Goal: Task Accomplishment & Management: Manage account settings

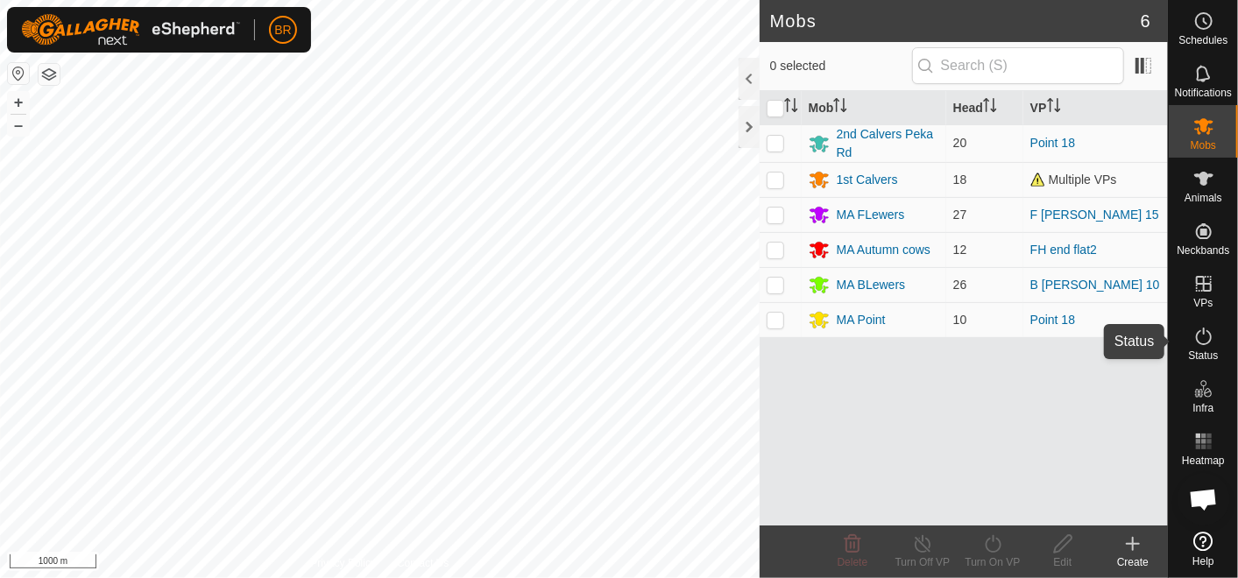
click at [1199, 343] on icon at bounding box center [1204, 337] width 16 height 18
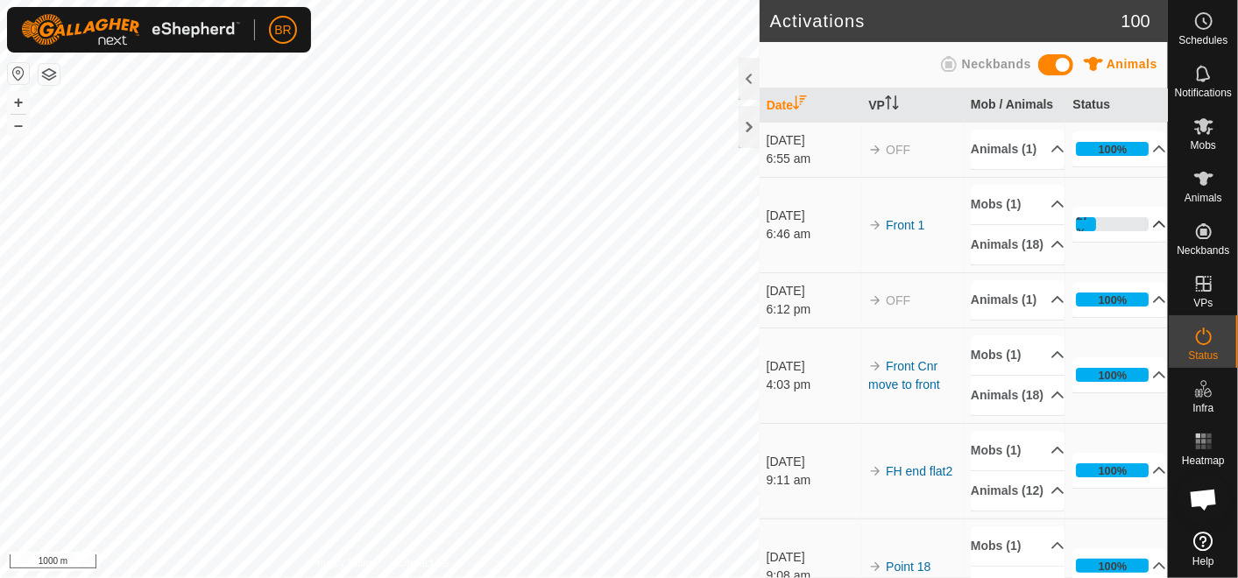
click at [1135, 242] on p-accordion-header "27%" at bounding box center [1119, 224] width 94 height 35
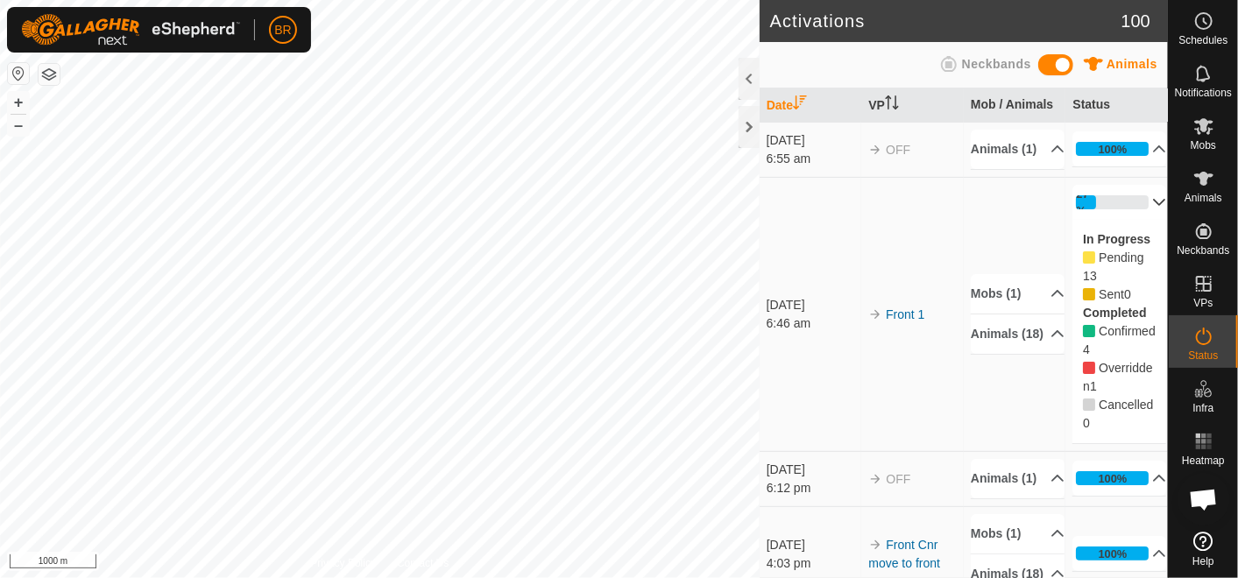
click at [1127, 219] on p-accordion-header "27%" at bounding box center [1119, 202] width 94 height 35
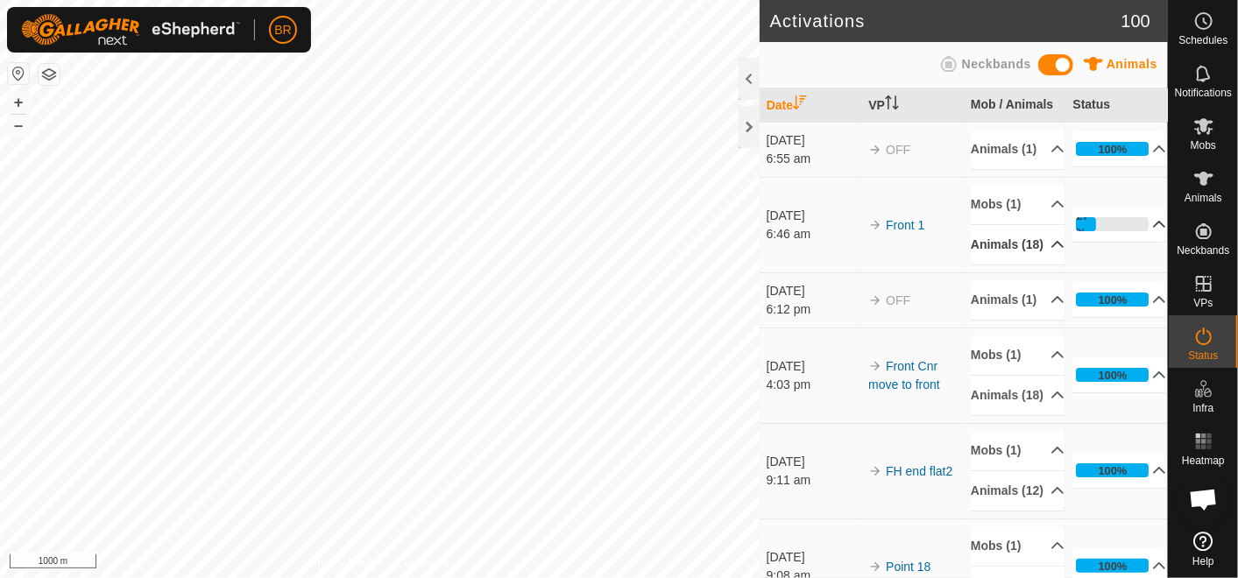
click at [988, 265] on p-accordion-header "Animals (18)" at bounding box center [1018, 244] width 94 height 39
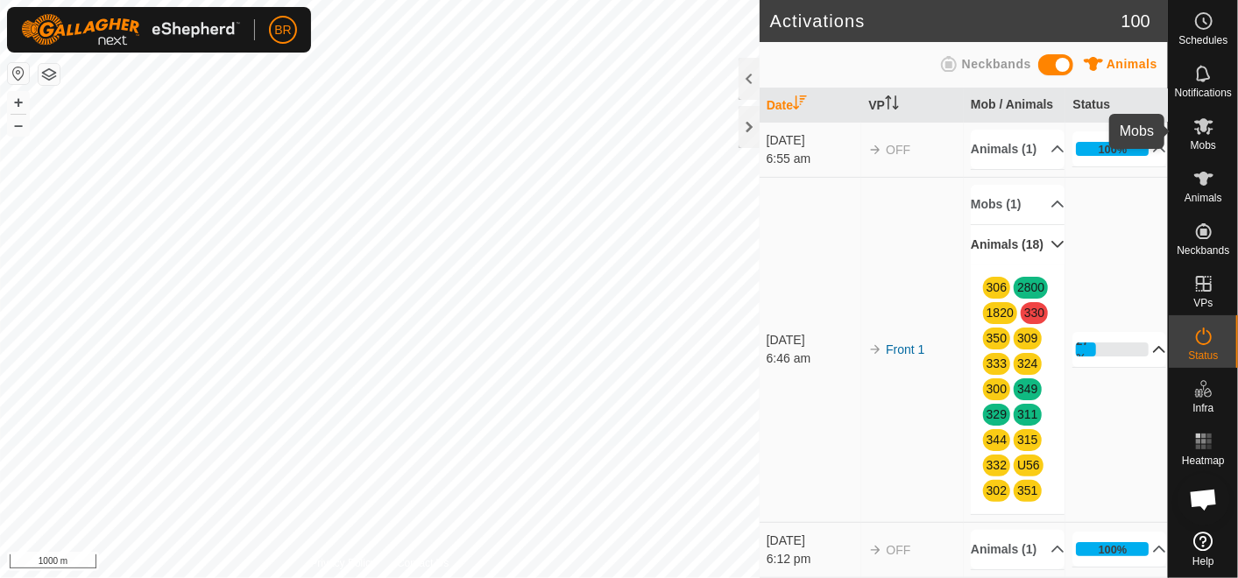
click at [1201, 129] on icon at bounding box center [1203, 126] width 19 height 17
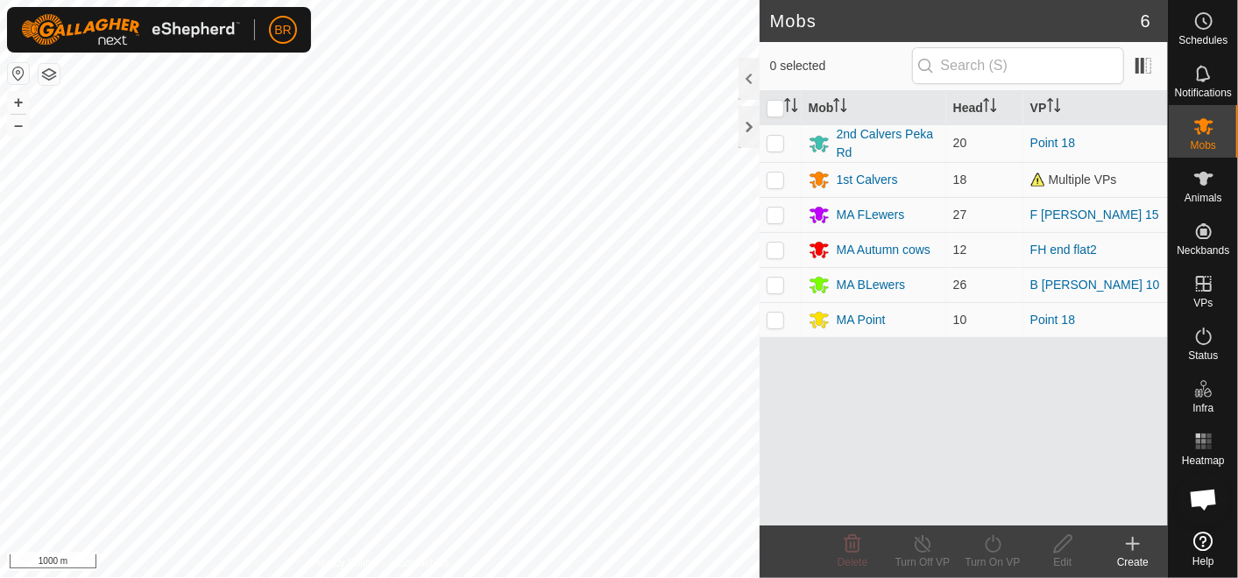
click at [1128, 540] on icon at bounding box center [1132, 543] width 21 height 21
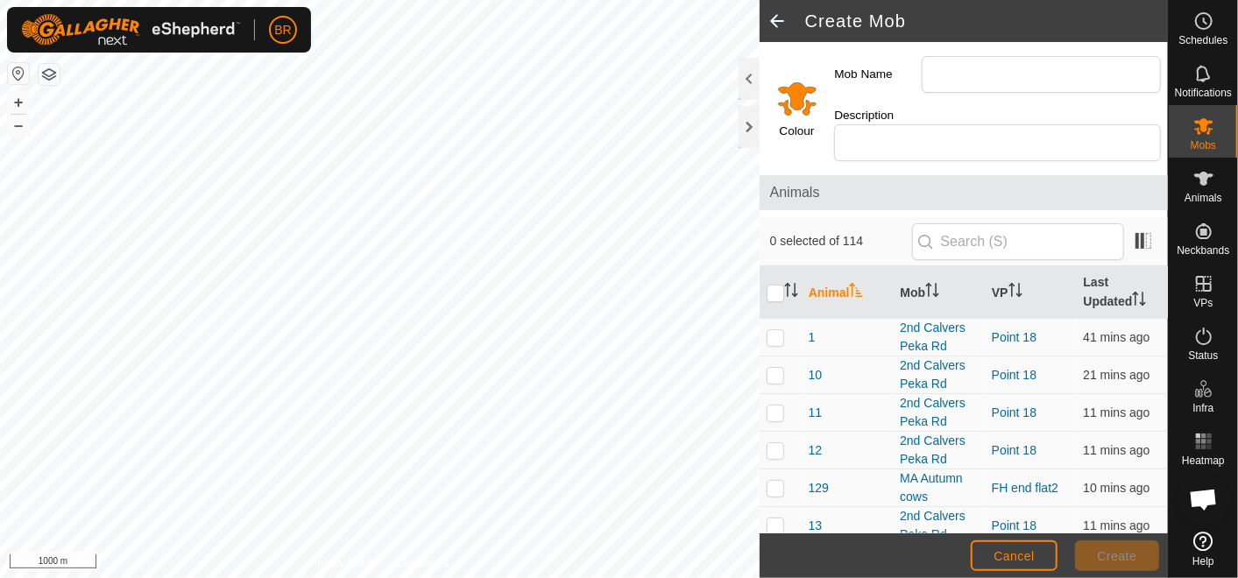
click at [796, 102] on input "Select a color" at bounding box center [797, 98] width 42 height 42
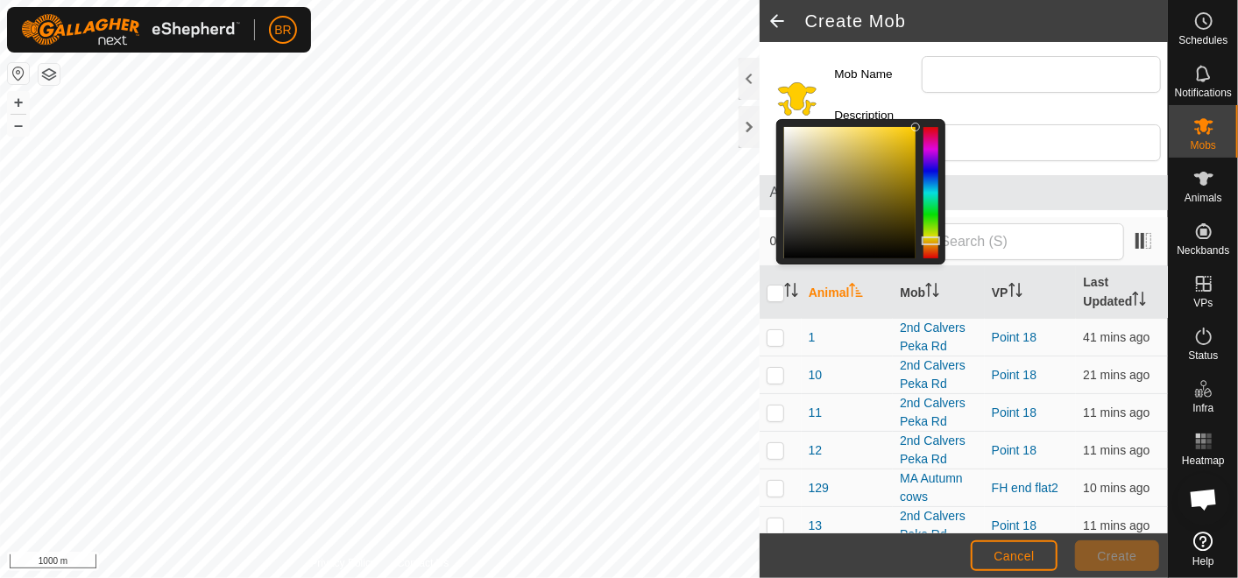
click at [929, 240] on div at bounding box center [931, 241] width 18 height 9
click at [791, 140] on div at bounding box center [849, 192] width 131 height 131
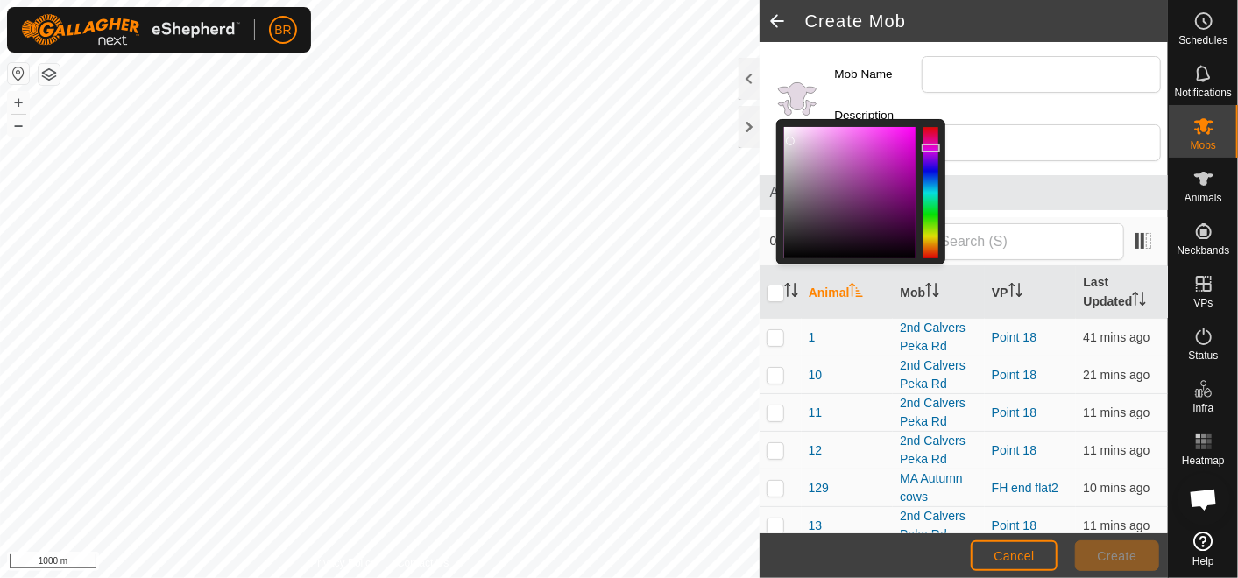
click at [929, 147] on div at bounding box center [930, 192] width 15 height 131
click at [799, 133] on div at bounding box center [849, 192] width 131 height 131
click at [951, 74] on input "Mob Name" at bounding box center [1041, 74] width 239 height 37
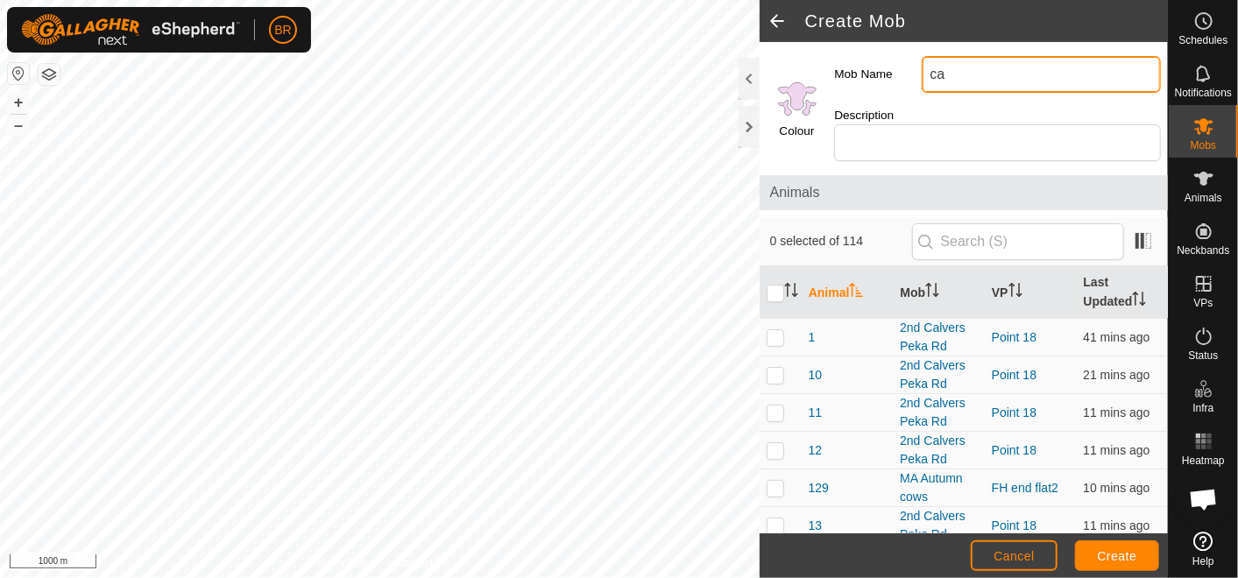
type input "c"
type input "1st Calvers calved"
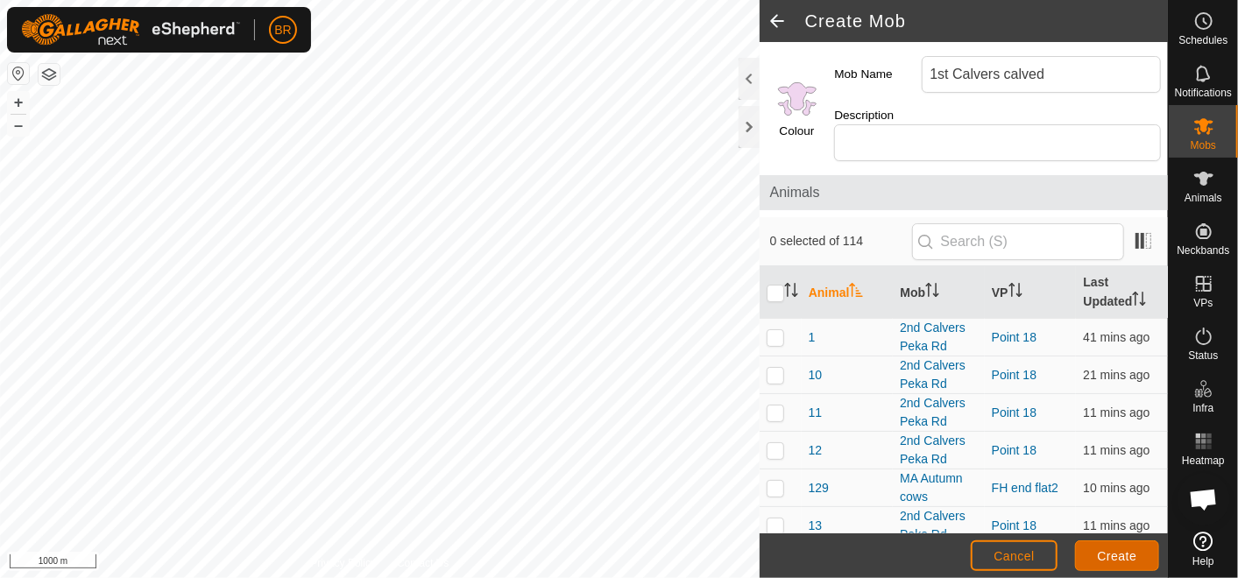
click at [1119, 549] on span "Create" at bounding box center [1117, 556] width 39 height 14
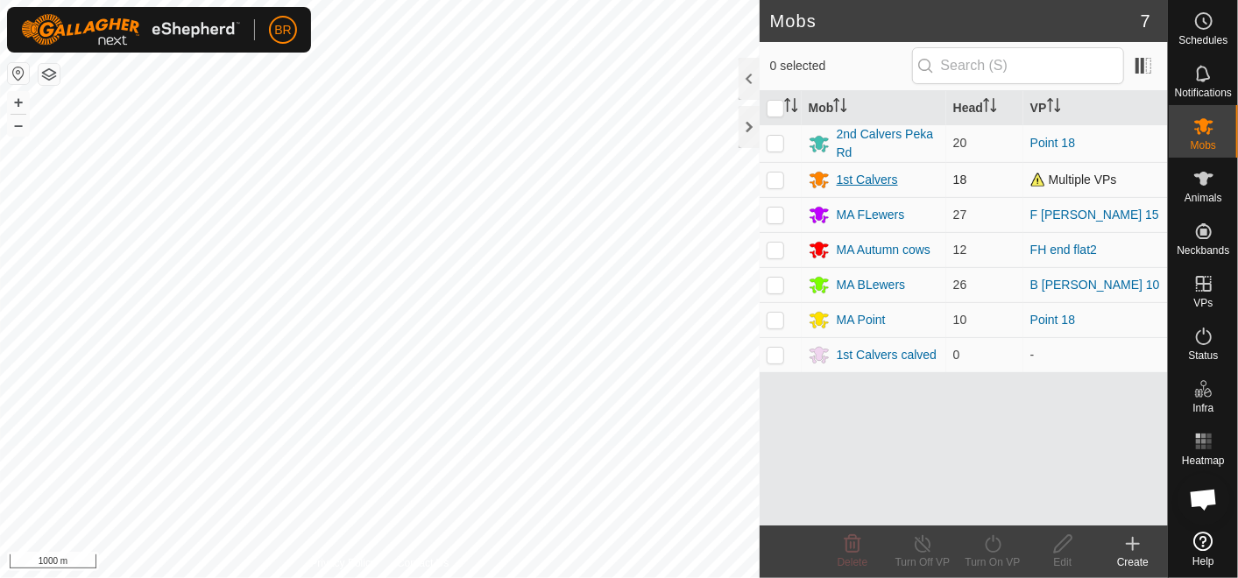
click at [862, 172] on div "1st Calvers" at bounding box center [867, 180] width 61 height 18
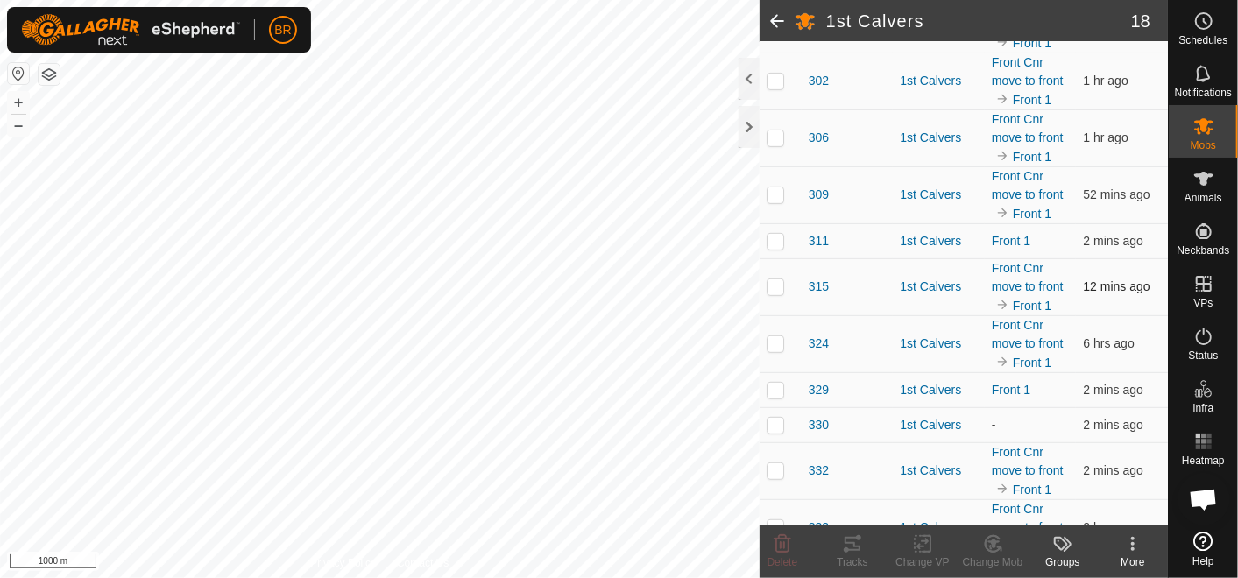
scroll to position [486, 0]
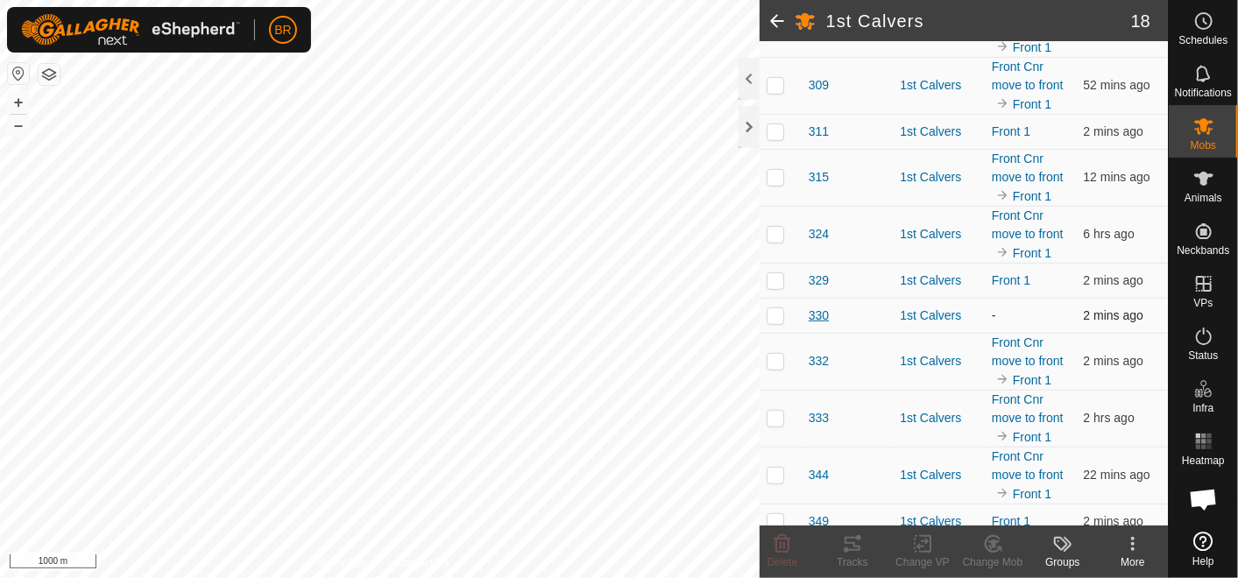
click at [816, 310] on span "330" at bounding box center [819, 316] width 20 height 18
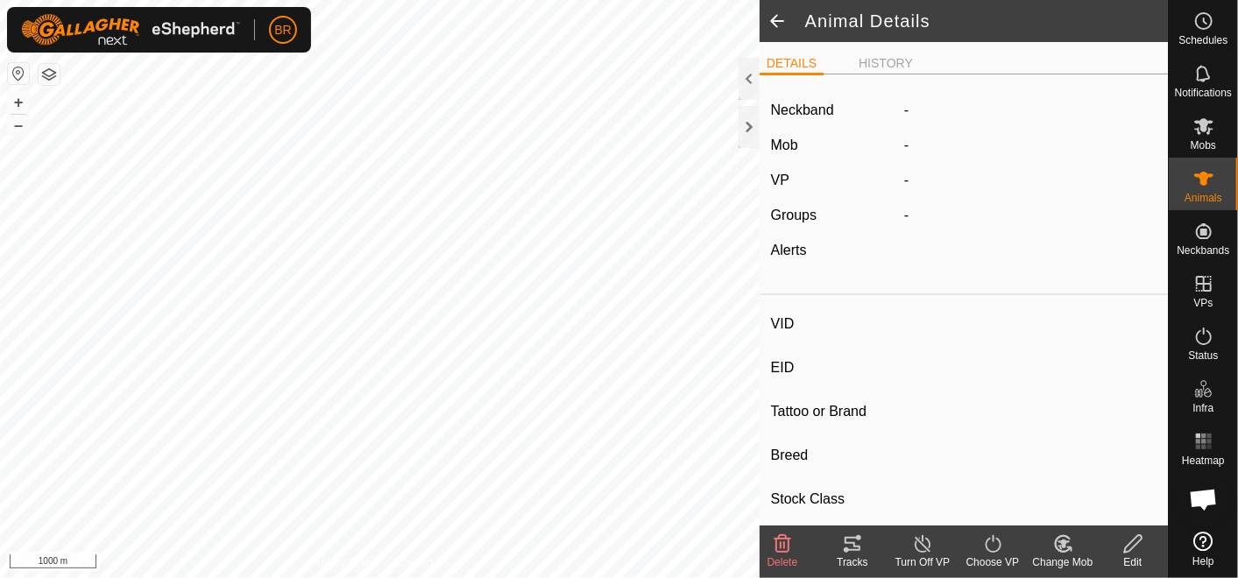
type input "330"
type input "-"
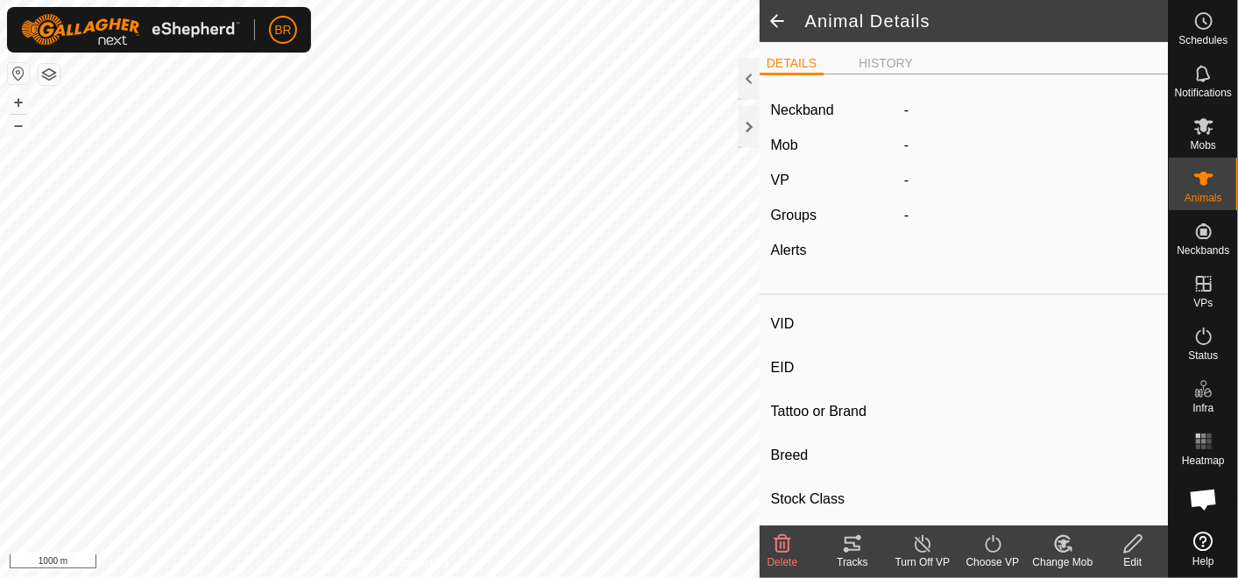
type input "0 kg"
type input "-"
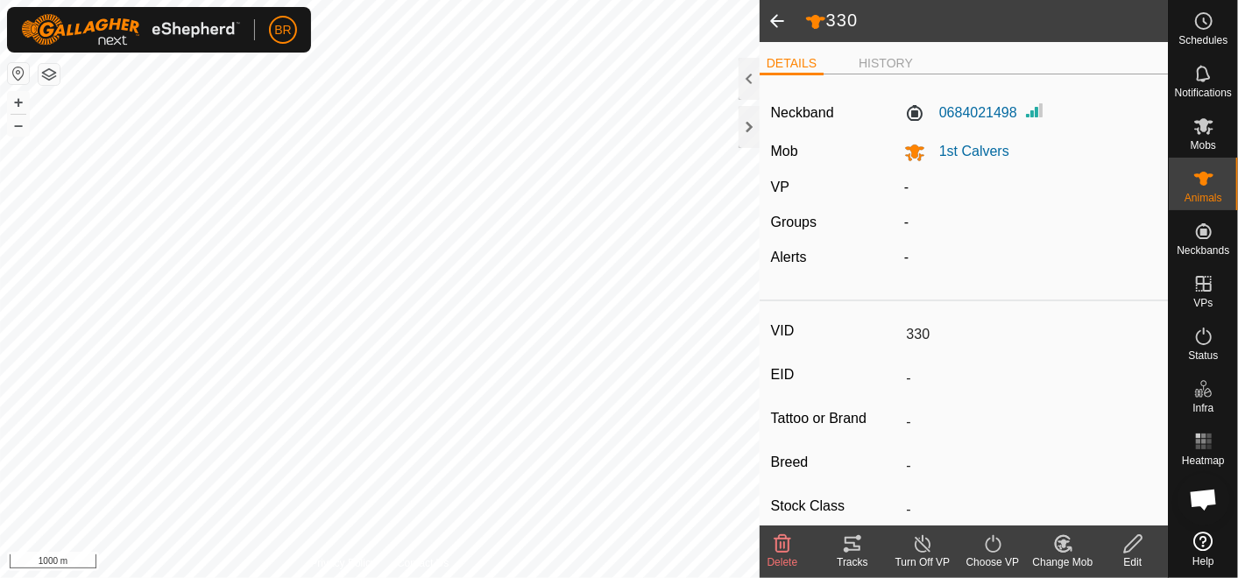
click at [1061, 538] on icon at bounding box center [1063, 543] width 22 height 21
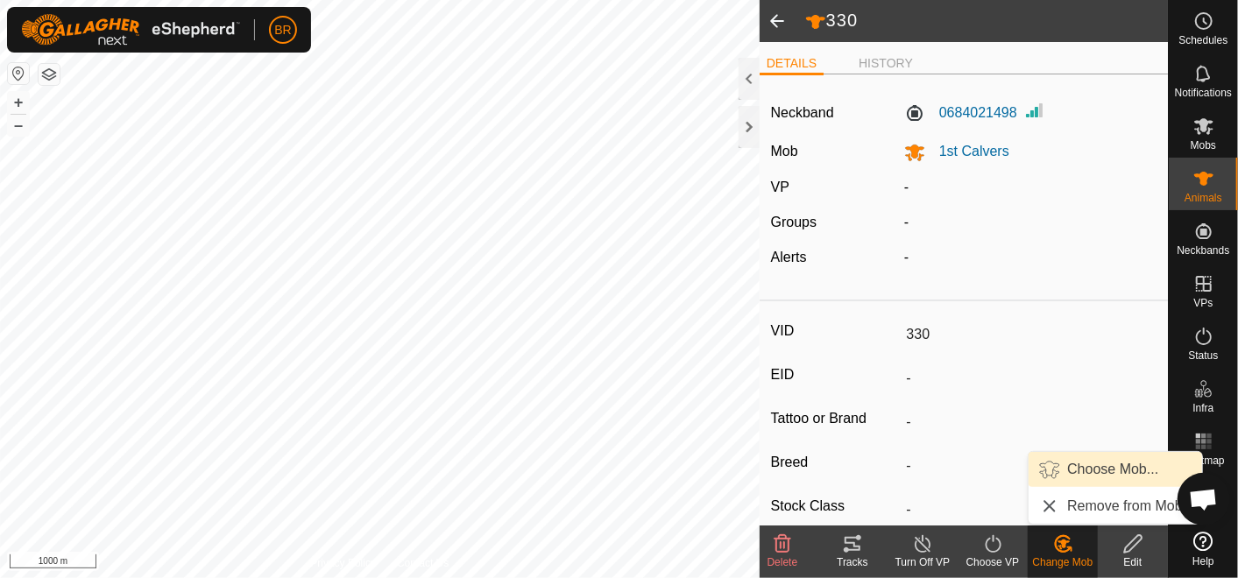
click at [1089, 462] on link "Choose Mob..." at bounding box center [1114, 469] width 173 height 35
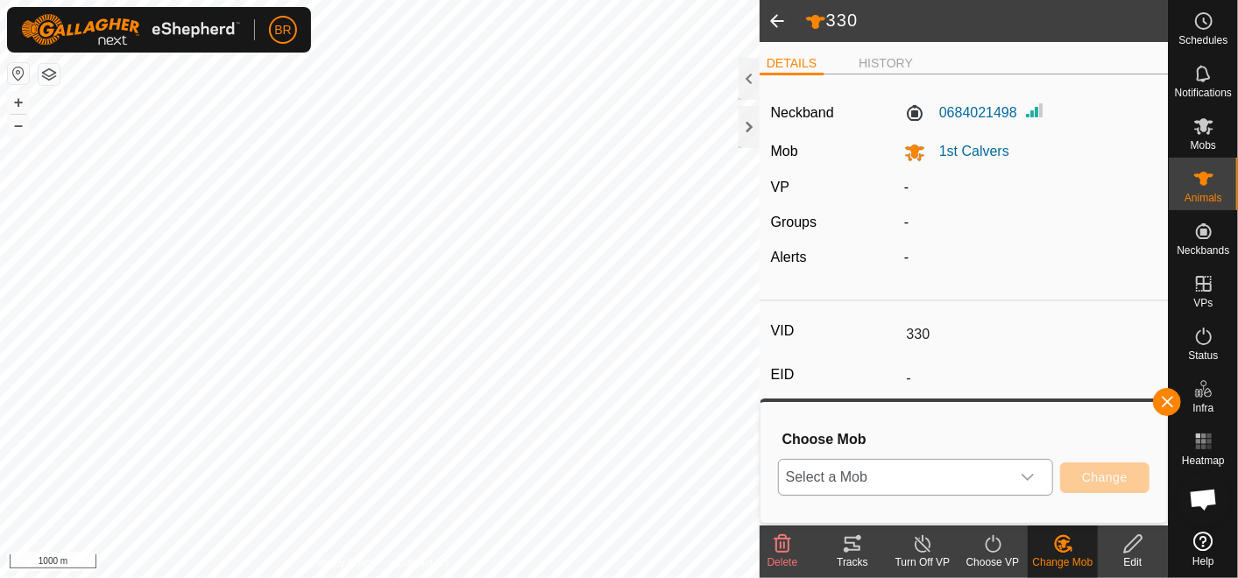
click at [999, 485] on span "Select a Mob" at bounding box center [894, 477] width 231 height 35
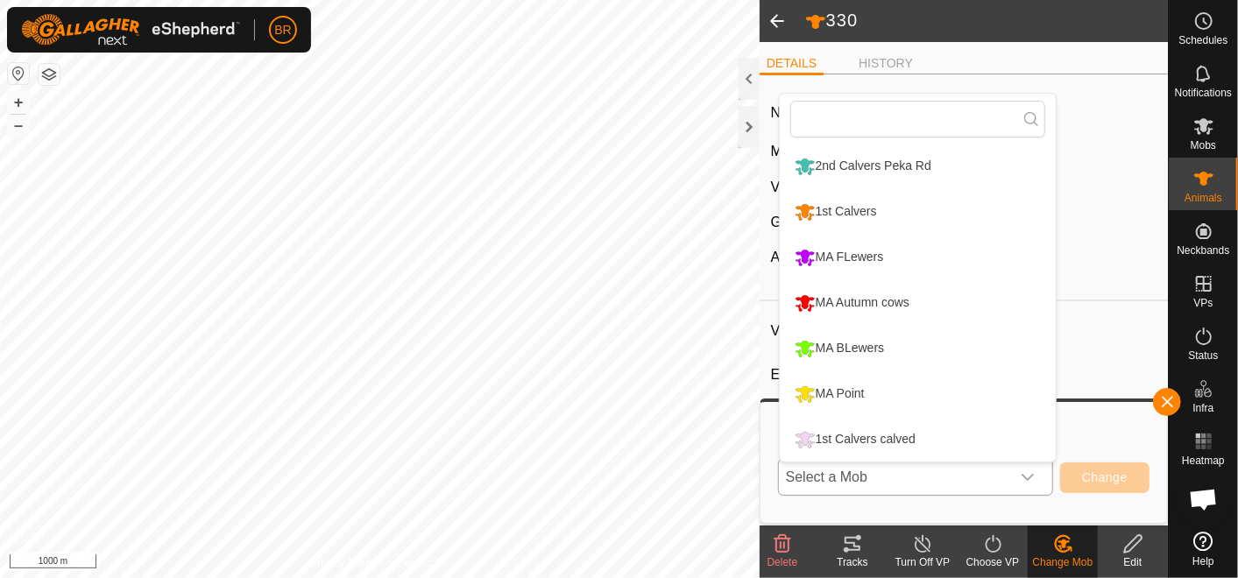
click at [886, 438] on li "1st Calvers calved" at bounding box center [918, 440] width 276 height 44
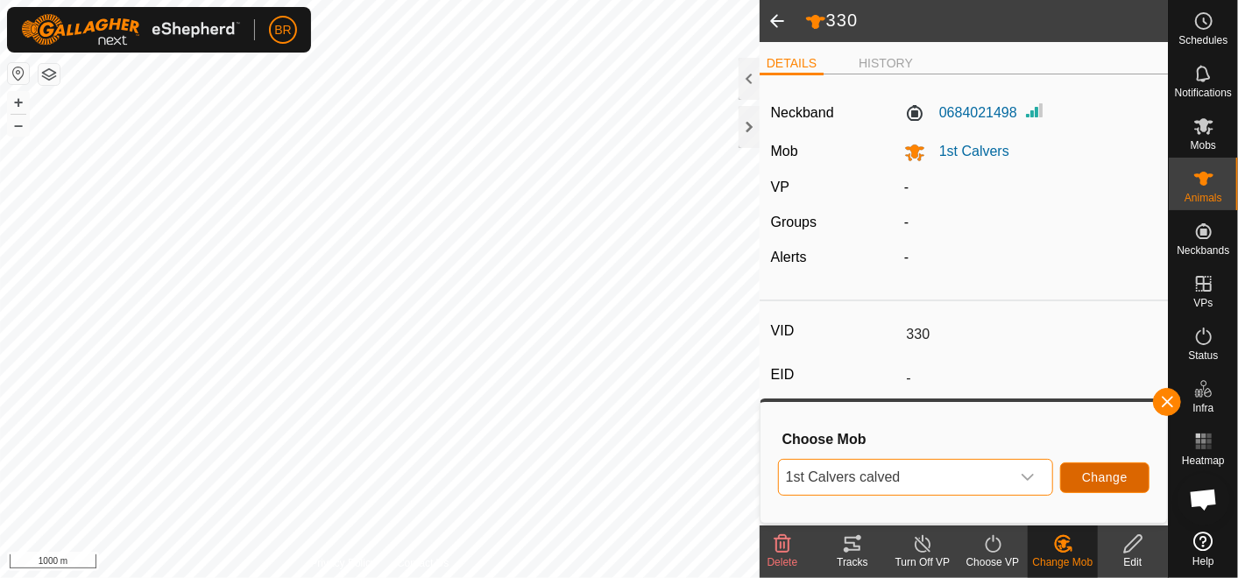
click at [1092, 470] on span "Change" at bounding box center [1105, 477] width 46 height 14
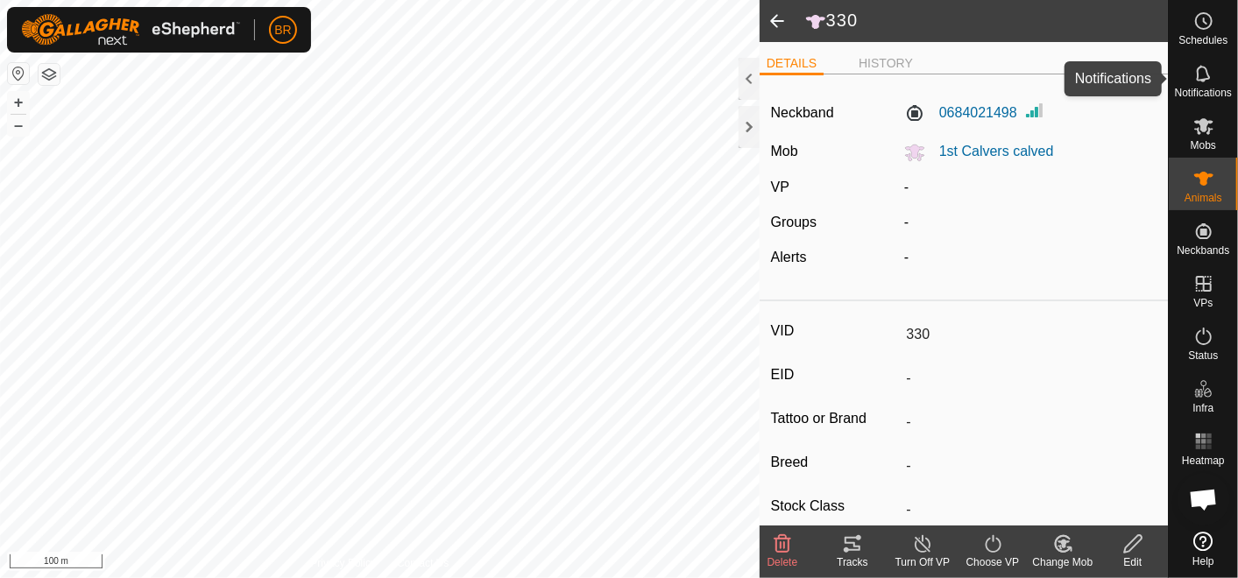
click at [1204, 74] on icon at bounding box center [1203, 73] width 21 height 21
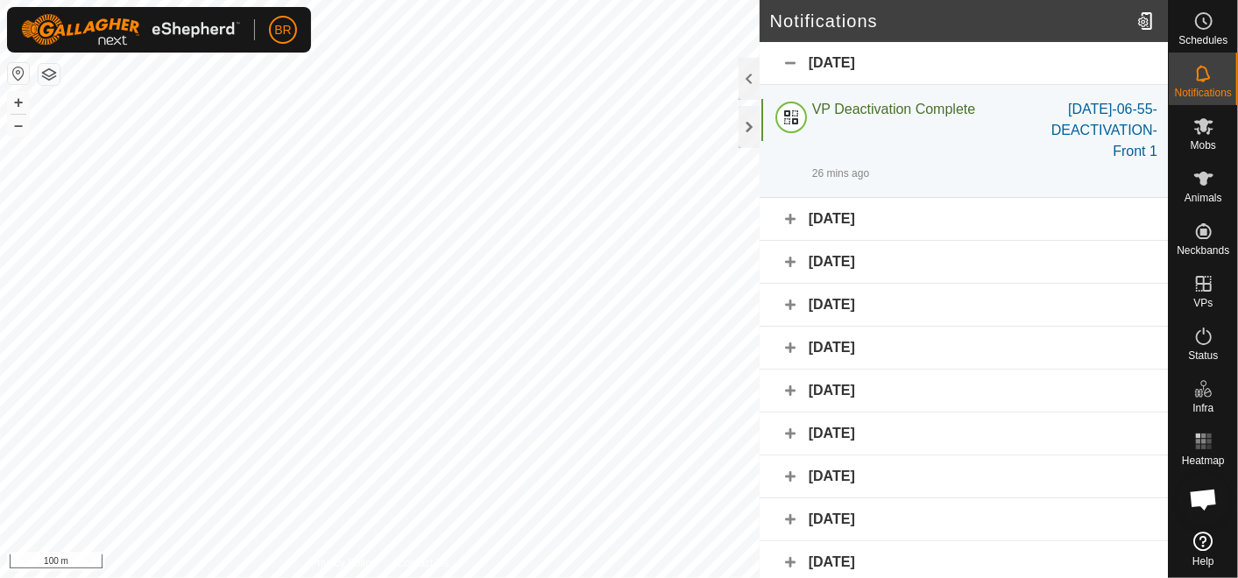
click at [788, 210] on div "[DATE]" at bounding box center [963, 219] width 408 height 43
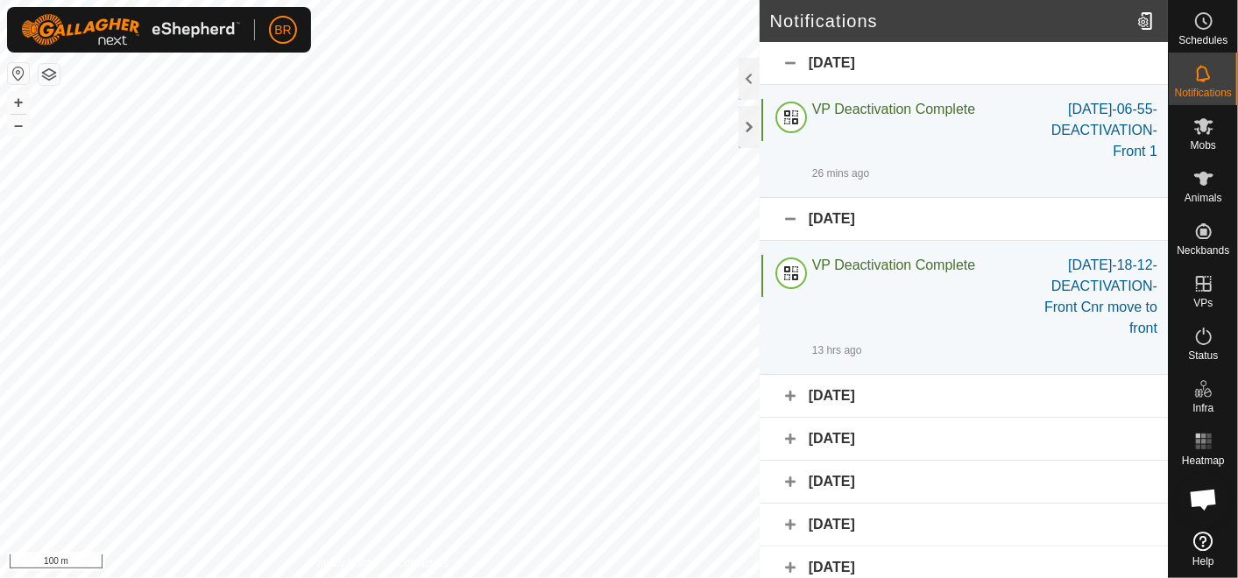
click at [787, 216] on div "[DATE]" at bounding box center [963, 219] width 408 height 43
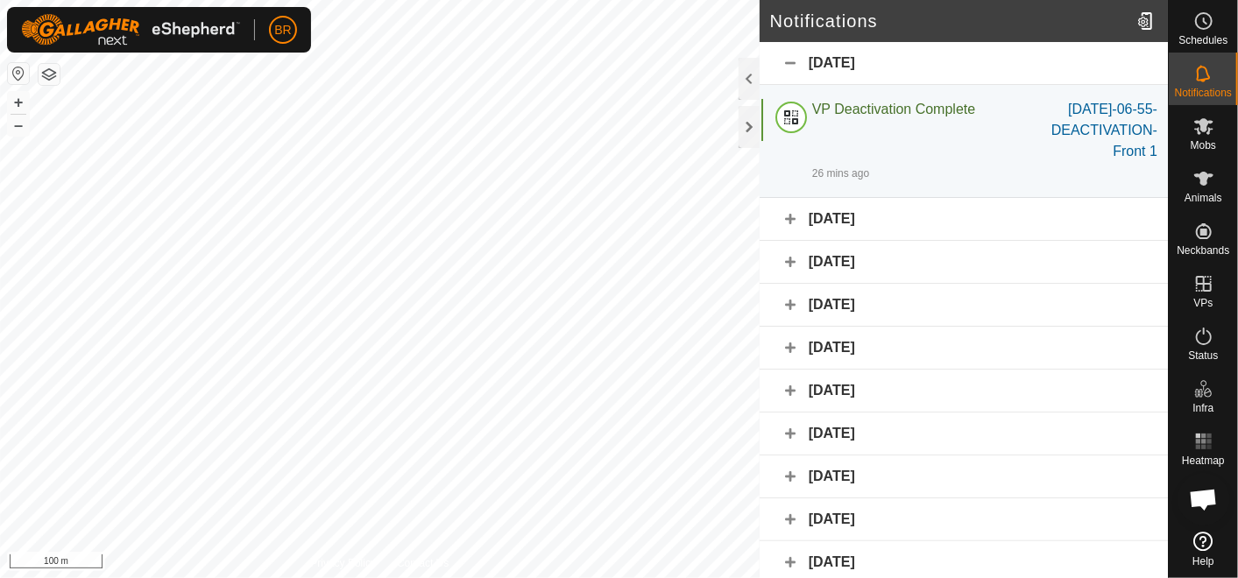
click at [787, 258] on div "[DATE]" at bounding box center [963, 262] width 408 height 43
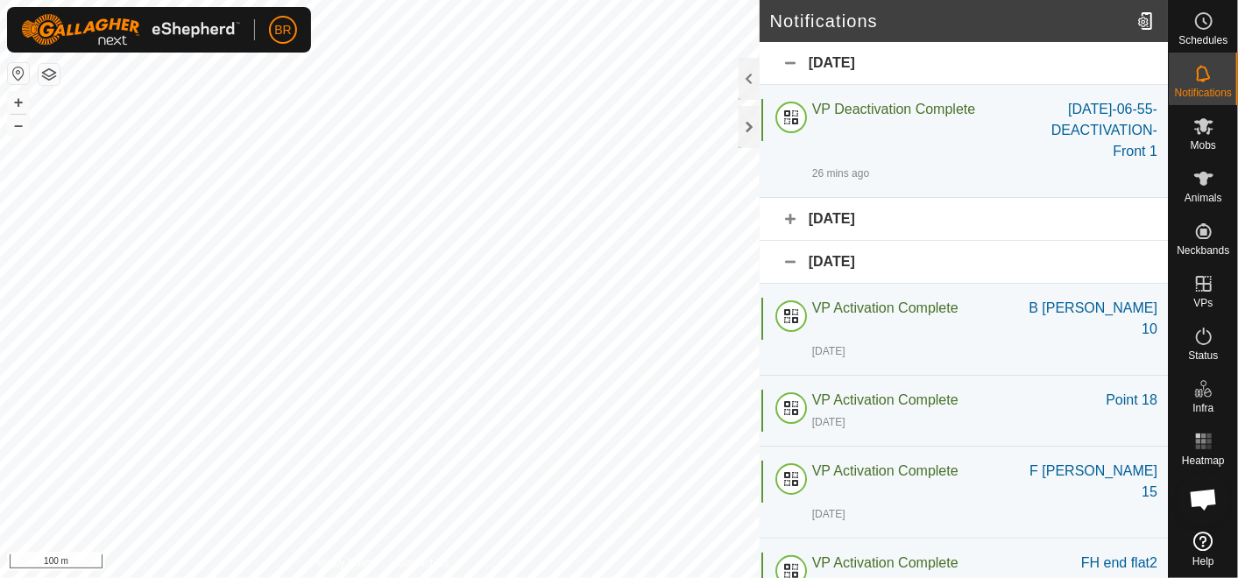
click at [789, 223] on div "[DATE]" at bounding box center [963, 219] width 408 height 43
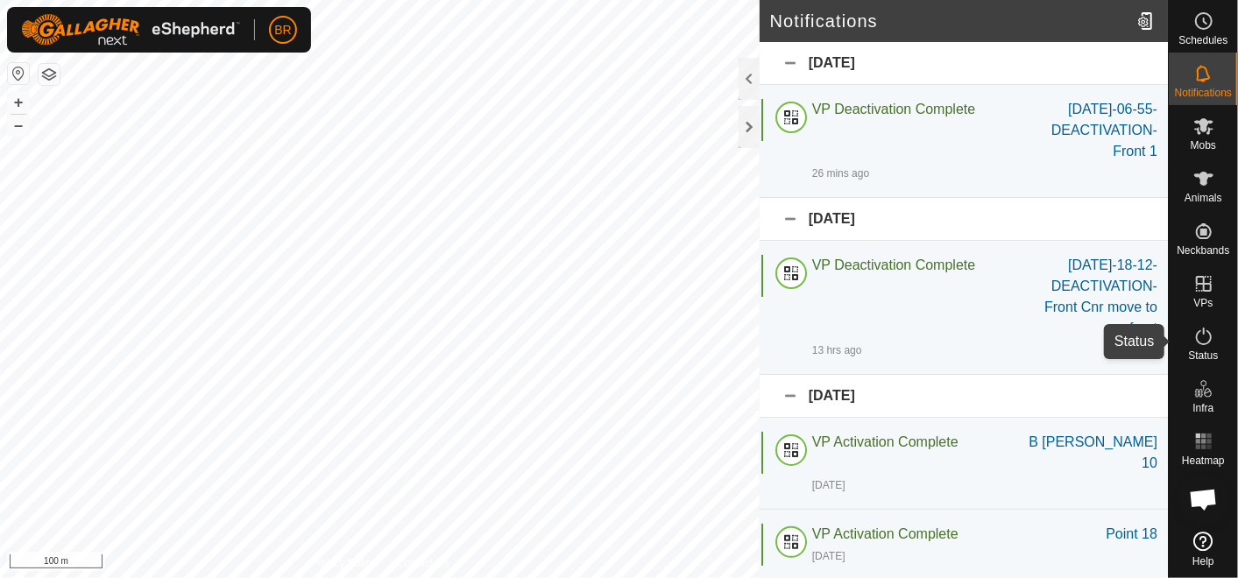
click at [1214, 340] on es-activation-svg-icon at bounding box center [1204, 336] width 32 height 28
click at [1193, 337] on icon at bounding box center [1203, 336] width 21 height 21
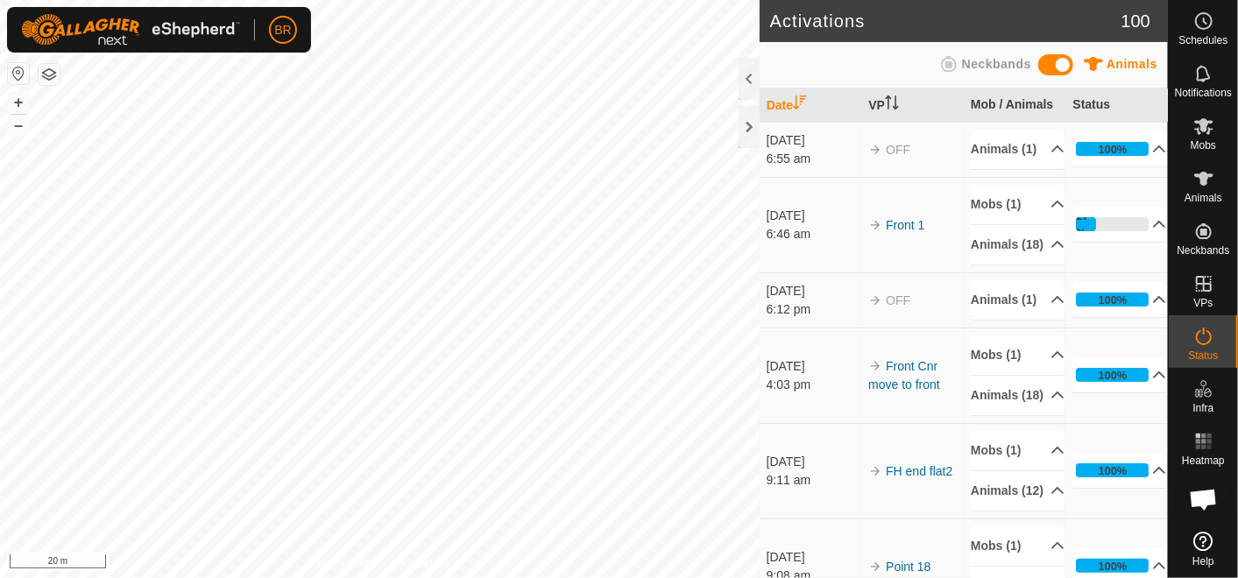
click at [1202, 543] on icon at bounding box center [1203, 541] width 19 height 19
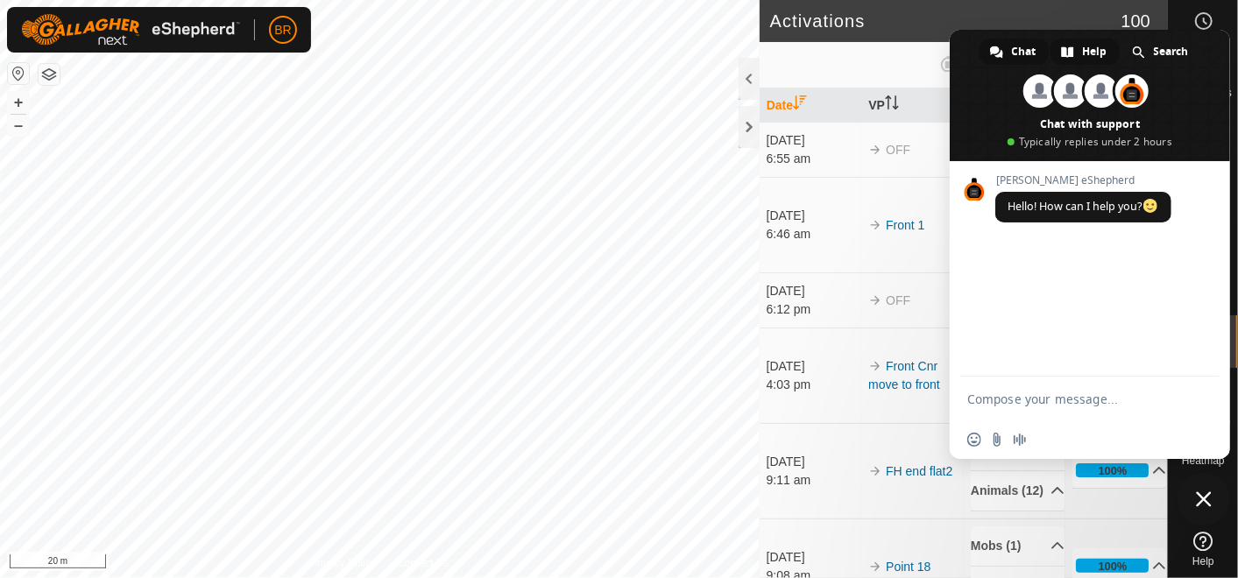
click at [1088, 46] on span "Help" at bounding box center [1095, 52] width 25 height 26
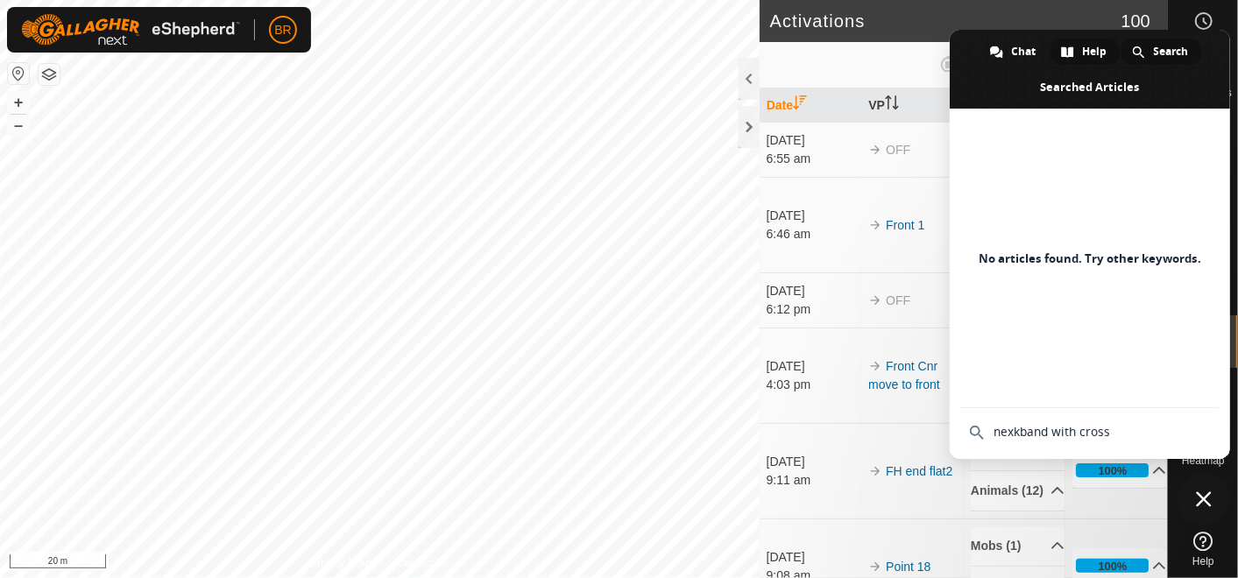
type input "nexkband with cross"
click at [1161, 47] on span "Search" at bounding box center [1171, 52] width 35 height 26
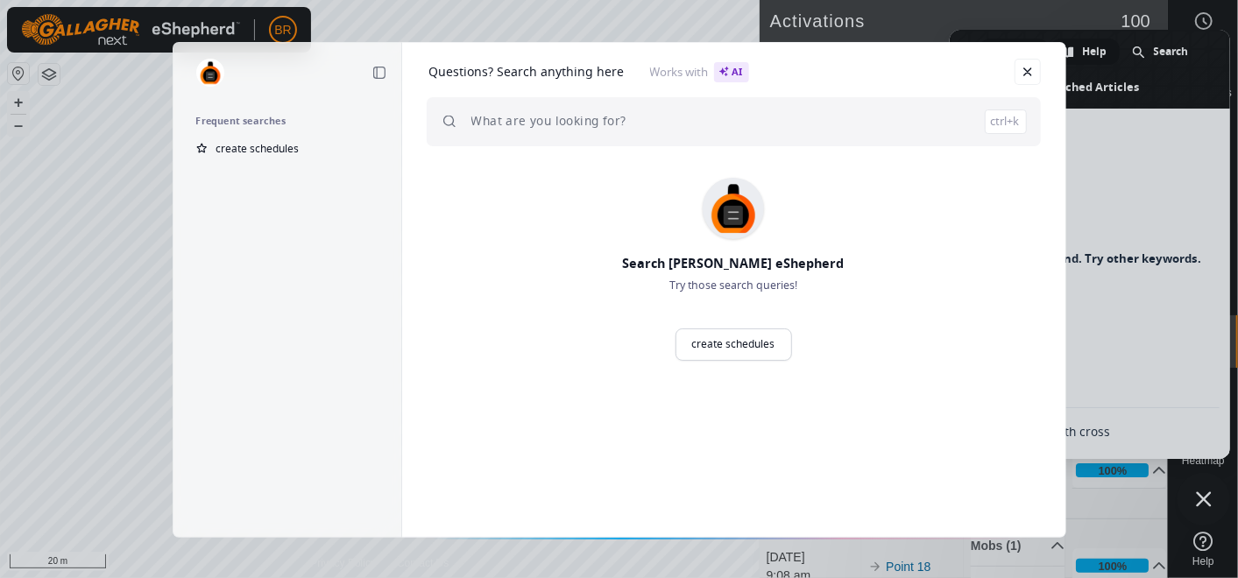
click at [1022, 51] on div "Questions? Search anything here Works with AI ctrl+k" at bounding box center [733, 105] width 663 height 125
click at [1031, 67] on link "Close" at bounding box center [1027, 72] width 26 height 26
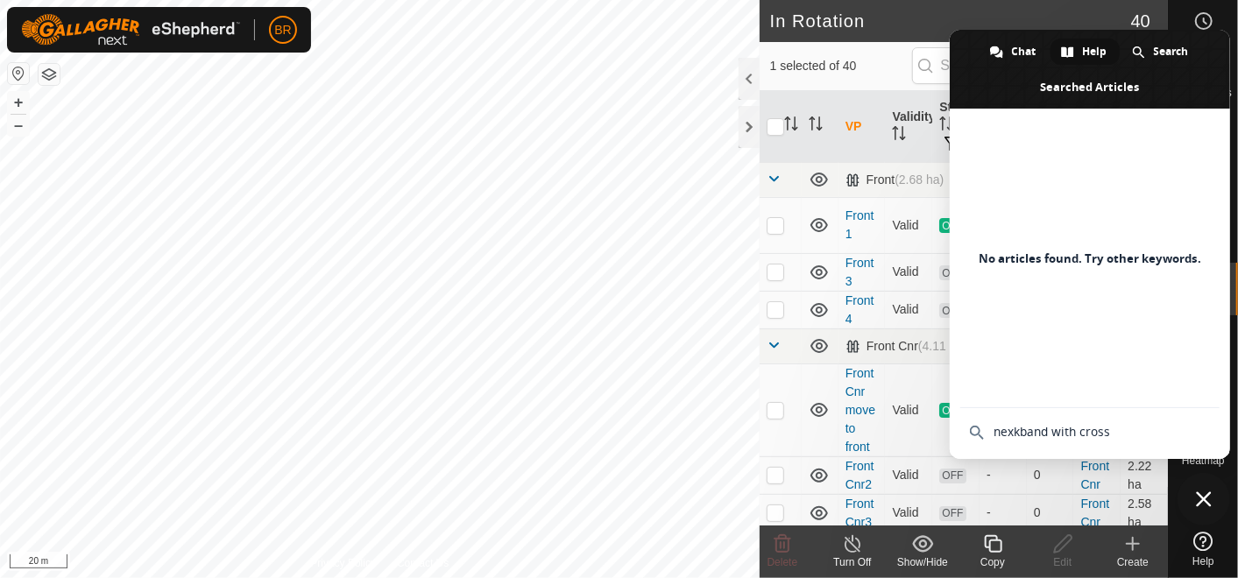
click at [1212, 52] on span at bounding box center [1090, 69] width 280 height 79
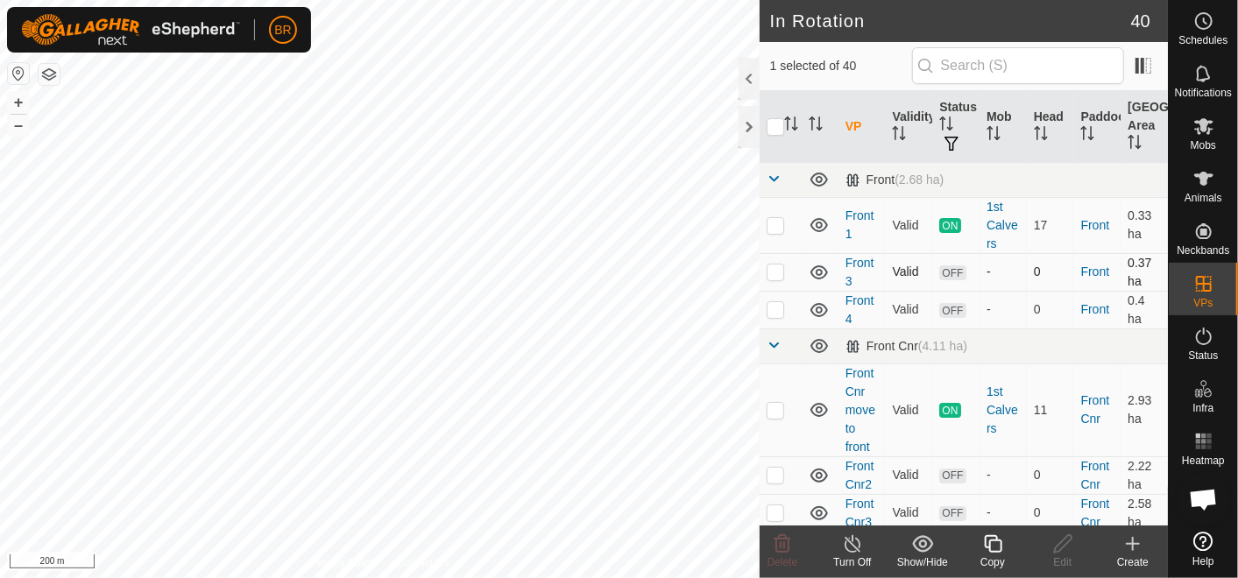
checkbox input "true"
checkbox input "false"
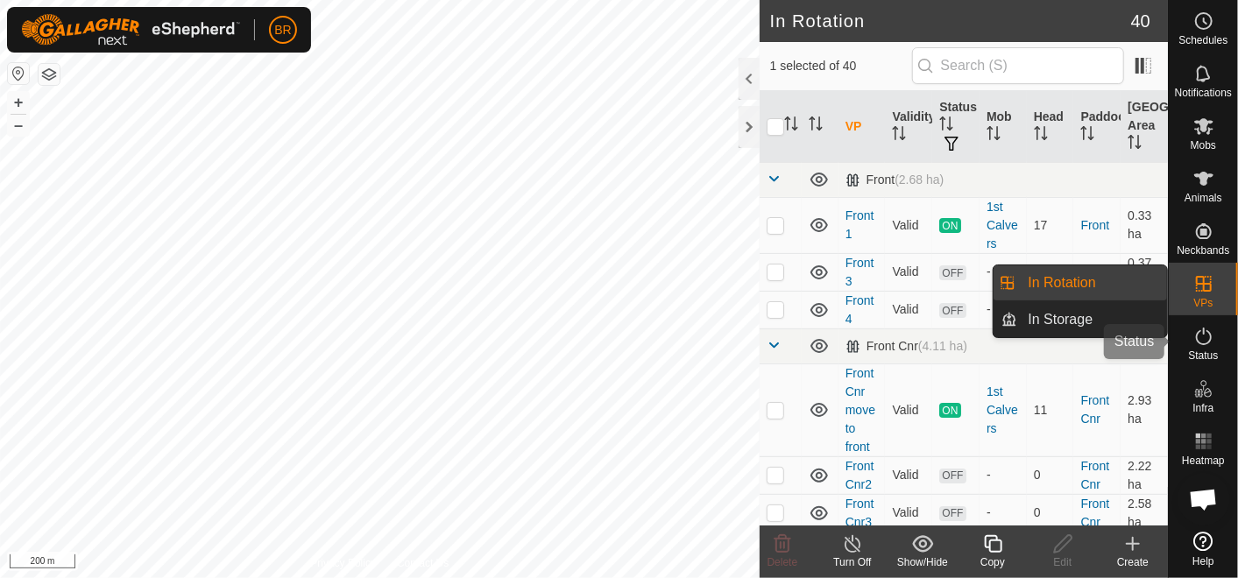
click at [1197, 336] on icon at bounding box center [1203, 336] width 21 height 21
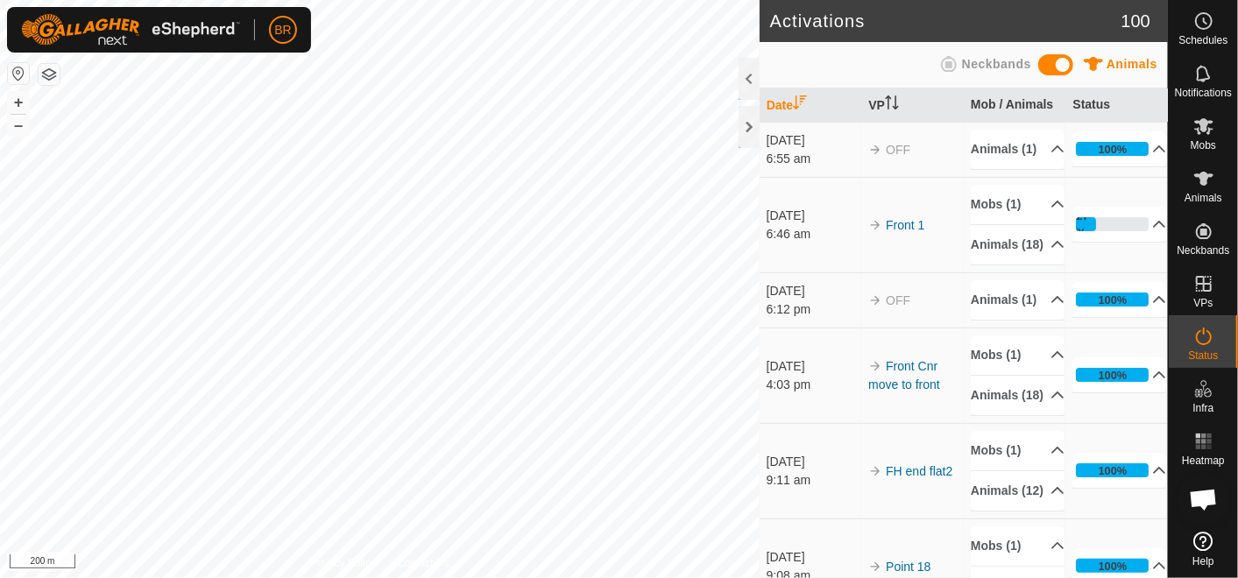
click at [801, 244] on div "6:46 am" at bounding box center [813, 234] width 94 height 18
click at [894, 232] on link "Front 1" at bounding box center [905, 225] width 39 height 14
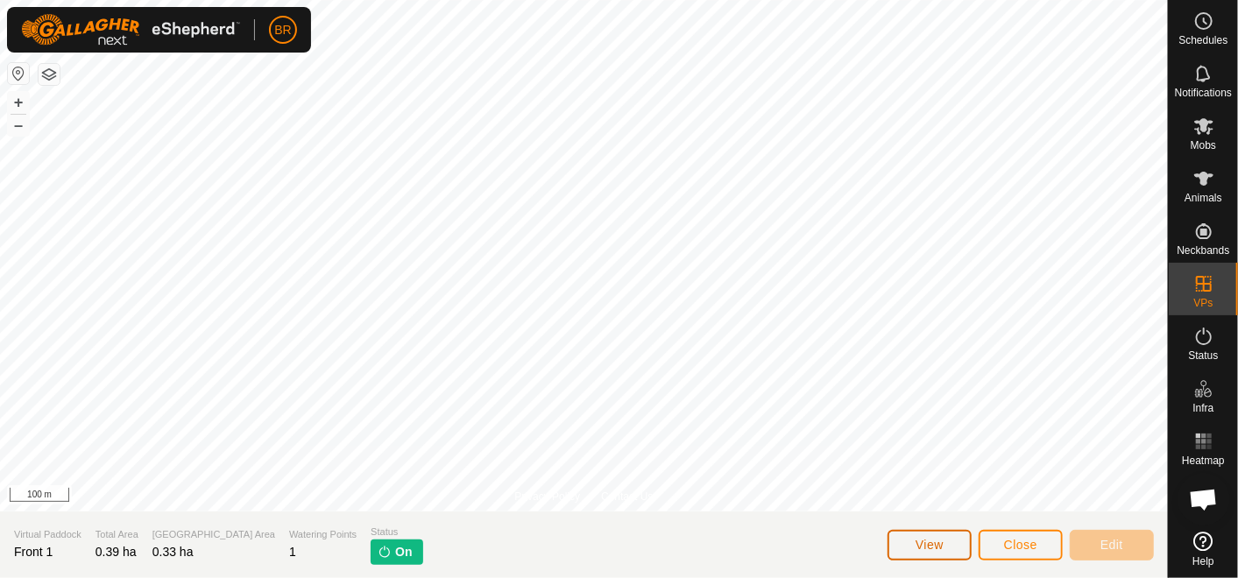
click at [922, 543] on span "View" at bounding box center [929, 545] width 28 height 14
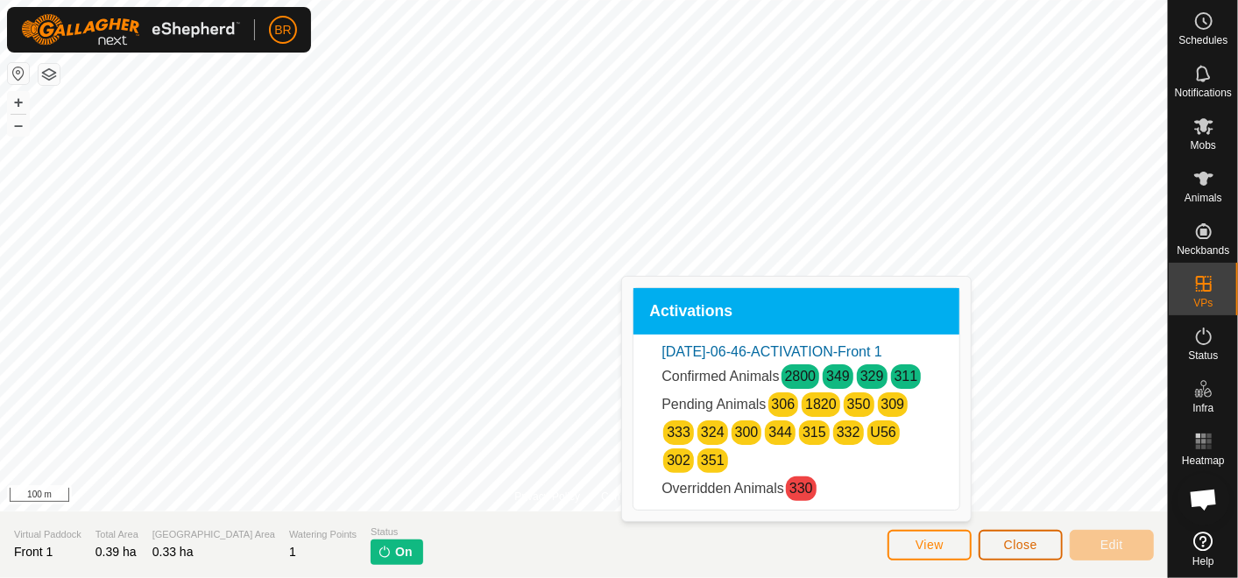
click at [1008, 543] on span "Close" at bounding box center [1020, 545] width 33 height 14
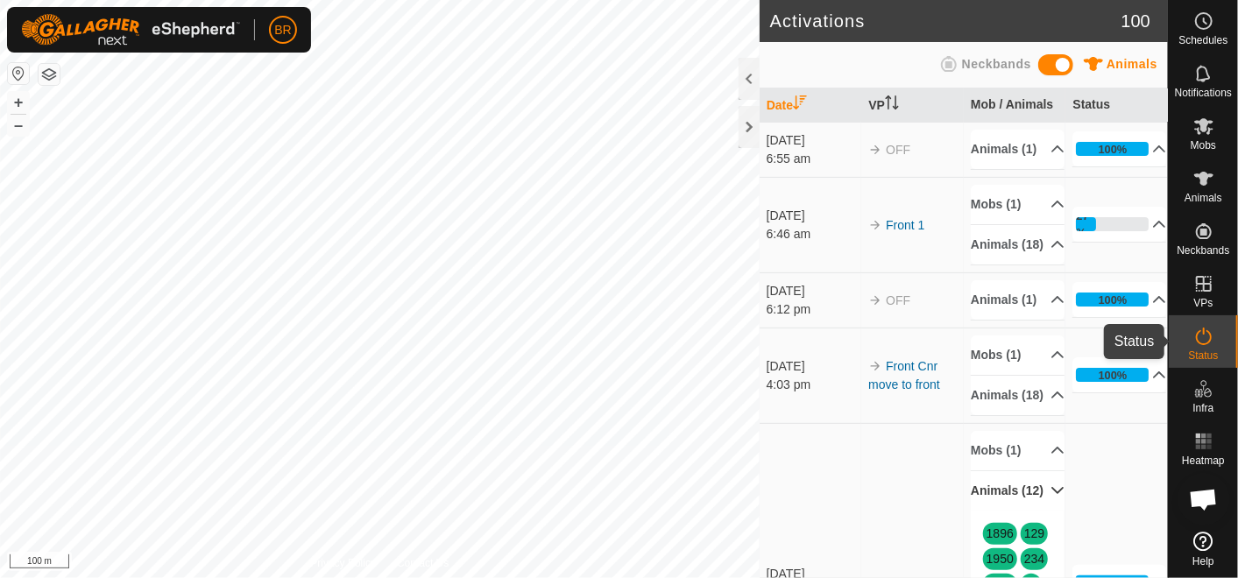
click at [1204, 328] on icon at bounding box center [1203, 336] width 21 height 21
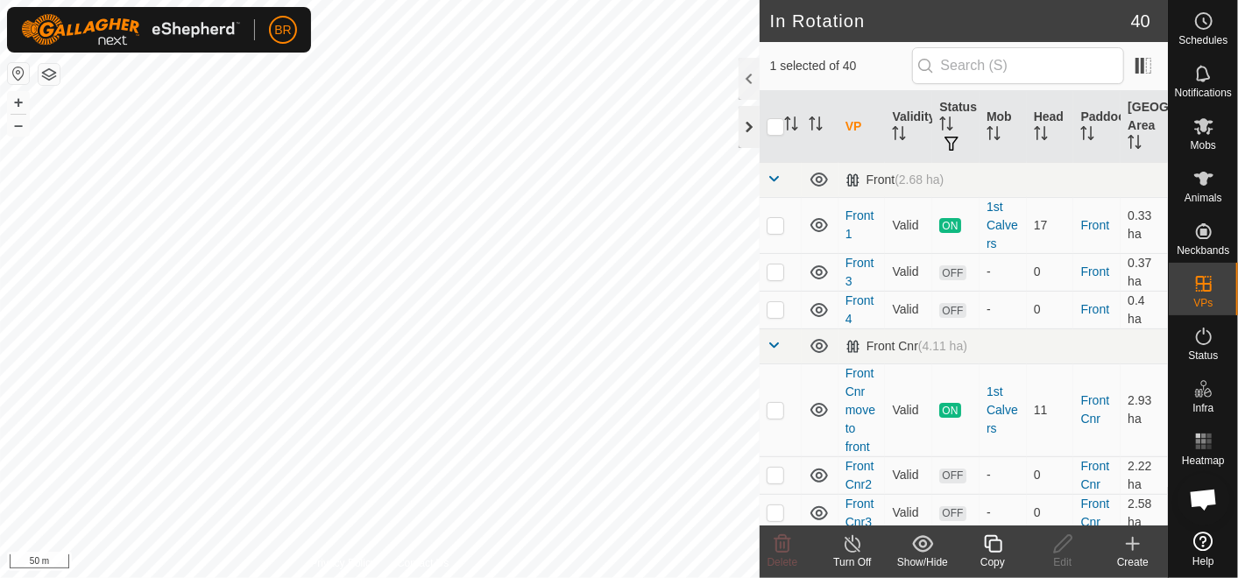
checkbox input "true"
checkbox input "false"
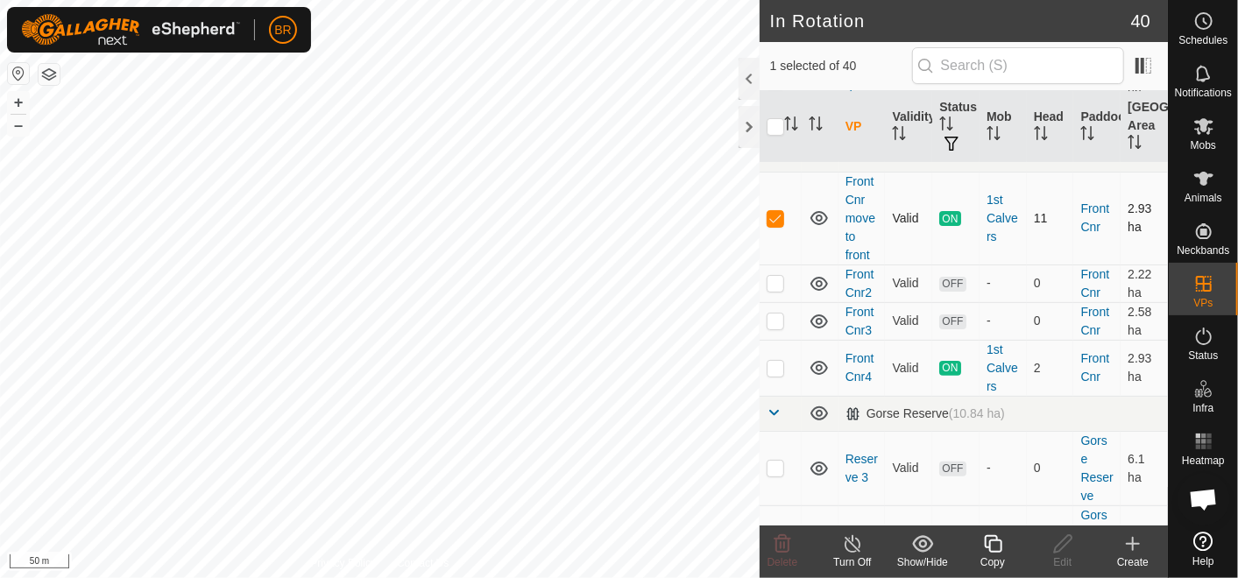
scroll to position [194, 0]
click at [948, 358] on span "ON" at bounding box center [949, 365] width 21 height 15
click at [815, 360] on icon at bounding box center [819, 365] width 21 height 21
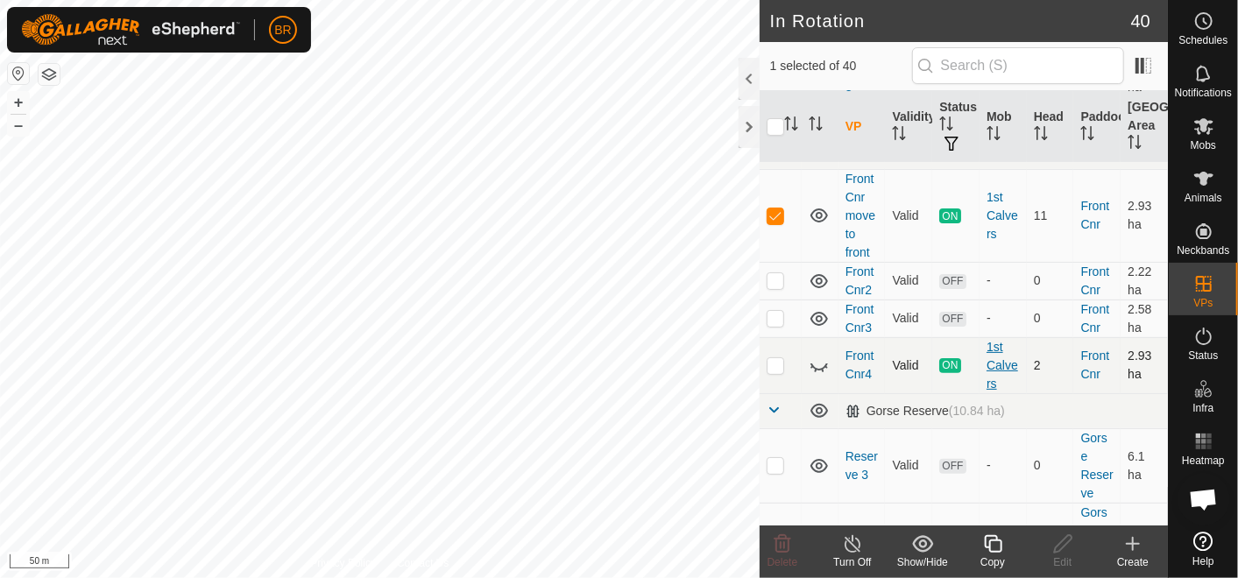
click at [992, 363] on div "1st Calvers" at bounding box center [1002, 365] width 33 height 55
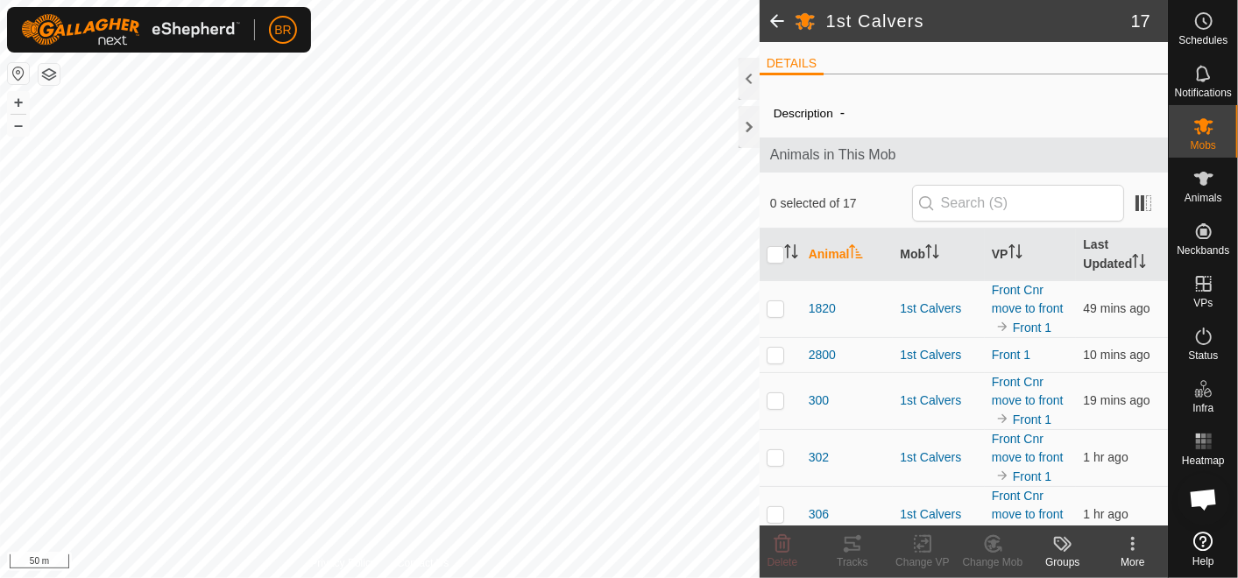
click at [1135, 544] on icon at bounding box center [1132, 543] width 21 height 21
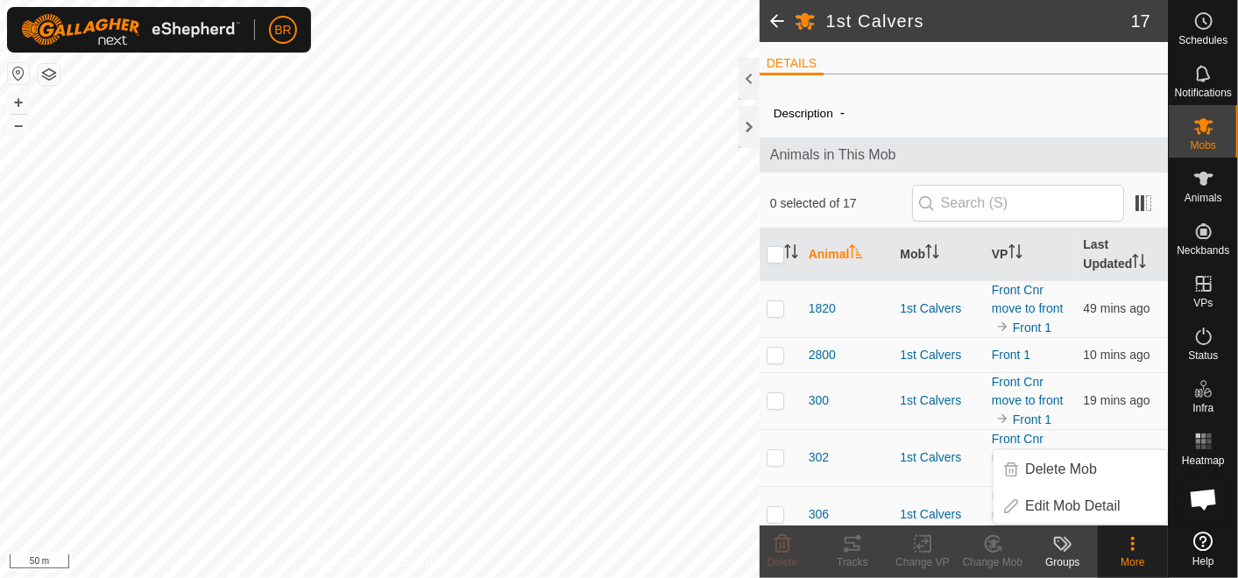
click at [1135, 544] on icon at bounding box center [1132, 543] width 21 height 21
click at [1196, 193] on span "Animals" at bounding box center [1203, 198] width 38 height 11
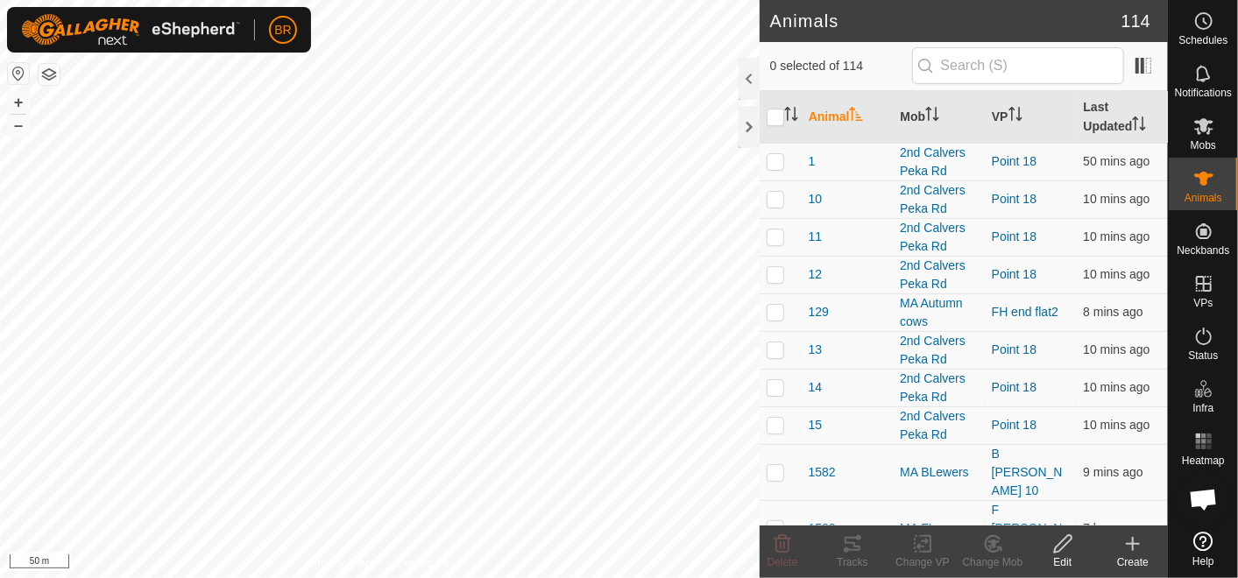
click at [1196, 187] on icon at bounding box center [1203, 178] width 21 height 21
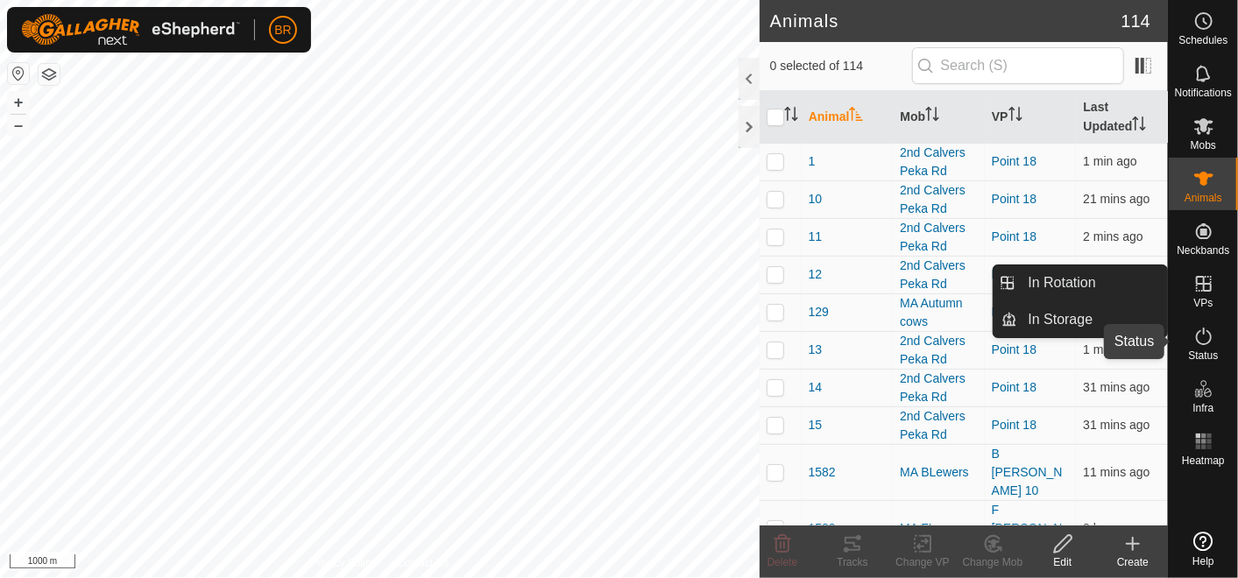
click at [1206, 336] on icon at bounding box center [1203, 336] width 21 height 21
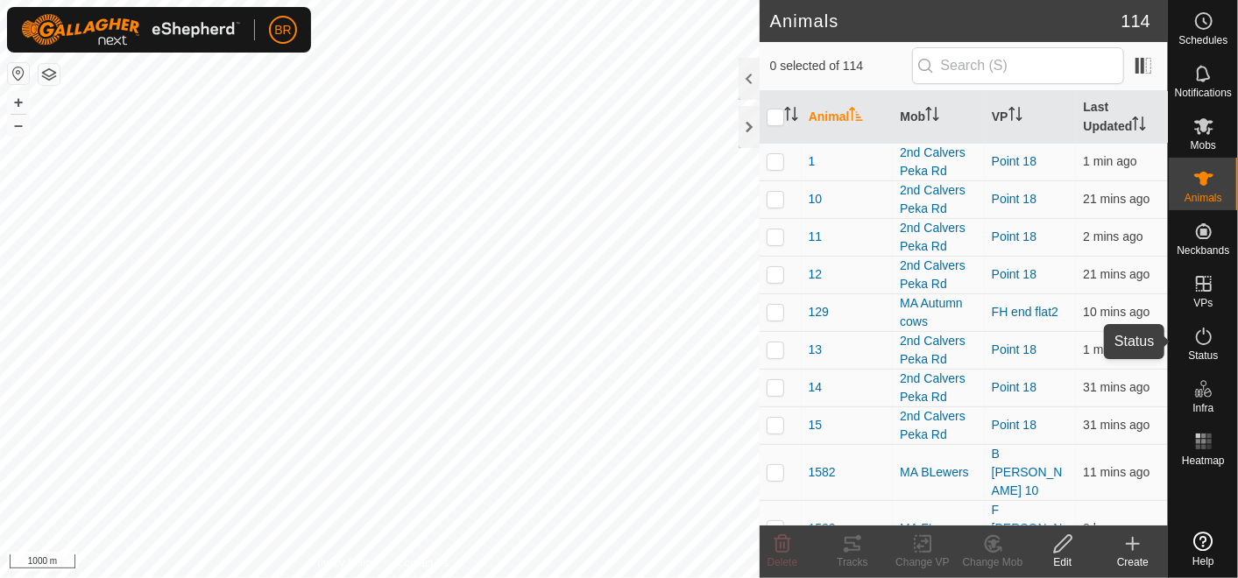
click at [1200, 338] on icon at bounding box center [1203, 336] width 21 height 21
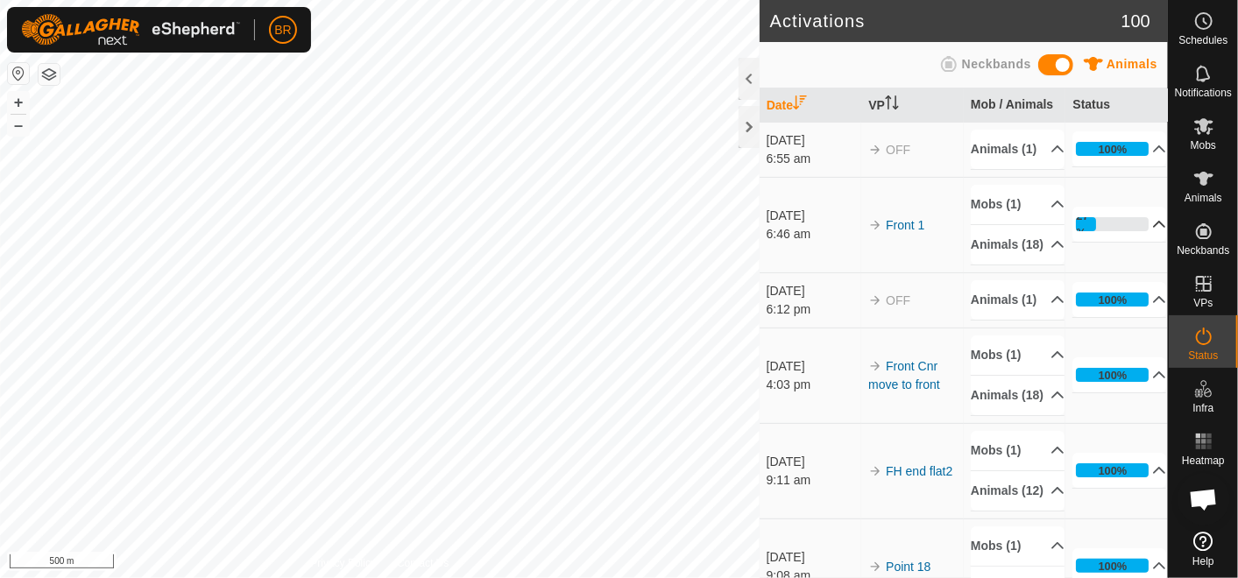
click at [1135, 242] on p-accordion-header "27%" at bounding box center [1119, 224] width 94 height 35
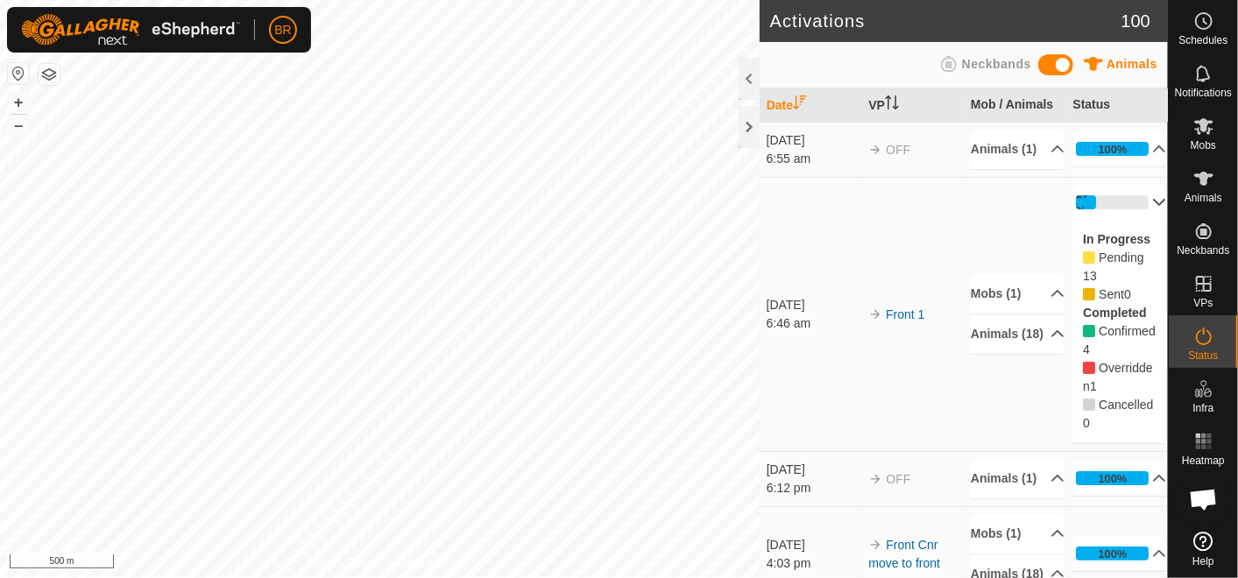
click at [1106, 380] on span "Overridden" at bounding box center [1117, 377] width 69 height 32
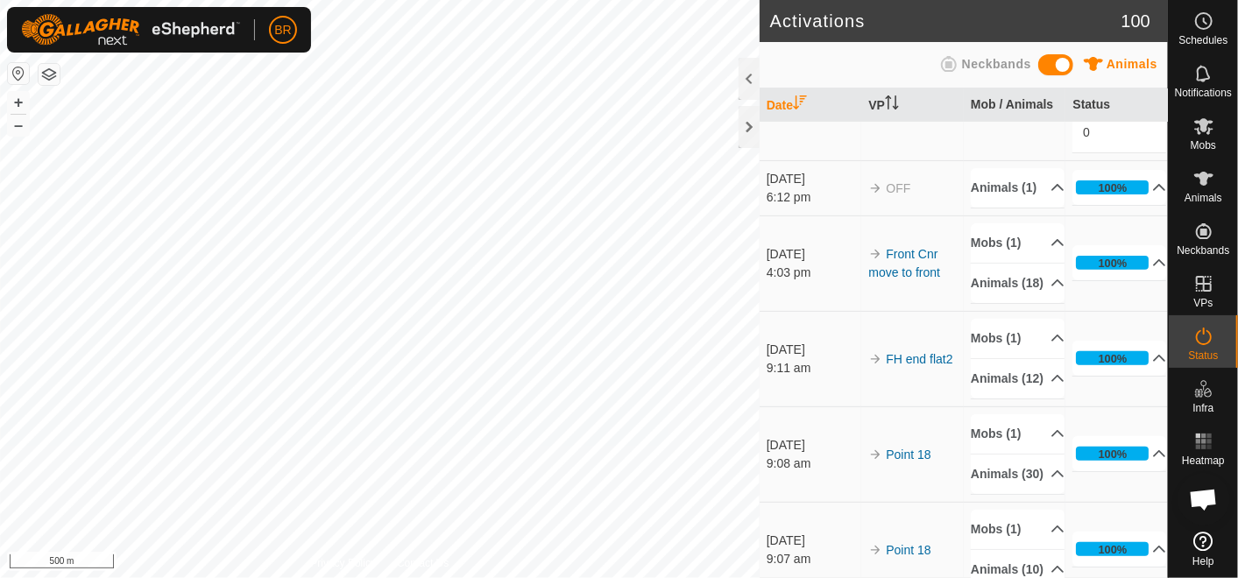
scroll to position [292, 0]
click at [1152, 269] on icon at bounding box center [1159, 262] width 14 height 14
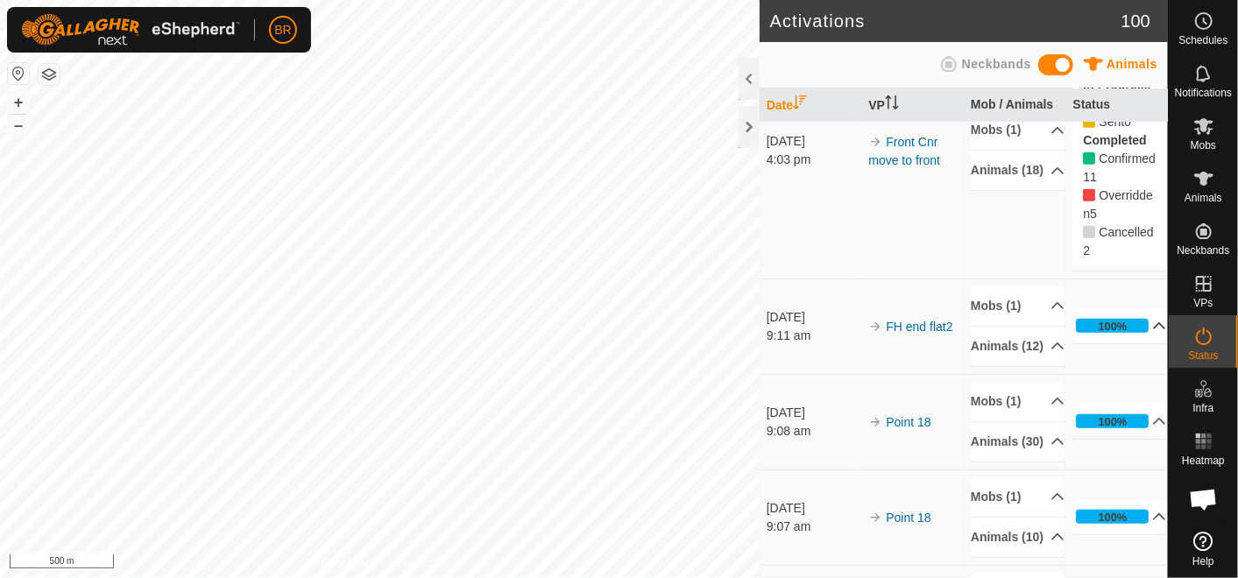
scroll to position [486, 0]
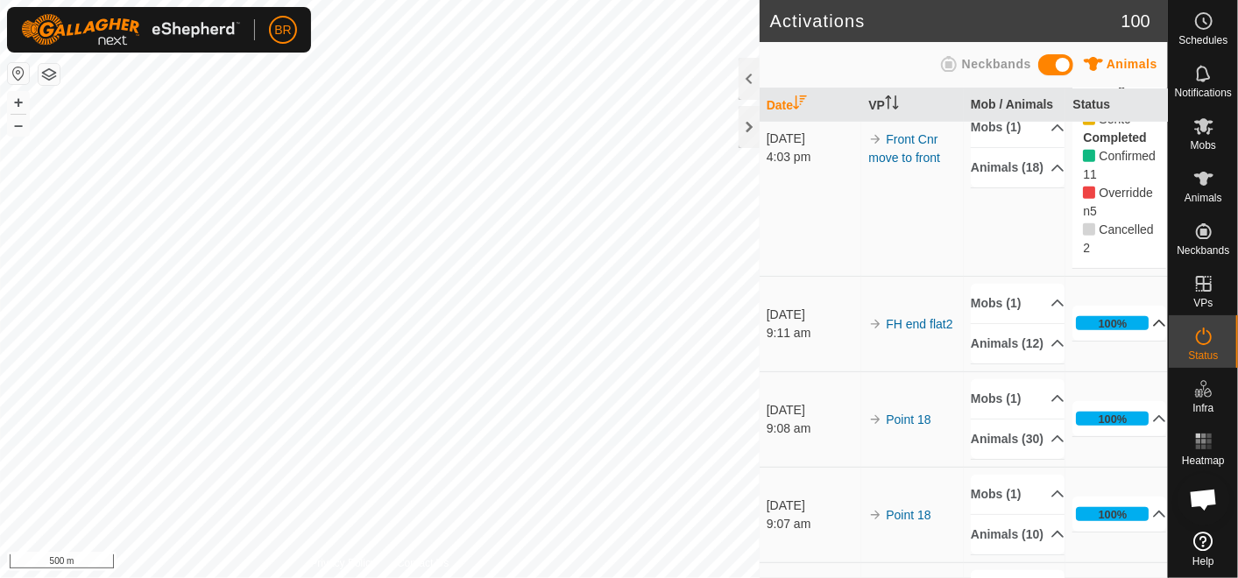
click at [1136, 341] on p-accordion-header "100%" at bounding box center [1119, 323] width 94 height 35
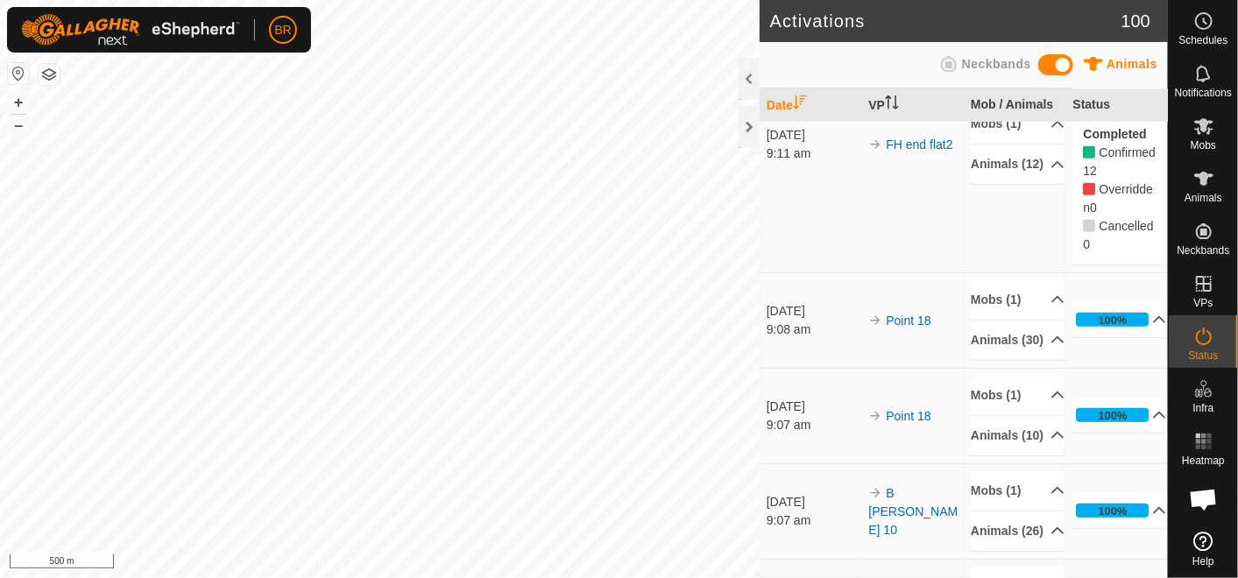
scroll to position [778, 0]
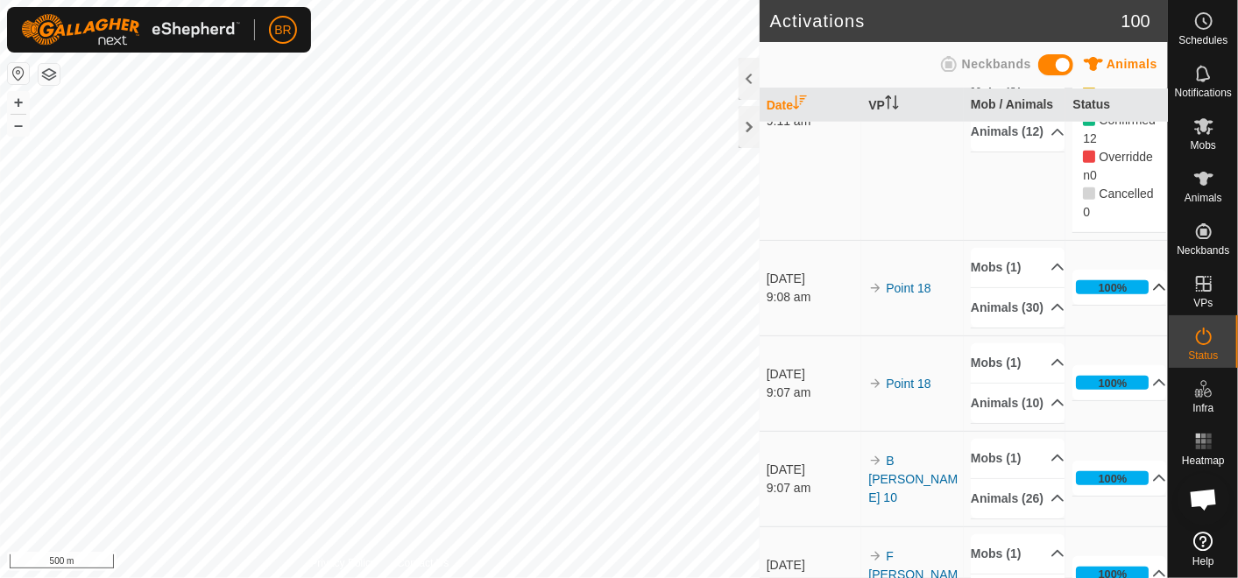
click at [1139, 305] on p-accordion-header "100%" at bounding box center [1119, 287] width 94 height 35
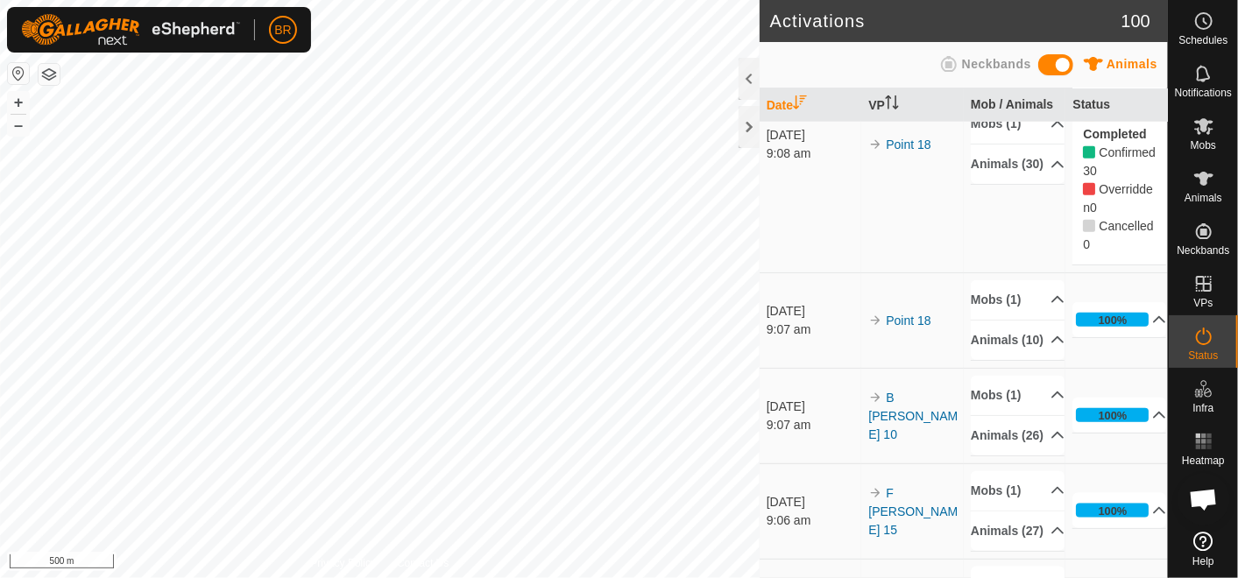
scroll to position [973, 0]
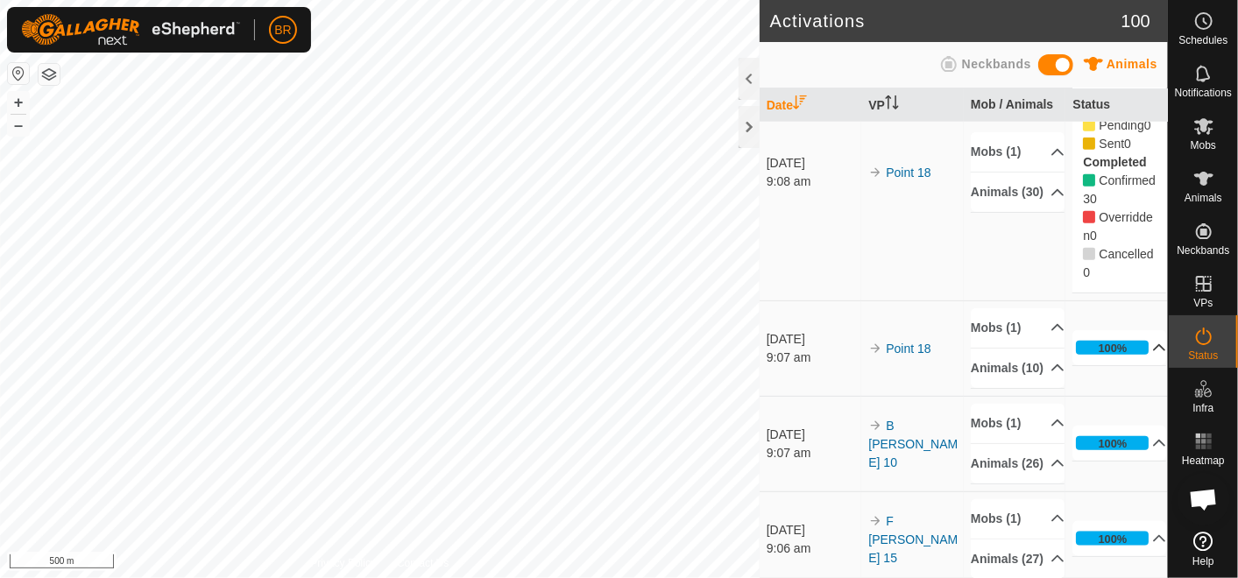
click at [1138, 365] on p-accordion-header "100%" at bounding box center [1119, 347] width 94 height 35
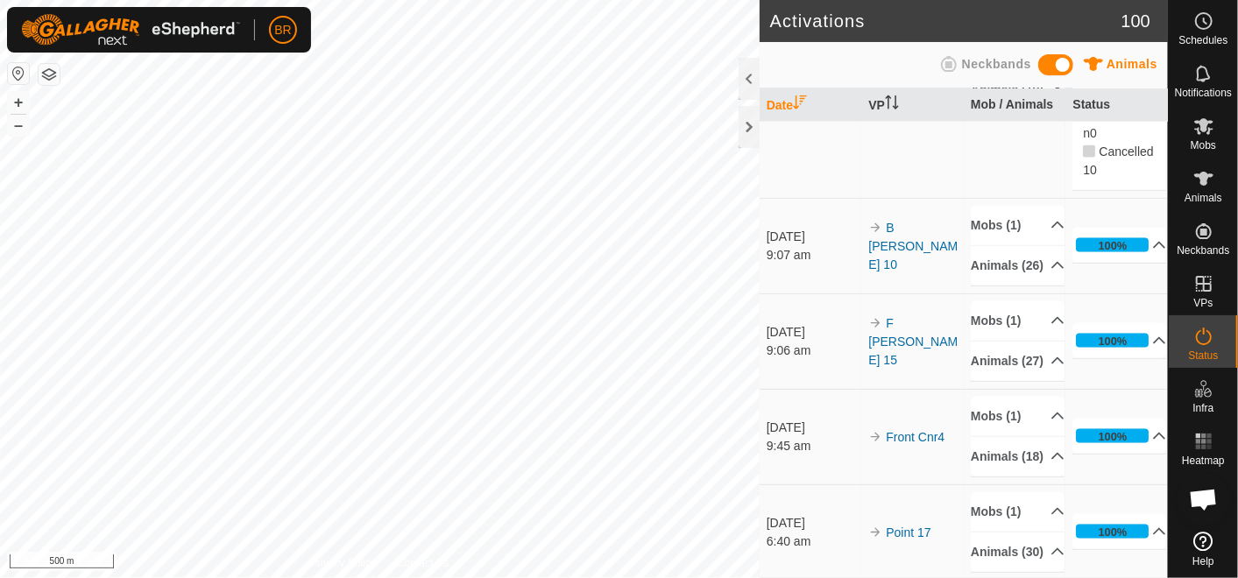
scroll to position [1362, 0]
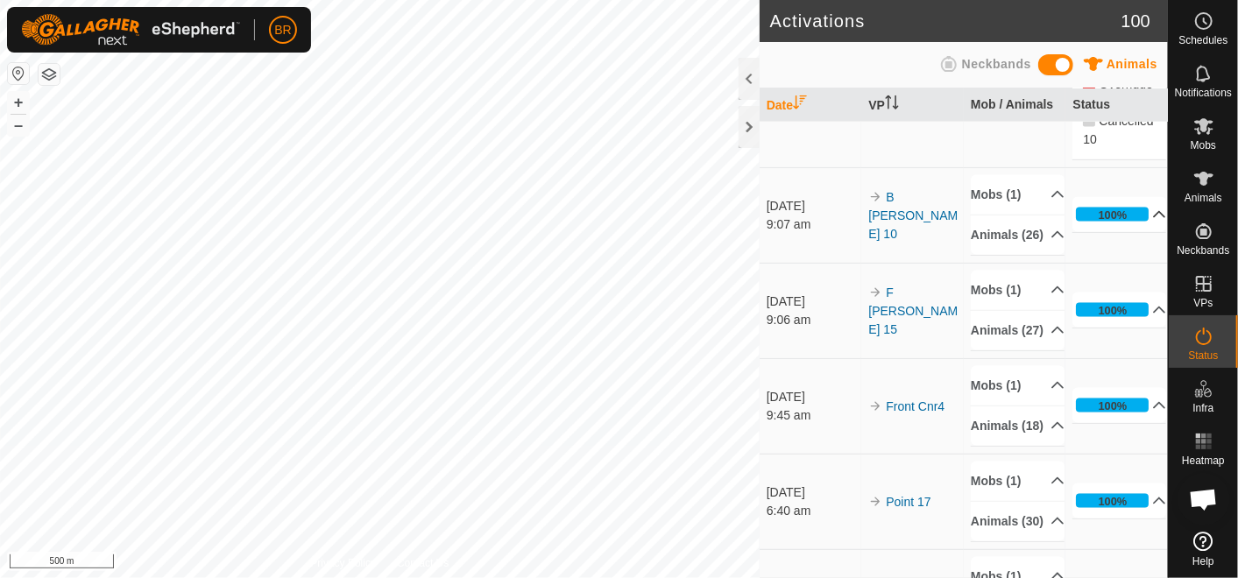
click at [1136, 232] on p-accordion-header "100%" at bounding box center [1119, 214] width 94 height 35
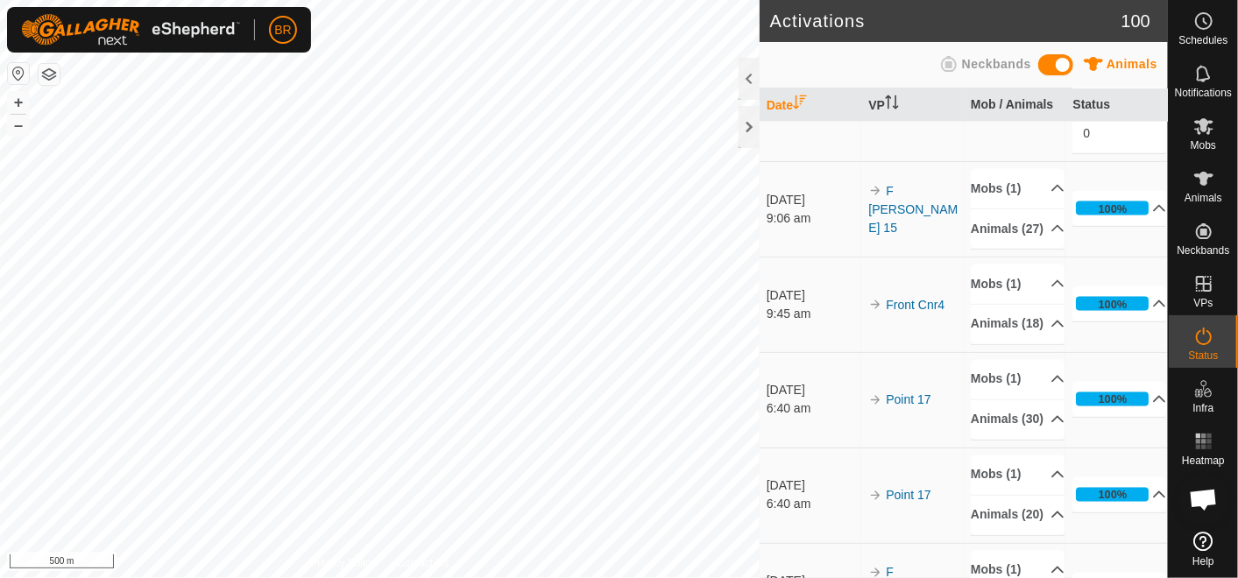
scroll to position [1654, 0]
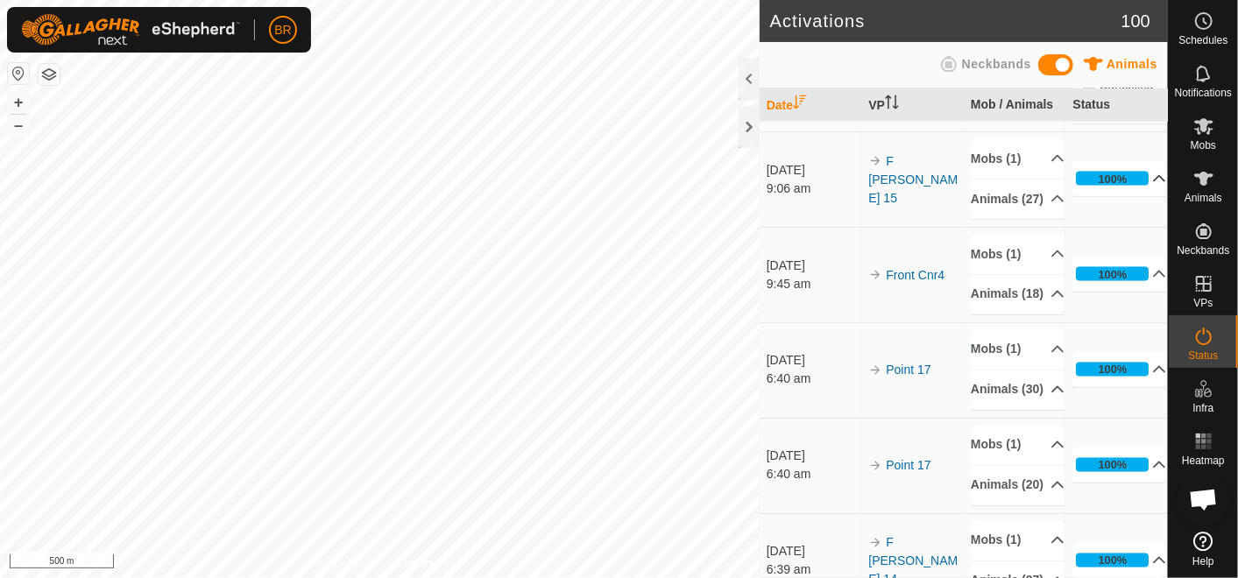
click at [1137, 196] on p-accordion-header "100%" at bounding box center [1119, 178] width 94 height 35
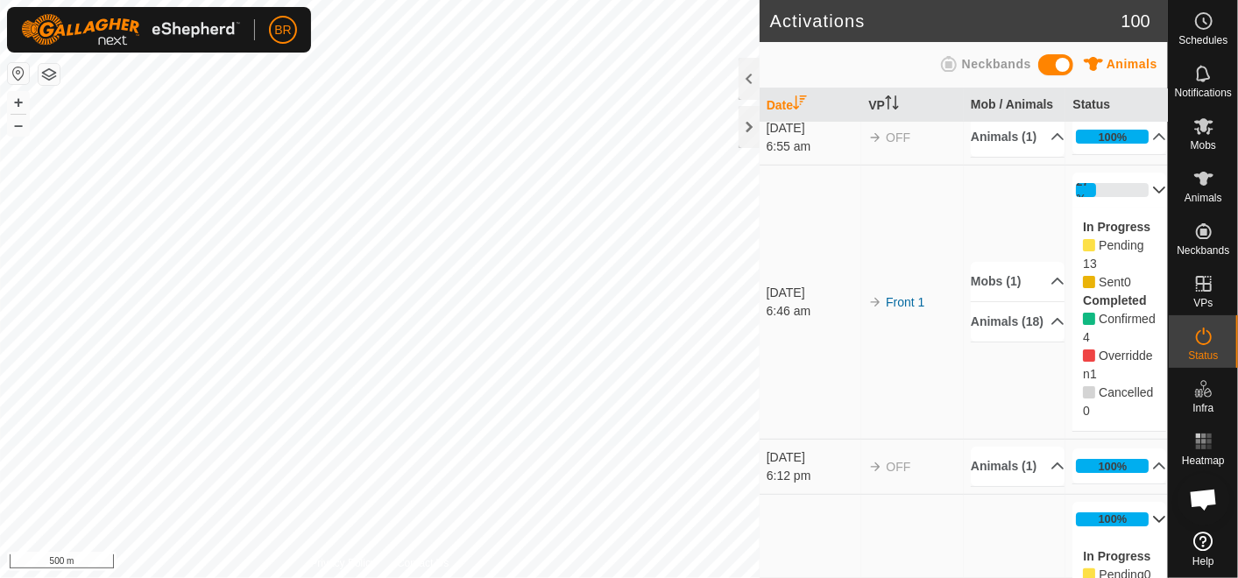
scroll to position [0, 0]
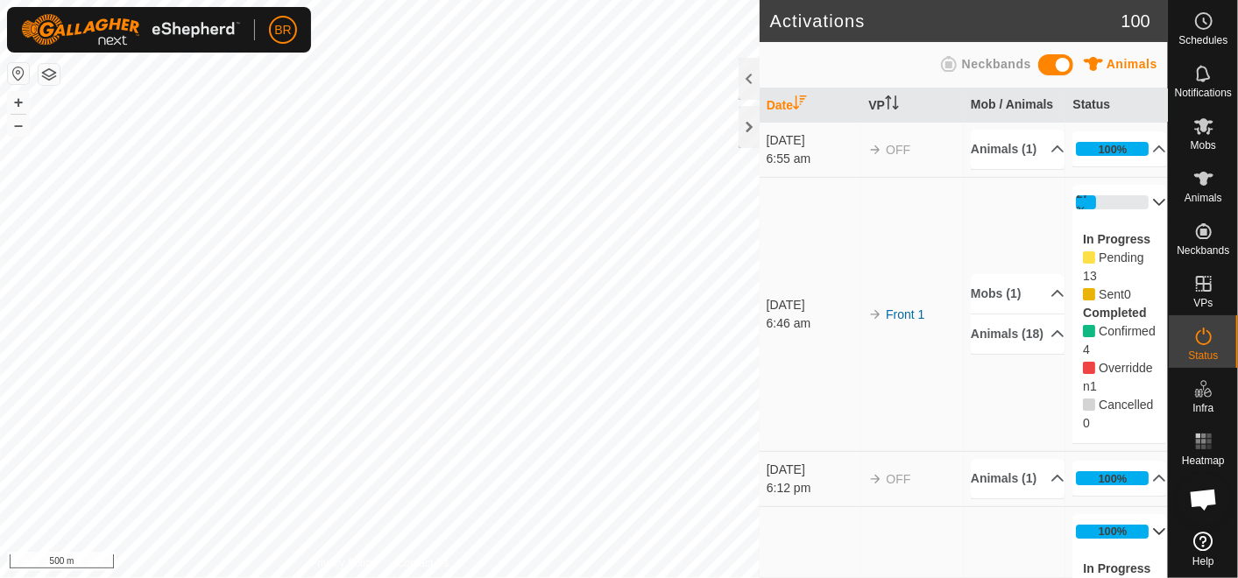
click at [1088, 217] on p-accordion-header "27%" at bounding box center [1119, 202] width 94 height 35
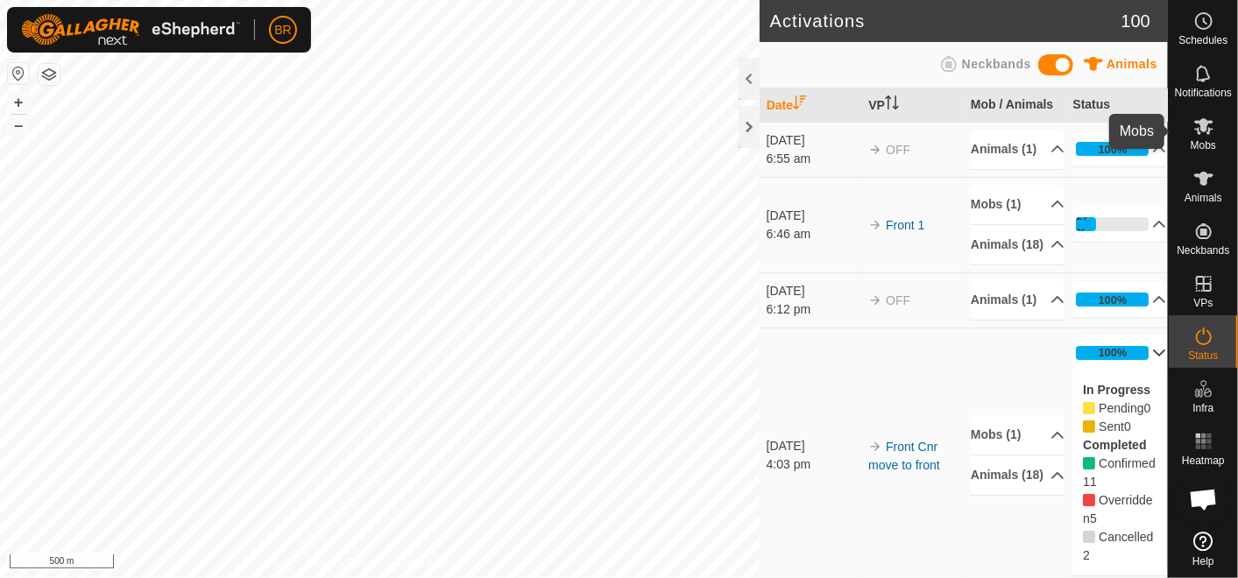
click at [1209, 138] on es-mob-svg-icon at bounding box center [1204, 126] width 32 height 28
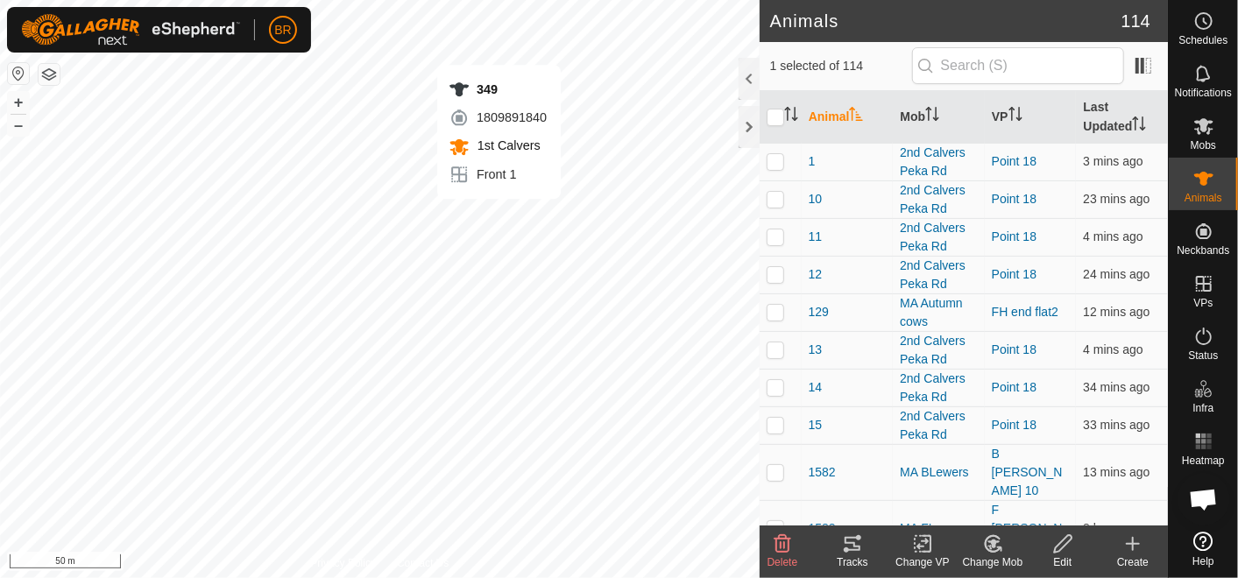
checkbox input "false"
checkbox input "true"
click at [1212, 124] on icon at bounding box center [1203, 126] width 21 height 21
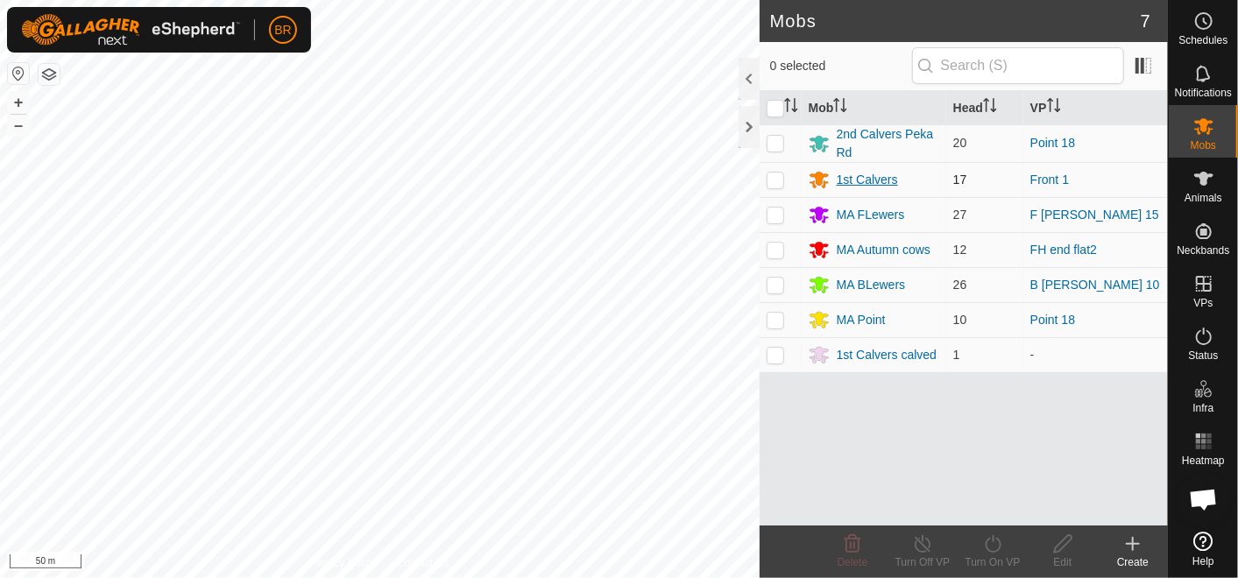
click at [858, 173] on div "1st Calvers" at bounding box center [867, 180] width 61 height 18
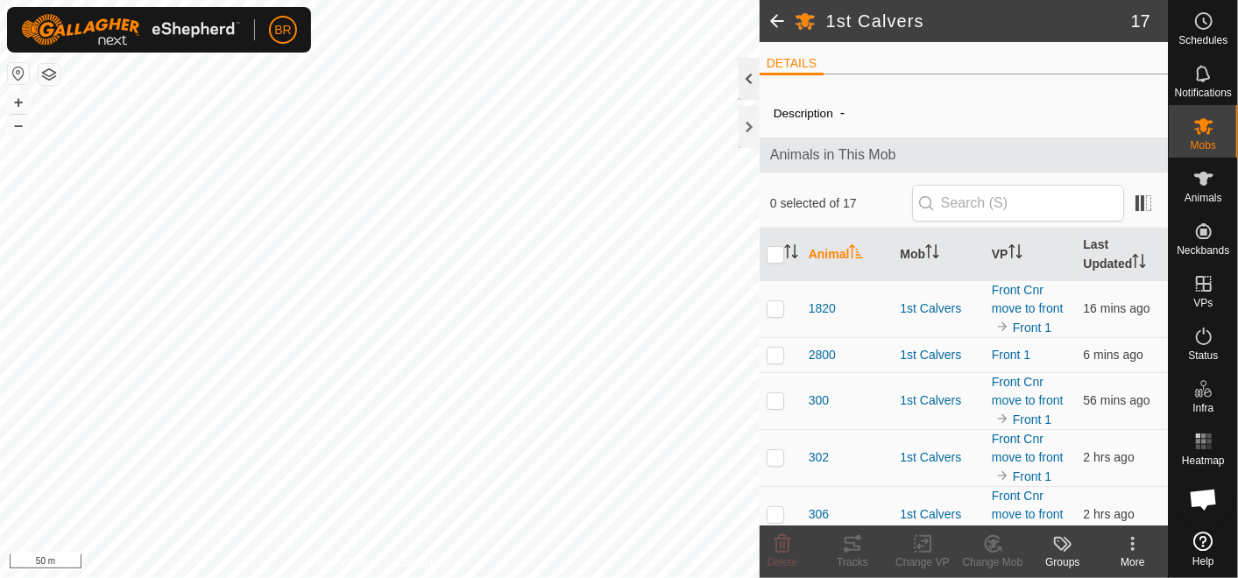
click at [751, 76] on div at bounding box center [748, 79] width 21 height 42
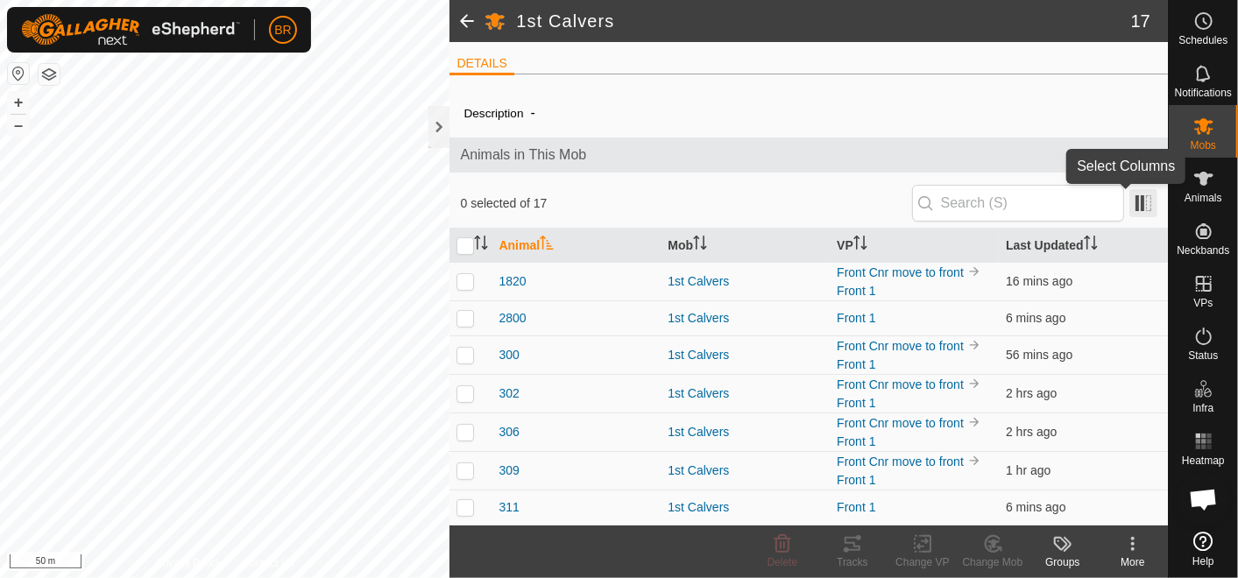
click at [1129, 197] on span at bounding box center [1143, 203] width 28 height 28
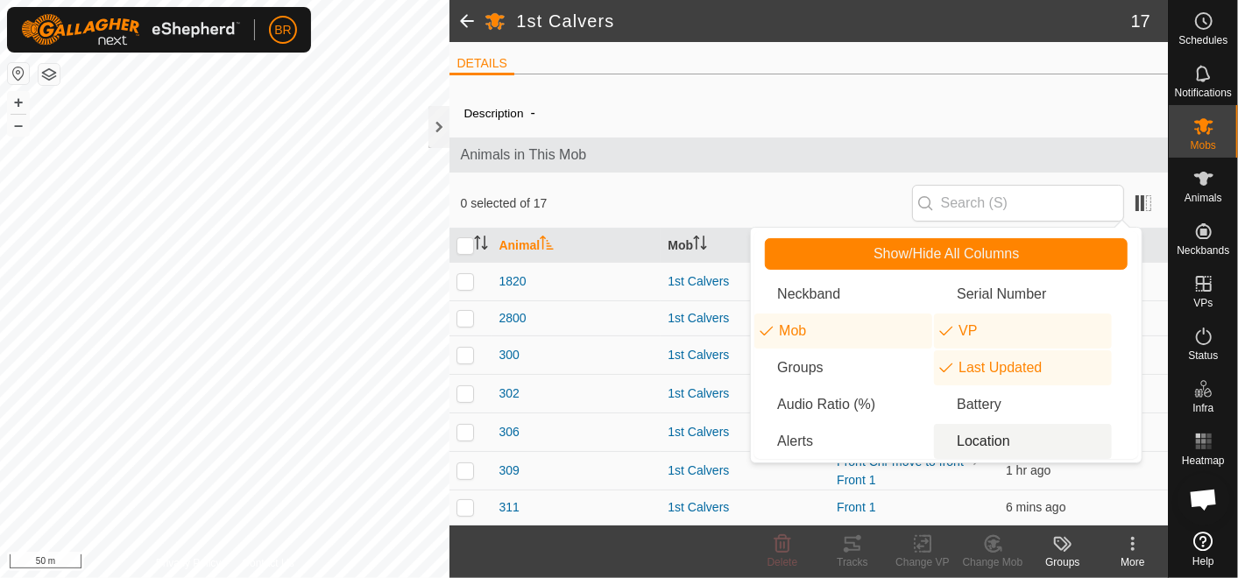
click at [1026, 434] on li "Location" at bounding box center [1023, 441] width 178 height 35
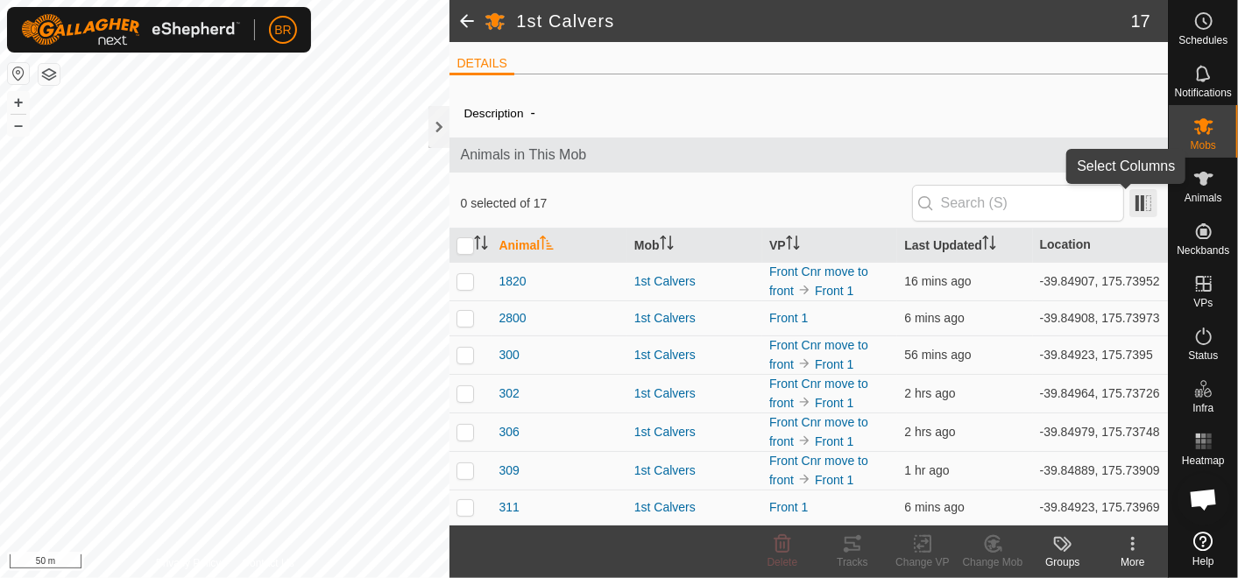
click at [1134, 200] on span at bounding box center [1143, 203] width 28 height 28
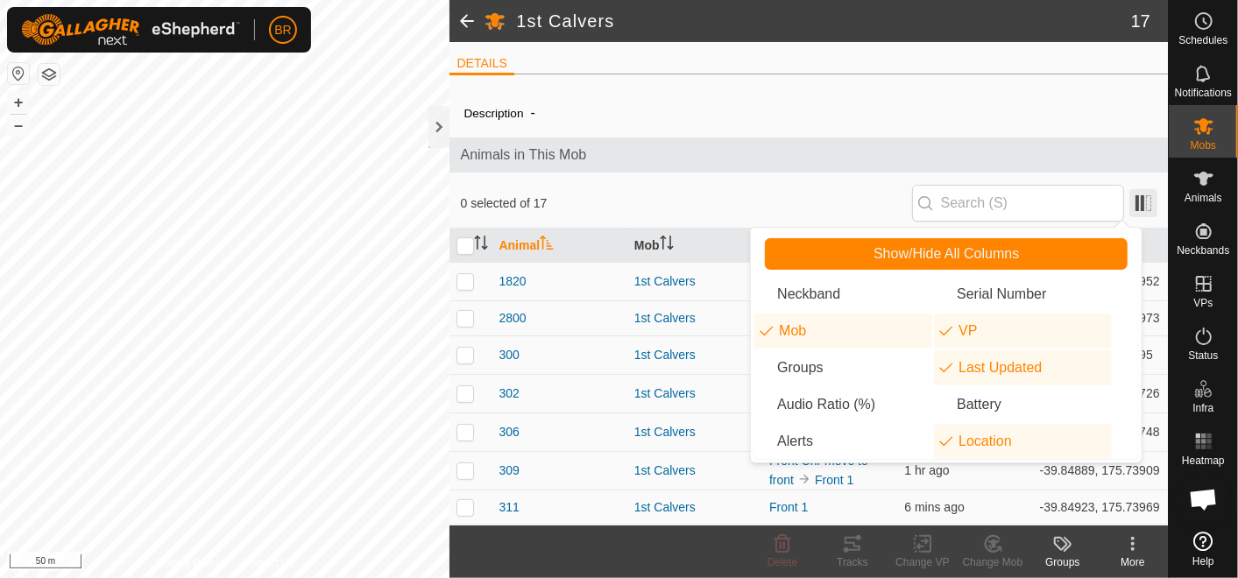
click at [1134, 200] on span at bounding box center [1143, 203] width 28 height 28
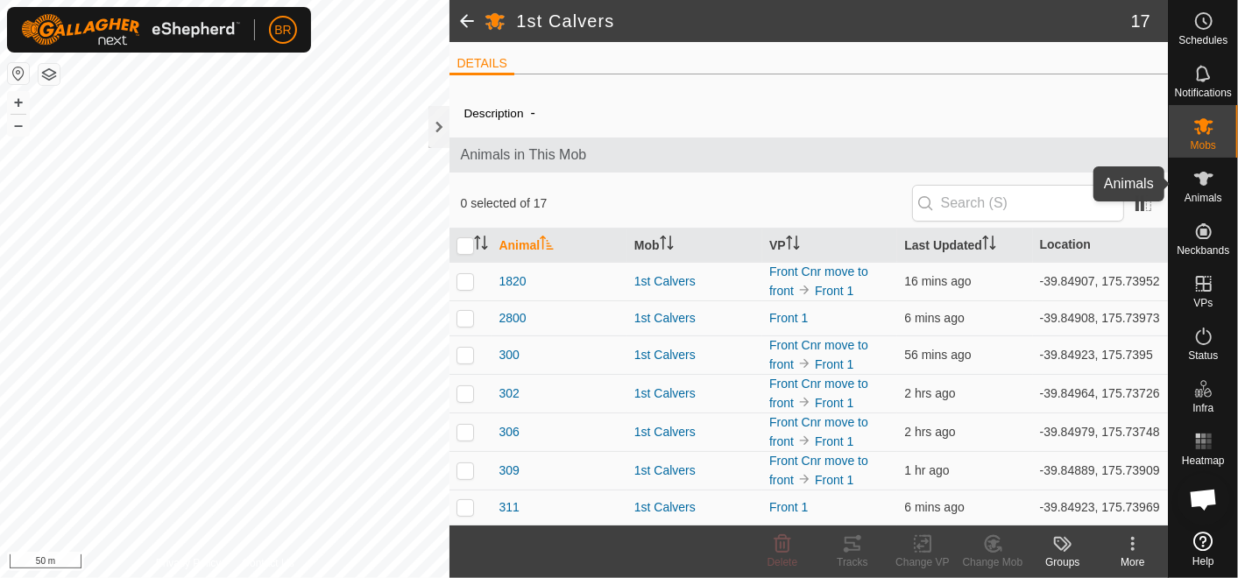
click at [1204, 173] on icon at bounding box center [1203, 179] width 19 height 14
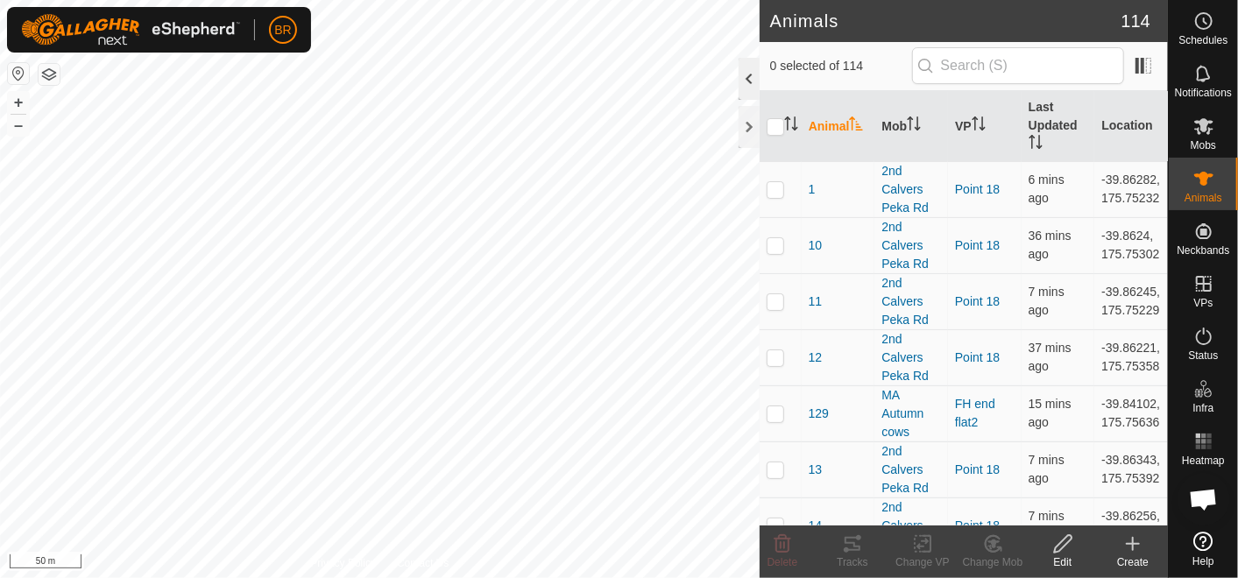
click at [741, 74] on div at bounding box center [748, 79] width 21 height 42
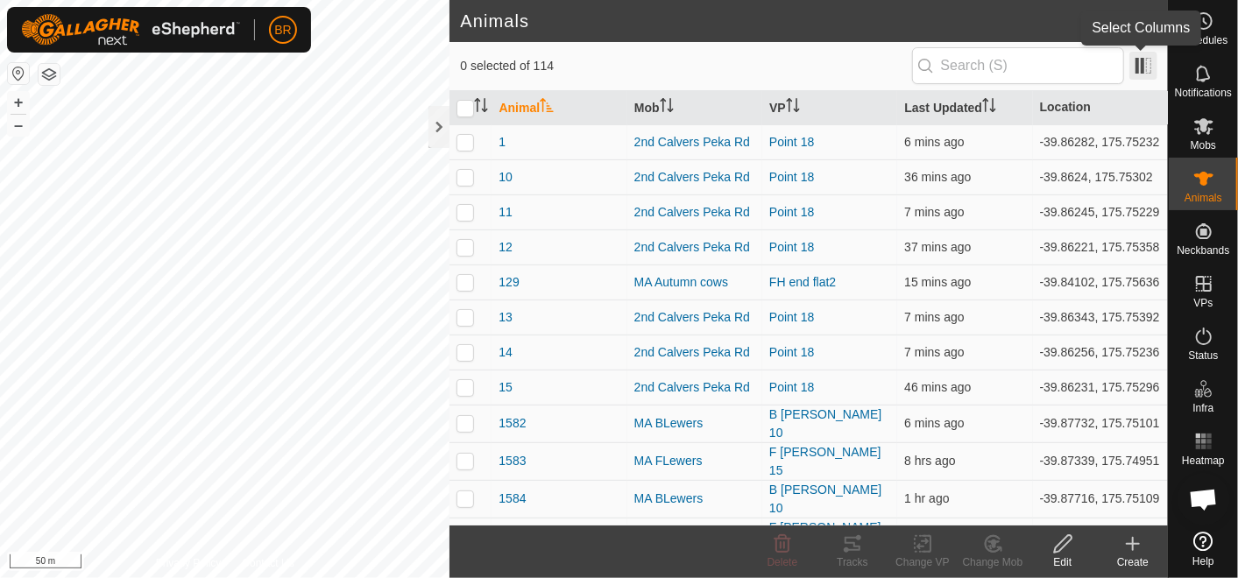
click at [1147, 62] on span at bounding box center [1143, 66] width 28 height 28
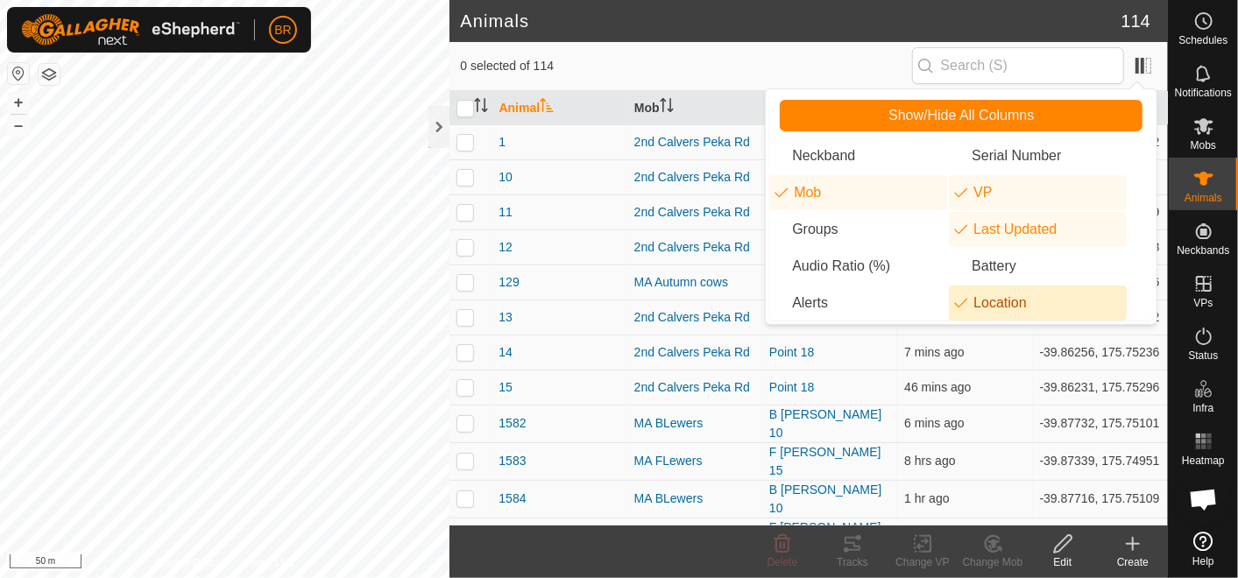
click at [961, 297] on li "Location" at bounding box center [1038, 303] width 178 height 35
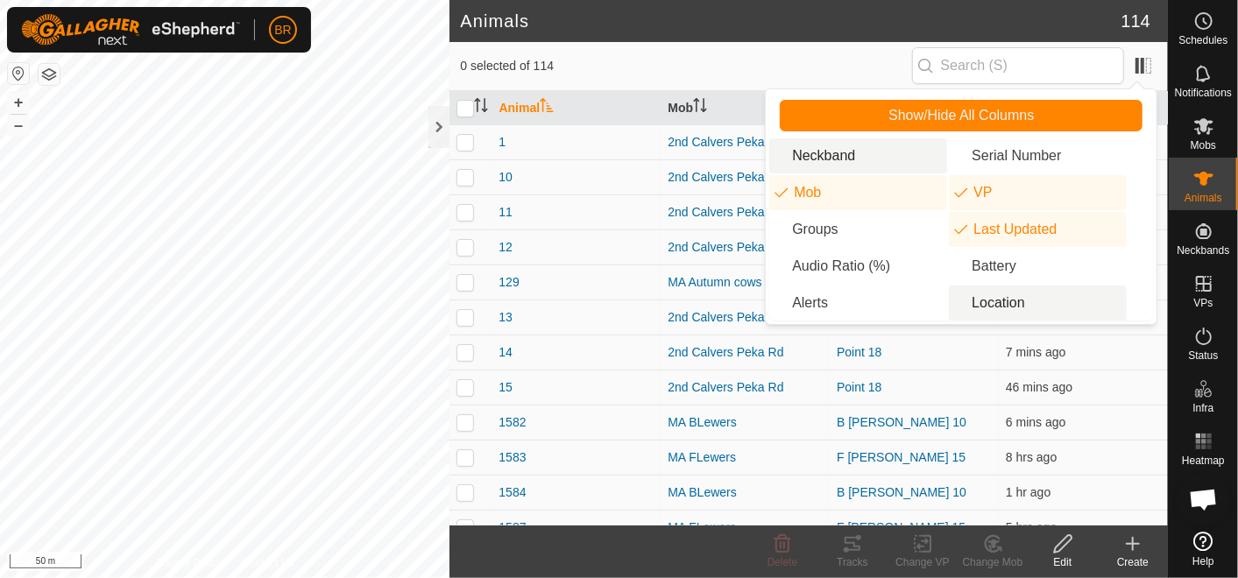
click at [830, 152] on li "Neckband" at bounding box center [858, 155] width 178 height 35
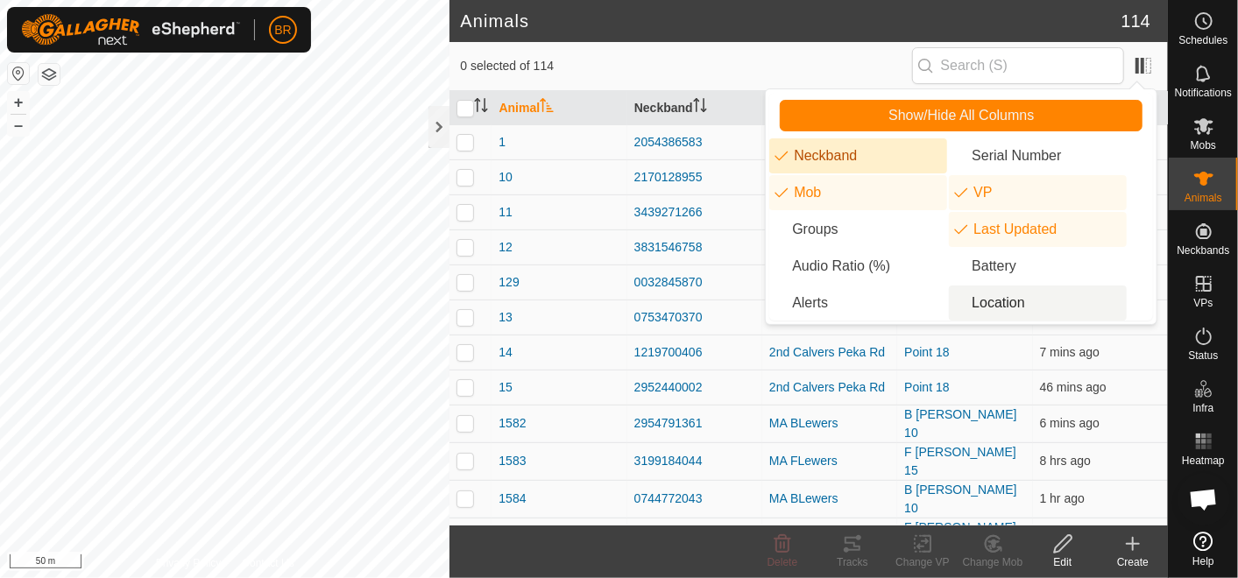
click at [830, 152] on li "Neckband" at bounding box center [858, 155] width 178 height 35
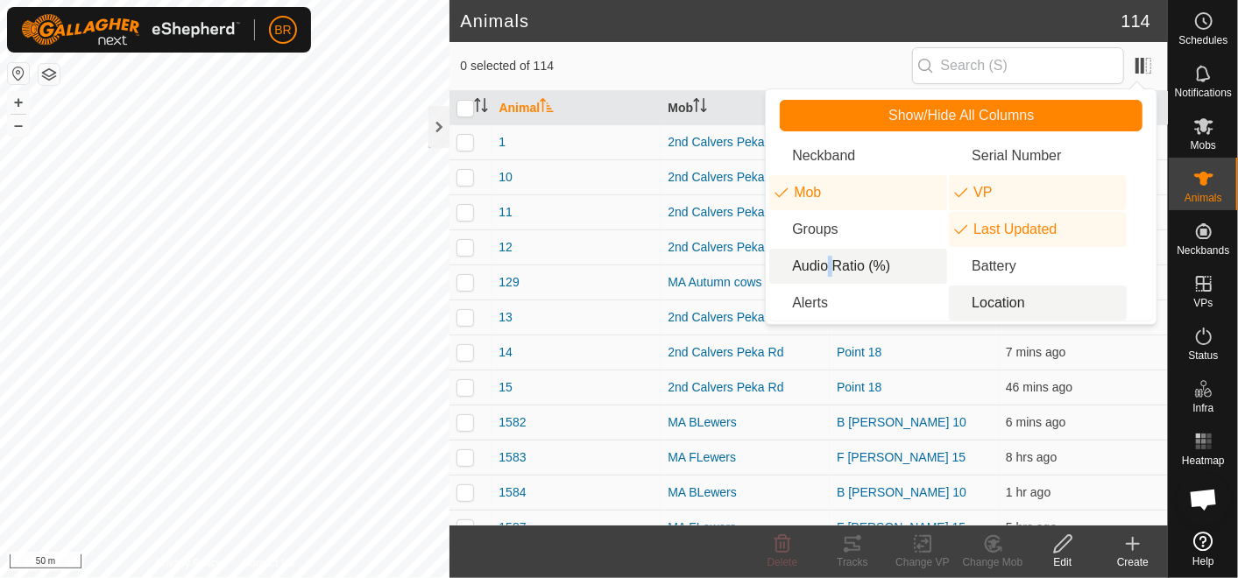
click at [823, 265] on li "Audio Ratio (%)" at bounding box center [858, 266] width 178 height 35
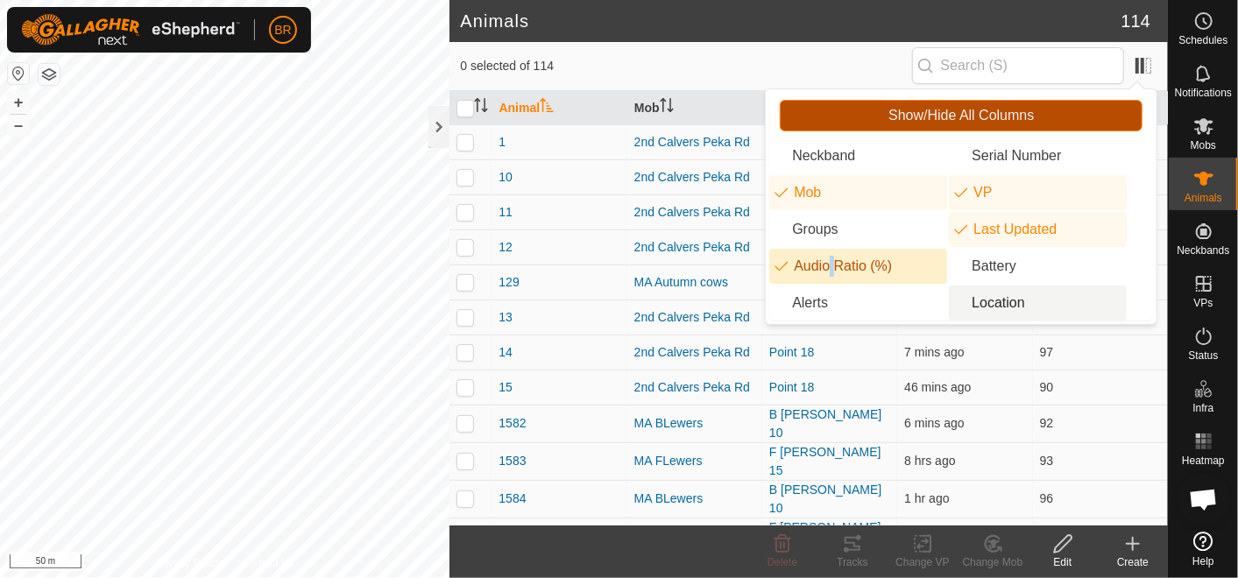
click at [1038, 114] on button "Show/Hide All Columns" at bounding box center [961, 116] width 363 height 32
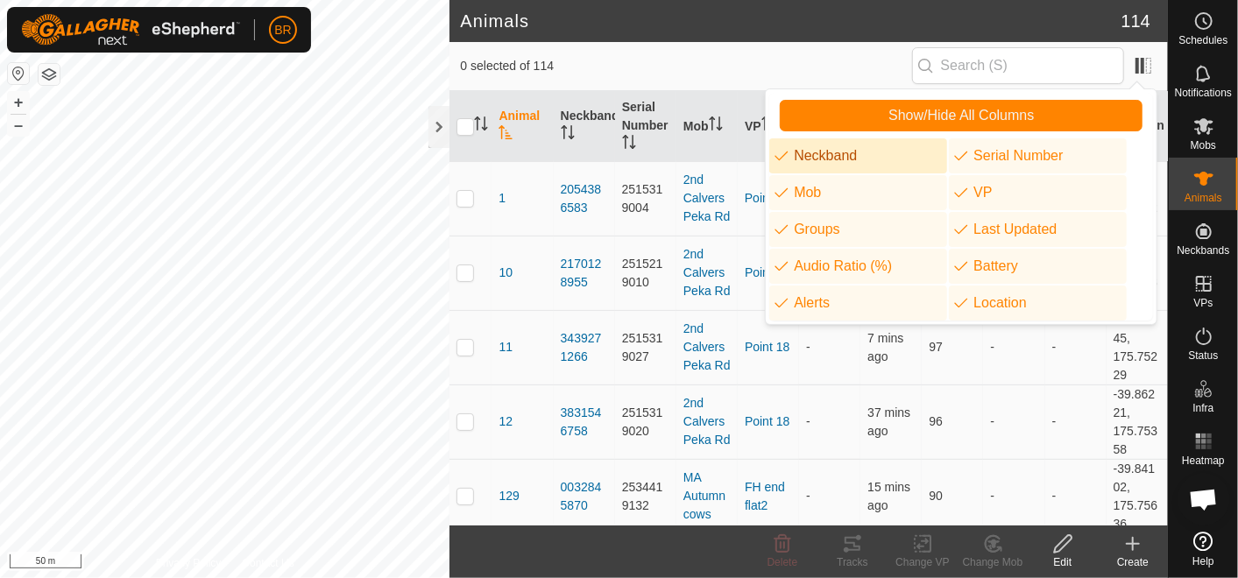
click at [878, 6] on header "Animals 114" at bounding box center [808, 21] width 718 height 42
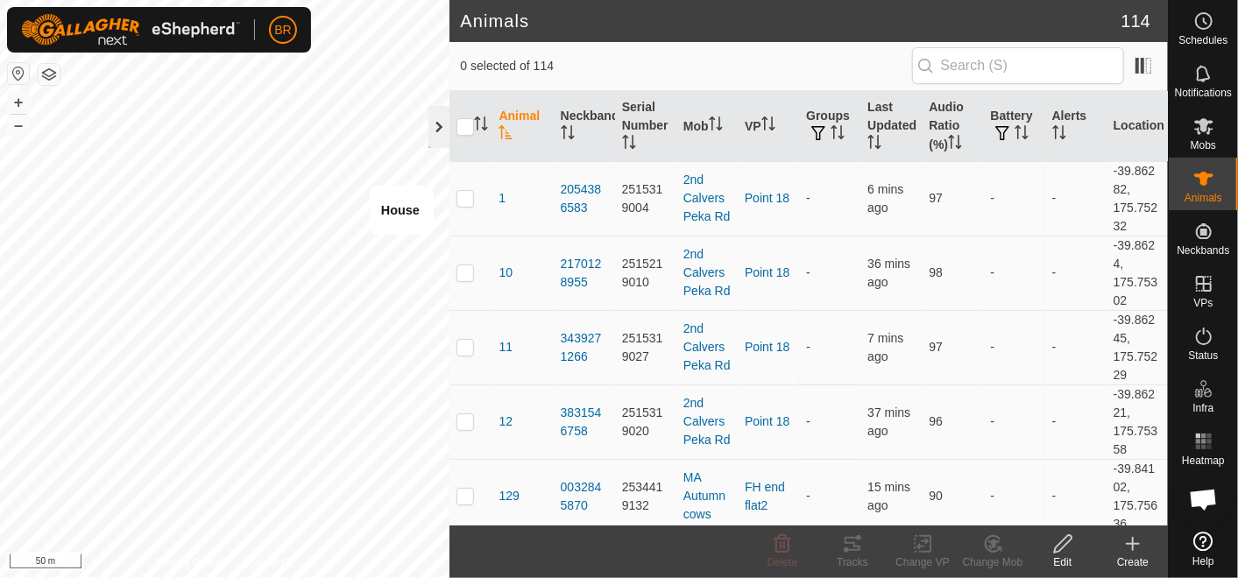
click at [433, 132] on div at bounding box center [438, 127] width 21 height 42
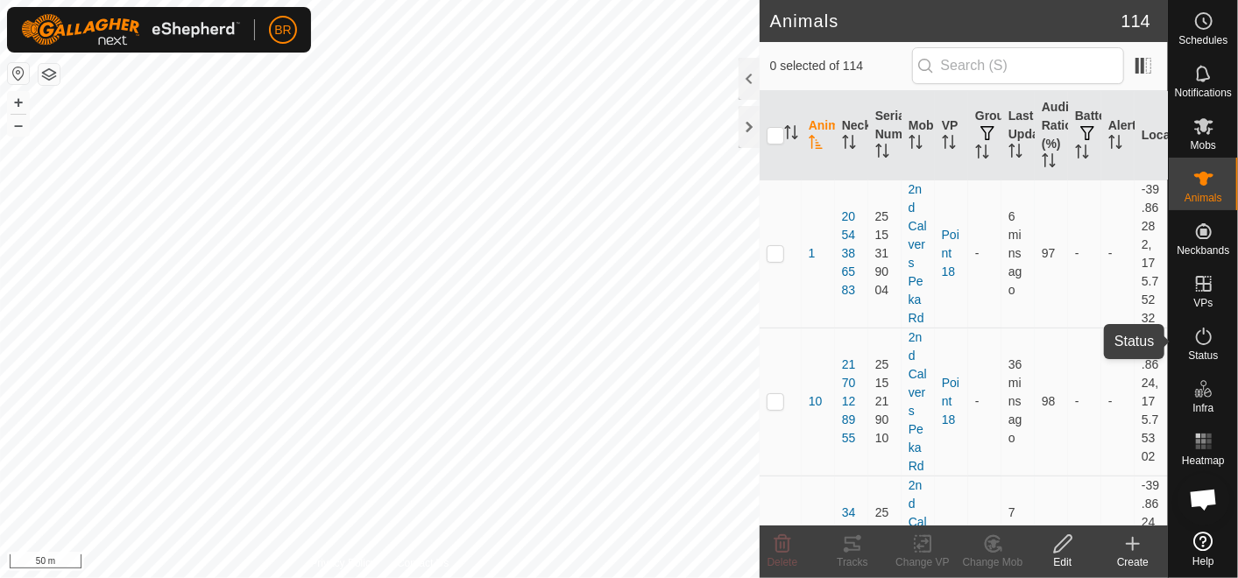
click at [1205, 338] on icon at bounding box center [1203, 336] width 21 height 21
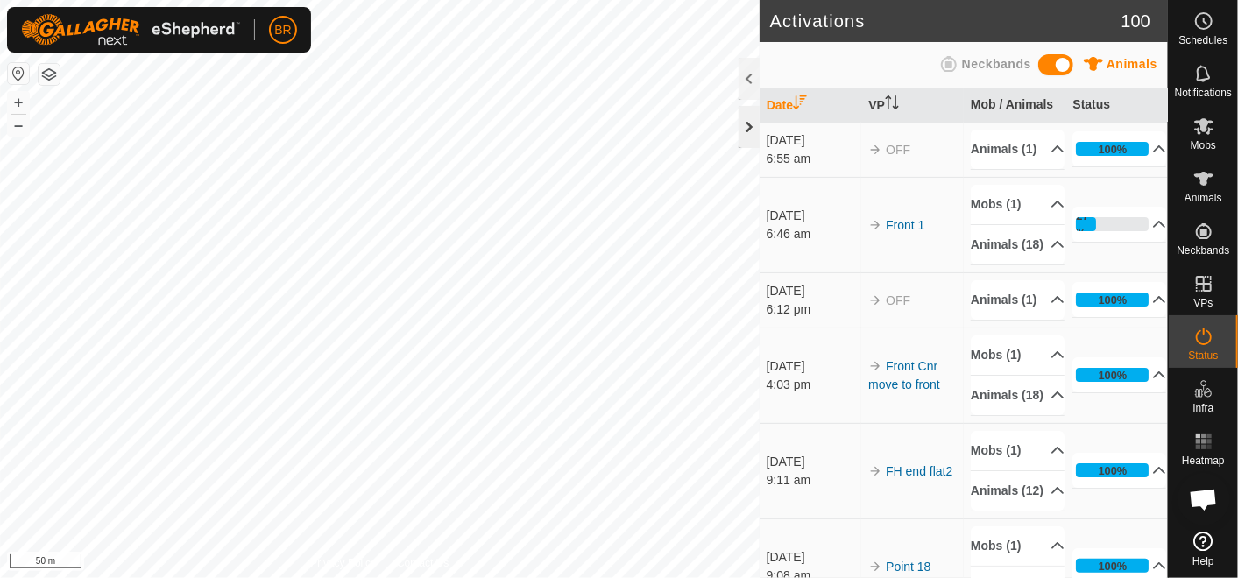
click at [744, 124] on div at bounding box center [748, 127] width 21 height 42
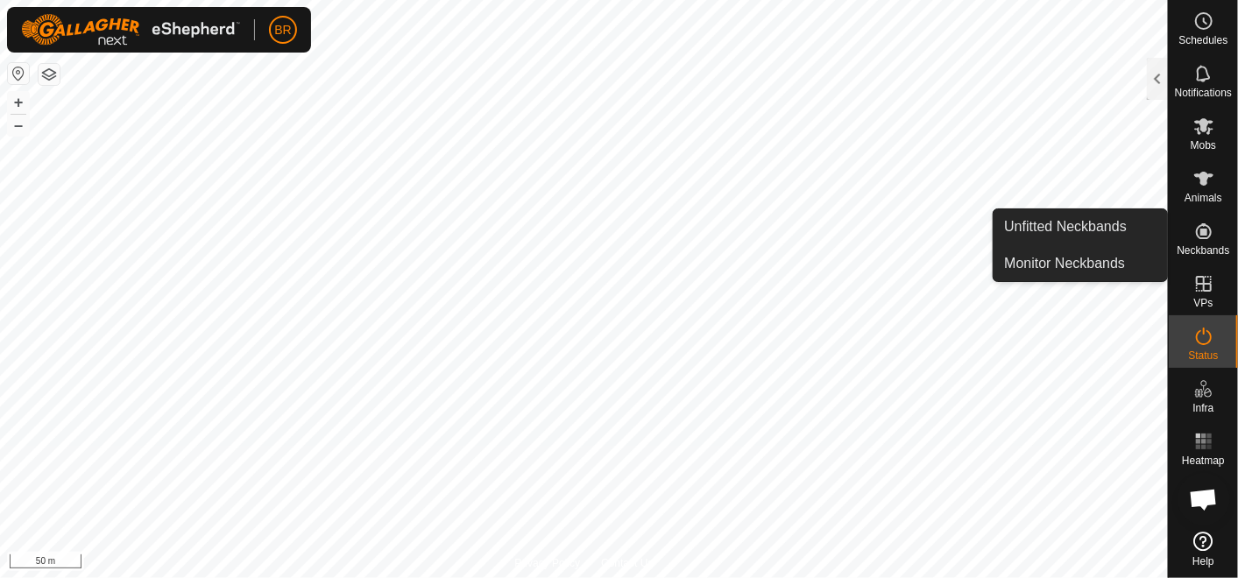
click at [1193, 222] on icon at bounding box center [1203, 231] width 21 height 21
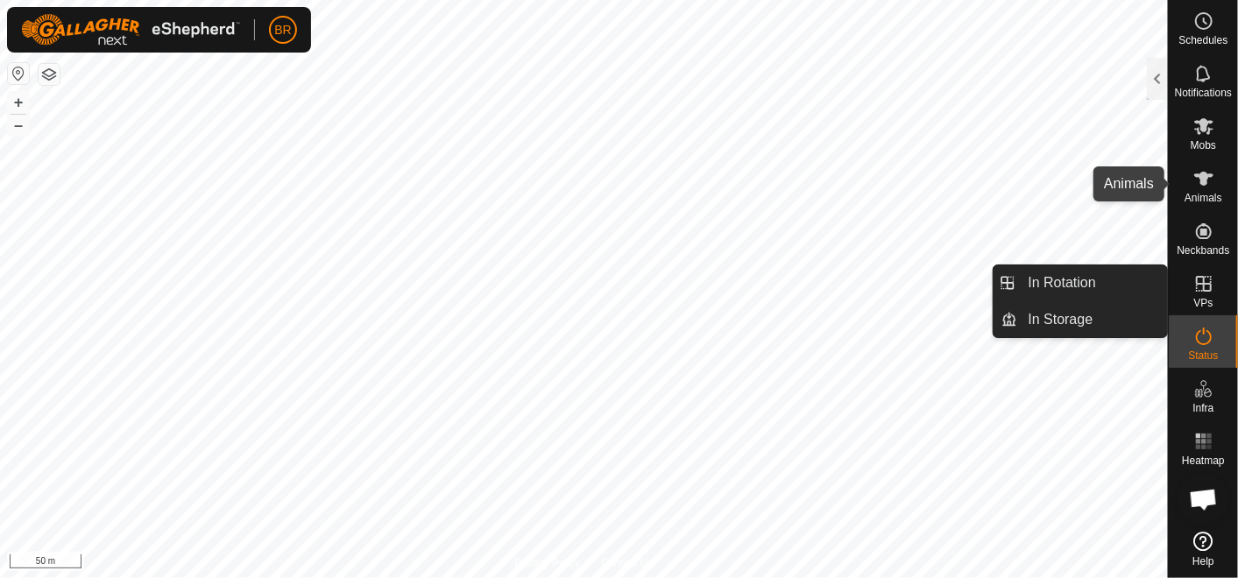
click at [1203, 184] on icon at bounding box center [1203, 179] width 19 height 14
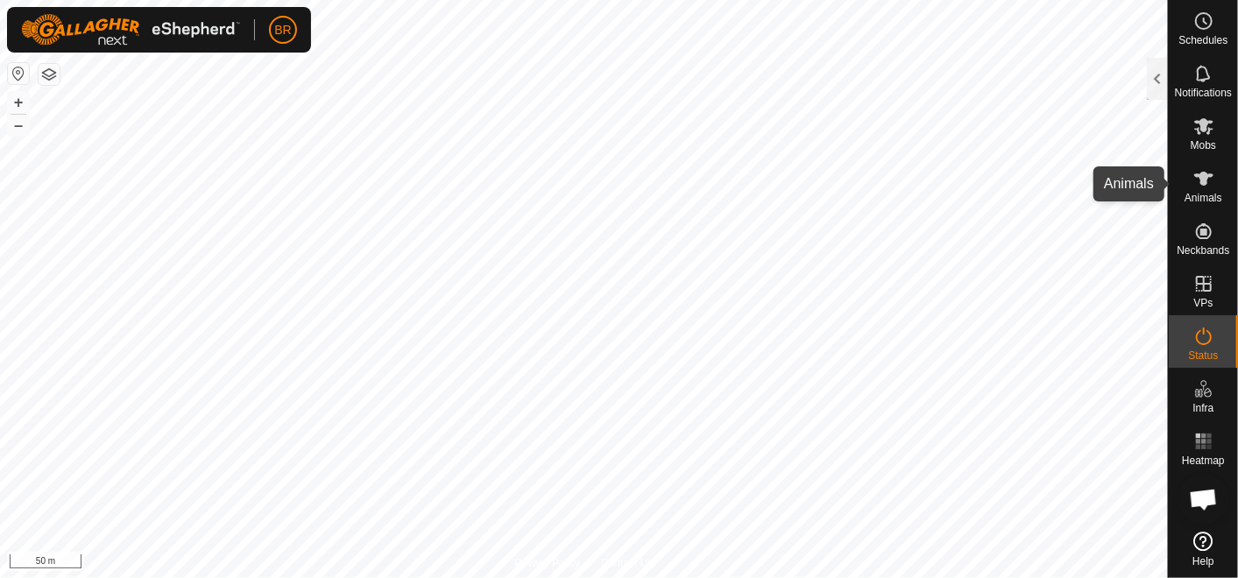
click at [1197, 134] on icon at bounding box center [1203, 126] width 21 height 21
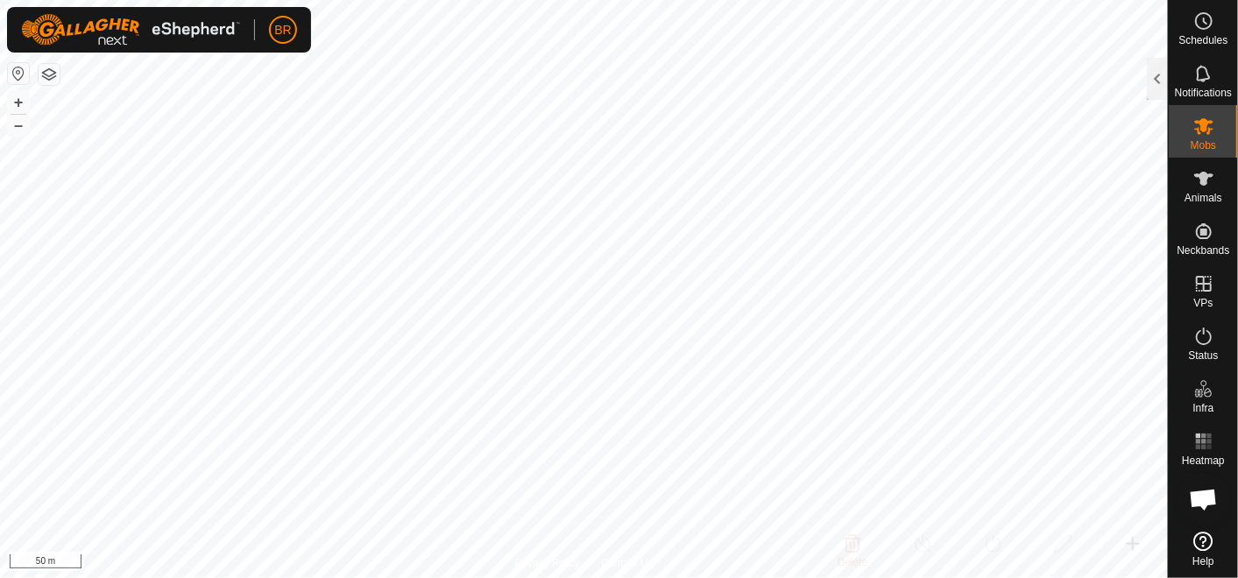
click at [1162, 80] on div at bounding box center [1157, 79] width 21 height 42
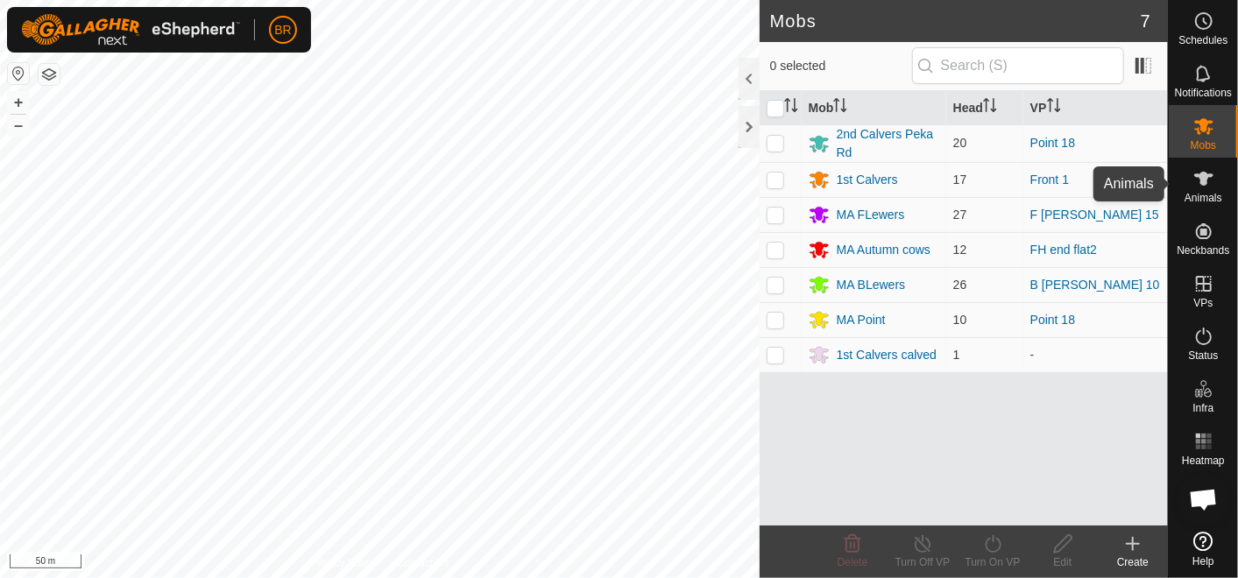
click at [1204, 175] on icon at bounding box center [1203, 179] width 19 height 14
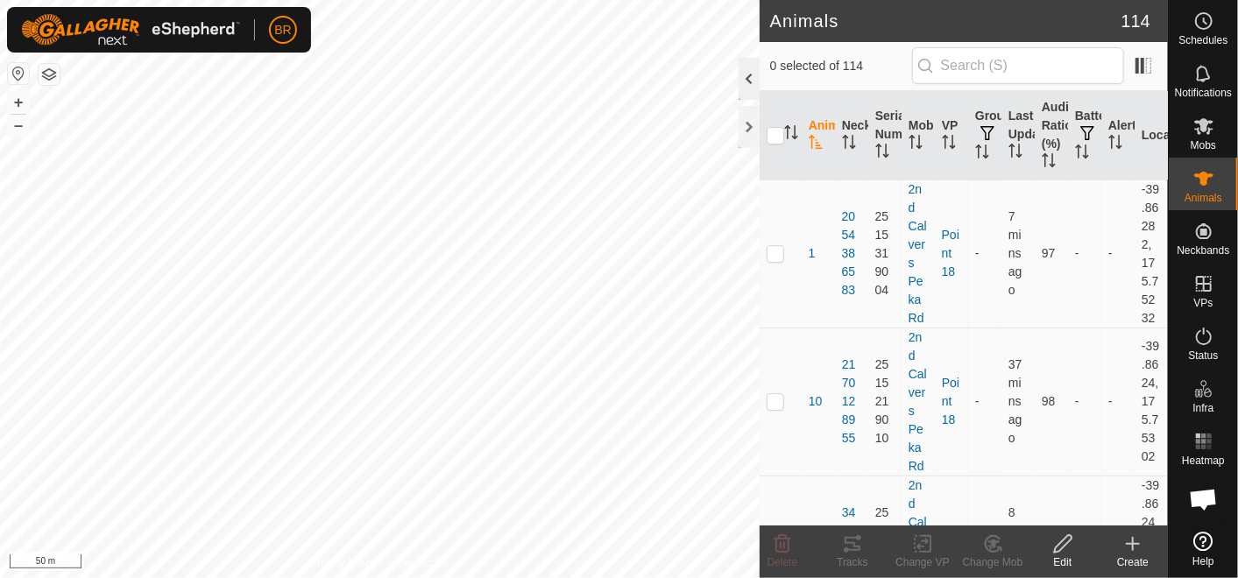
click at [739, 72] on div at bounding box center [748, 79] width 21 height 42
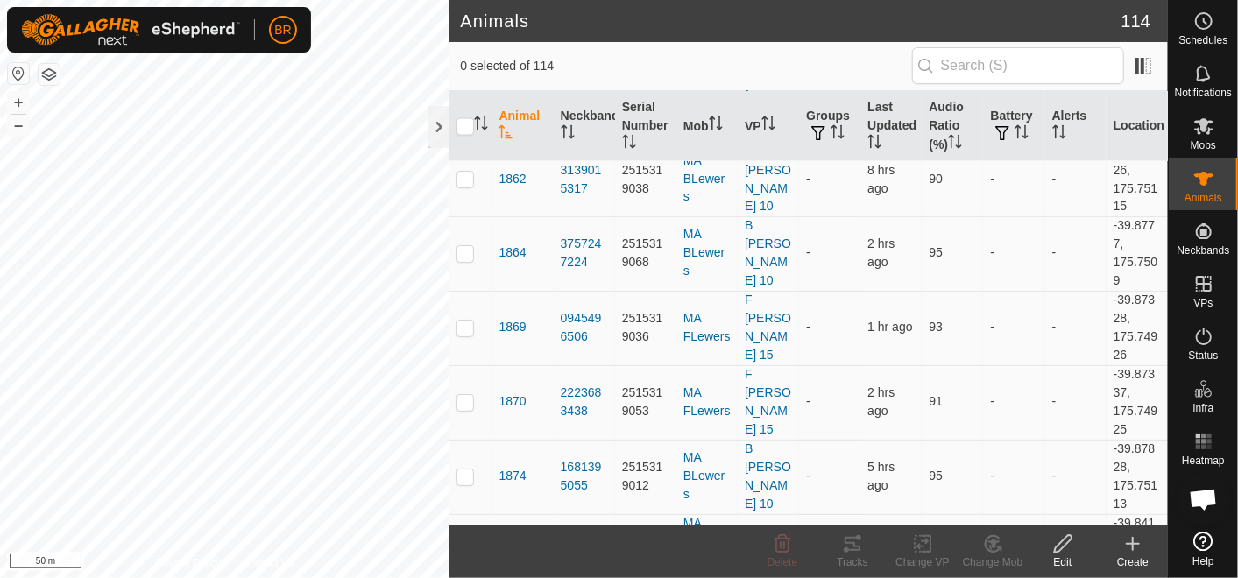
scroll to position [1752, 0]
click at [1199, 125] on icon at bounding box center [1203, 126] width 21 height 21
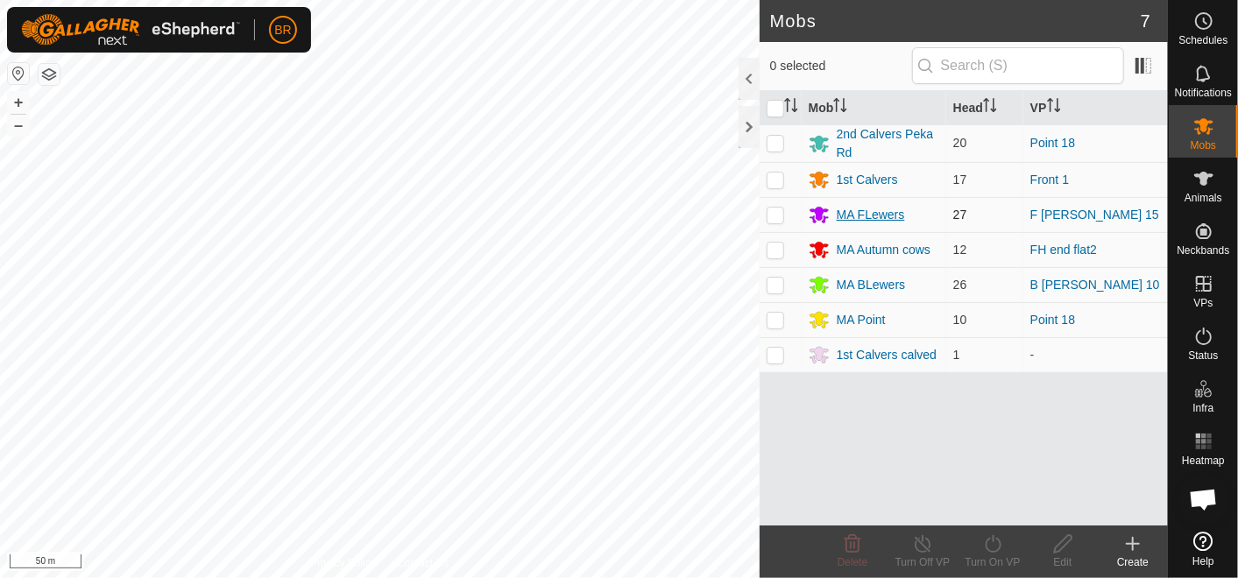
click at [864, 207] on div "MA FLewers" at bounding box center [871, 215] width 68 height 18
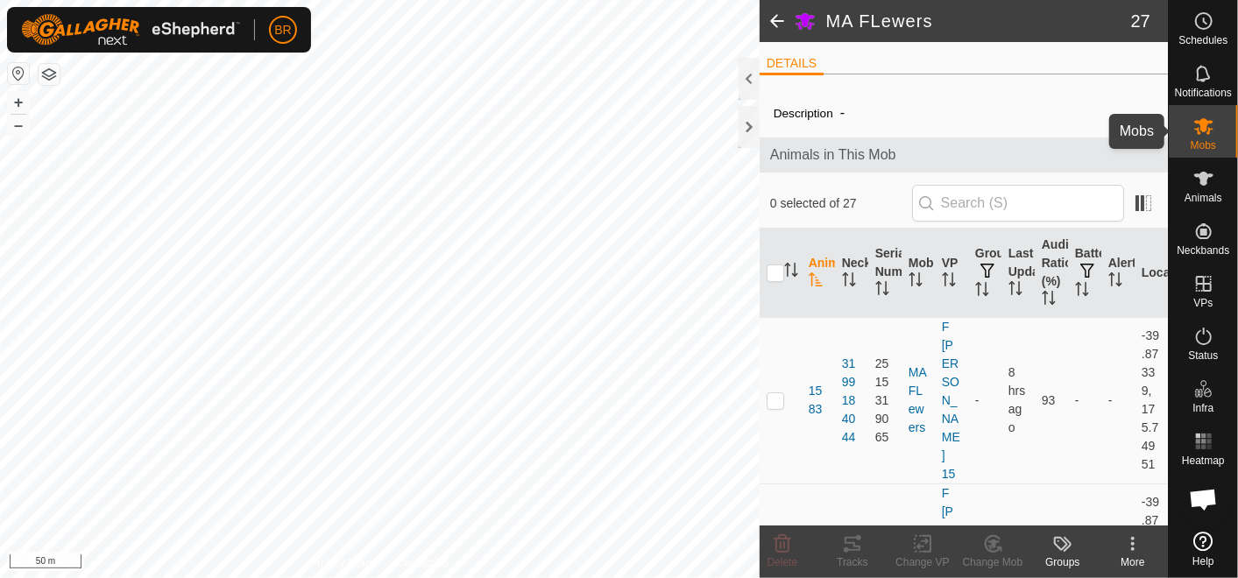
click at [1193, 127] on icon at bounding box center [1203, 126] width 21 height 21
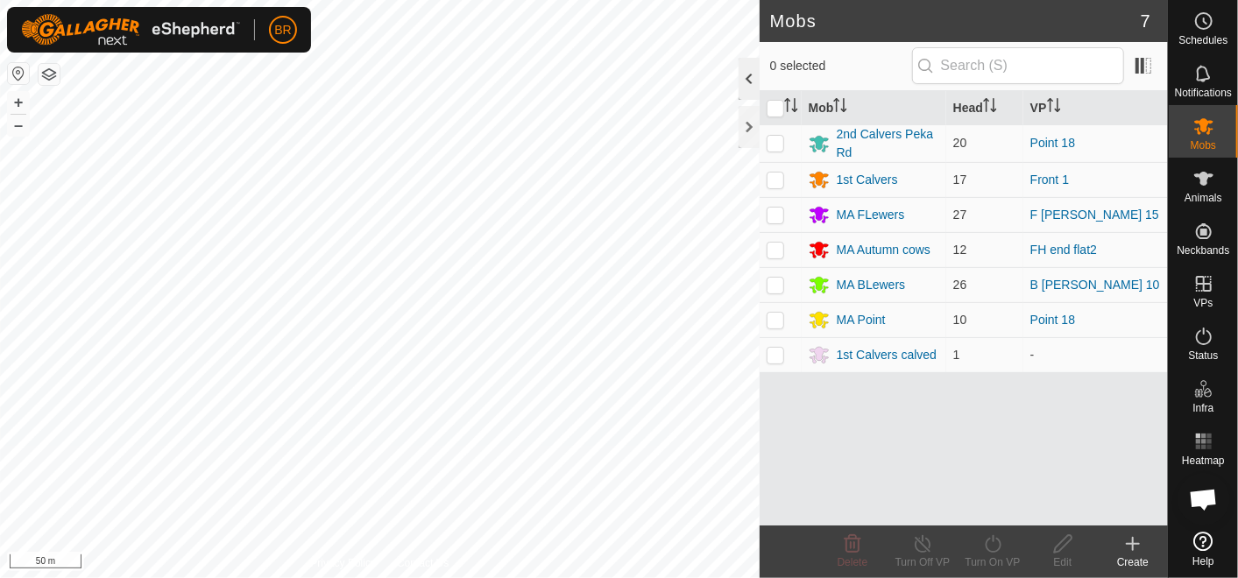
click at [743, 80] on div at bounding box center [748, 79] width 21 height 42
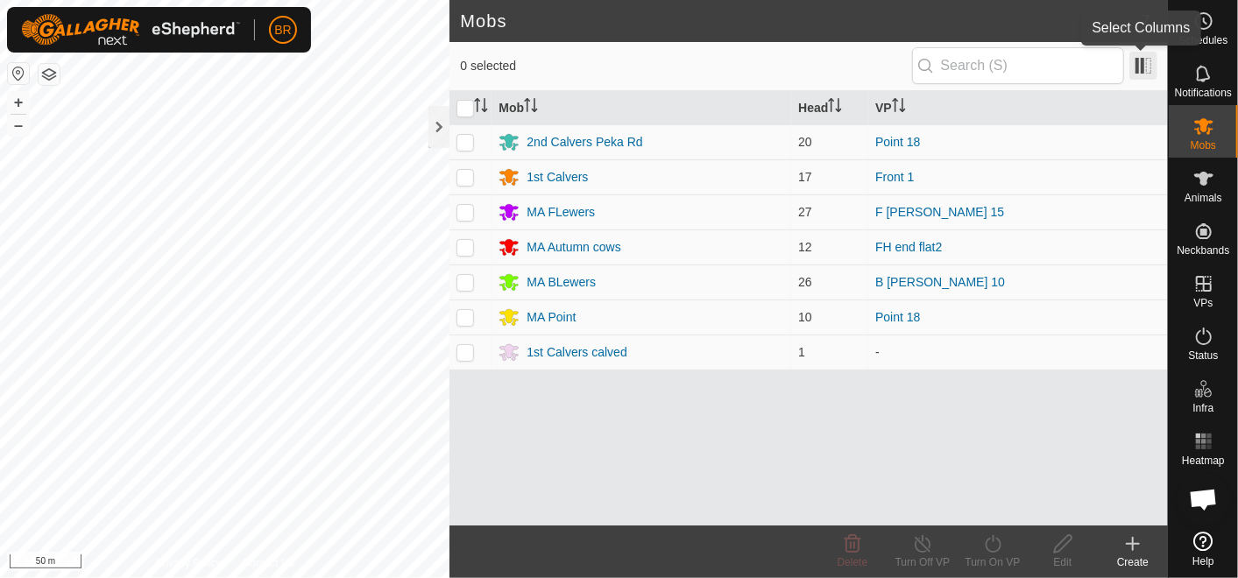
click at [1143, 64] on span at bounding box center [1143, 66] width 28 height 28
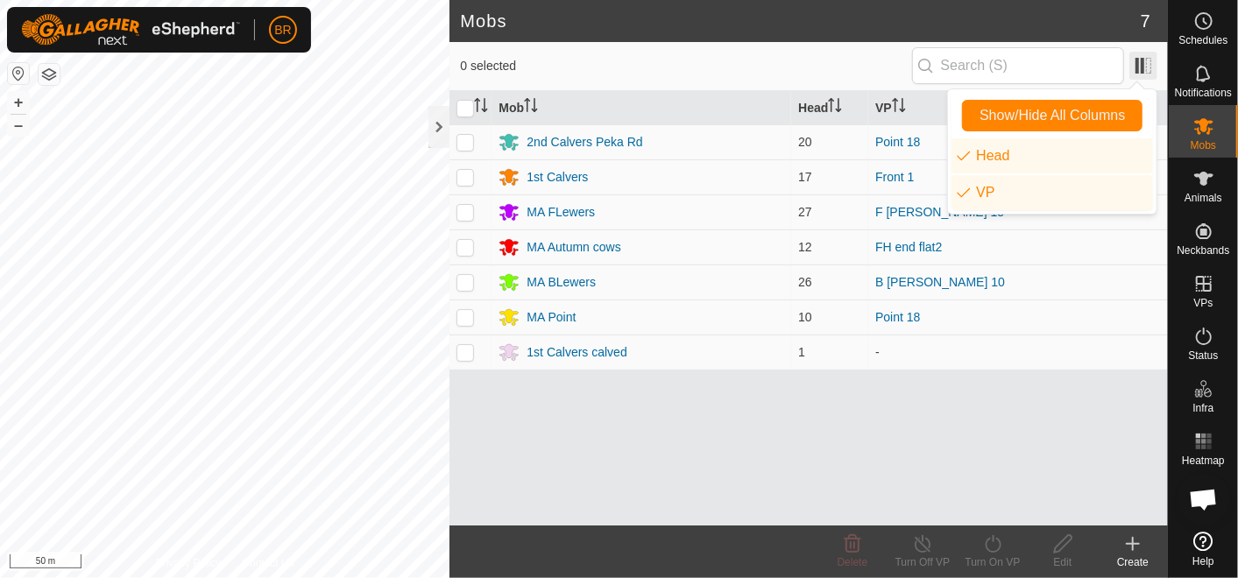
click at [1139, 60] on span at bounding box center [1143, 66] width 28 height 28
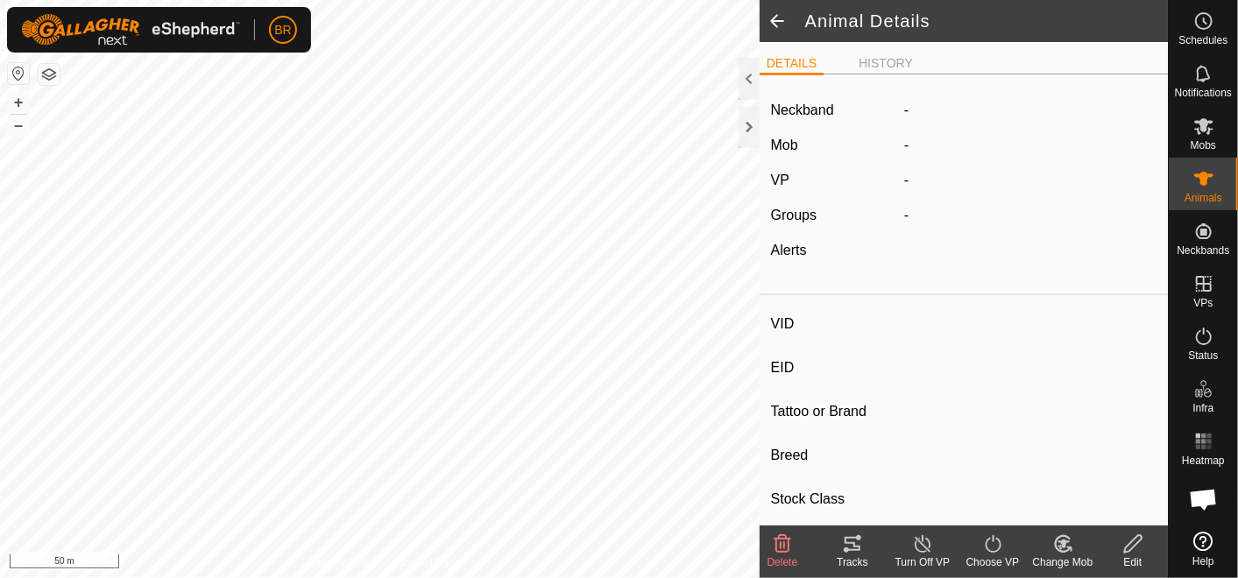
type input "unknown"
type input "-"
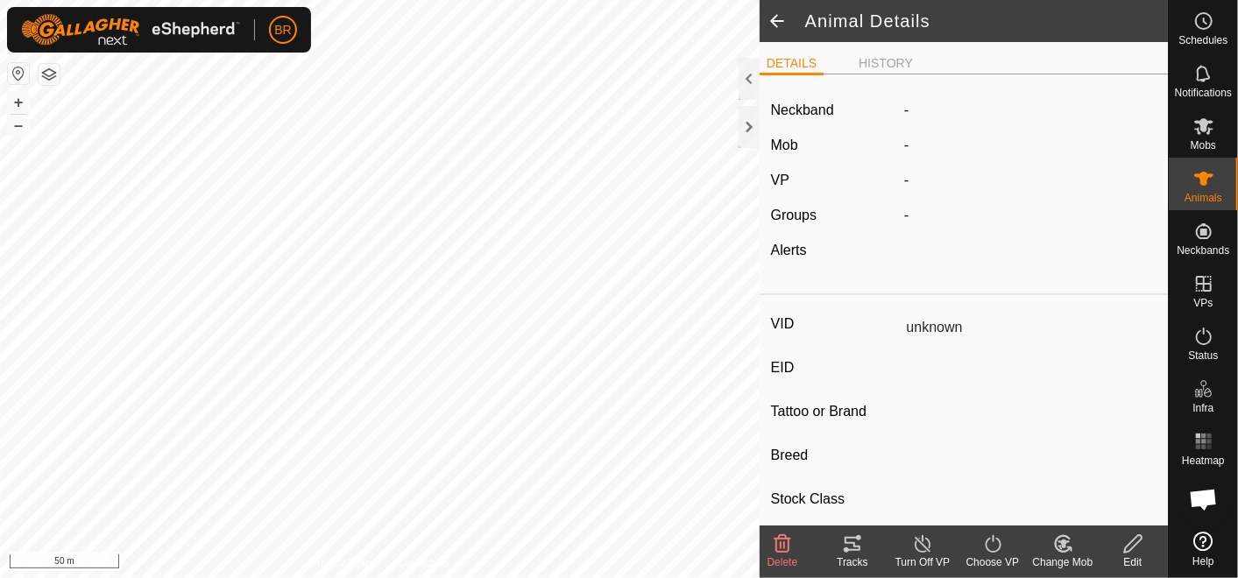
type input "0 kg"
type input "-"
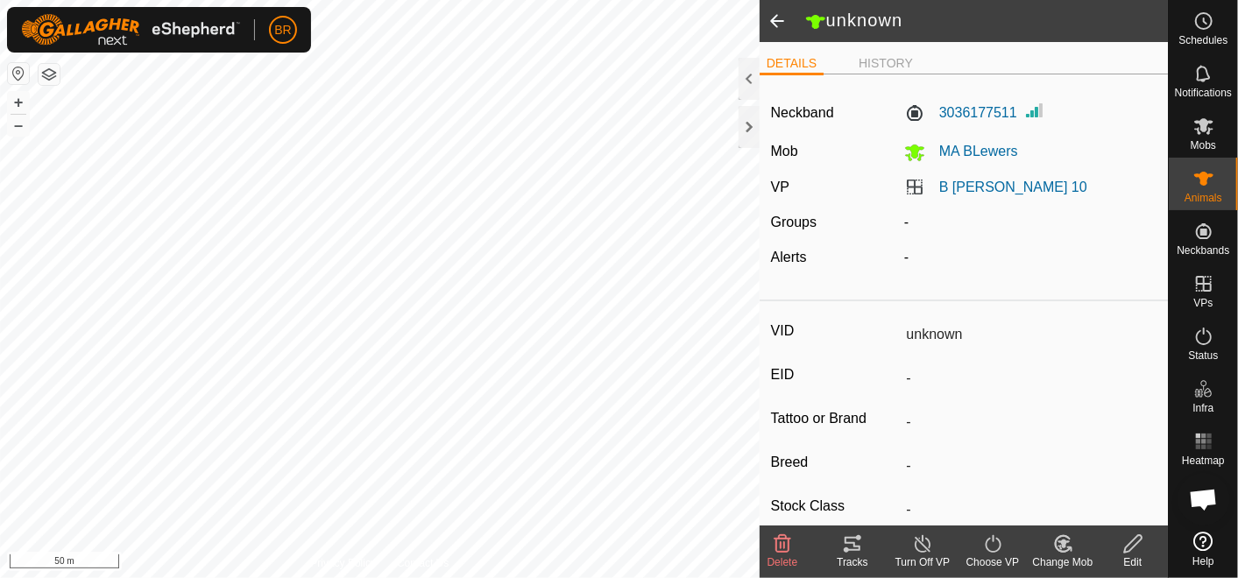
click at [856, 542] on icon at bounding box center [852, 543] width 21 height 21
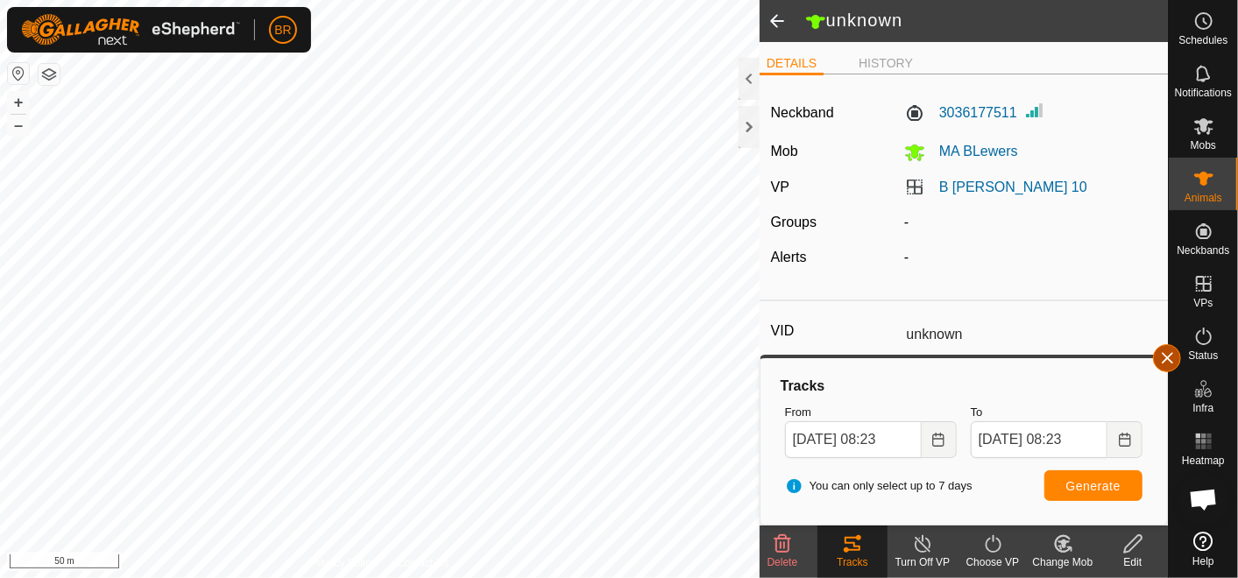
click at [1162, 357] on button "button" at bounding box center [1167, 358] width 28 height 28
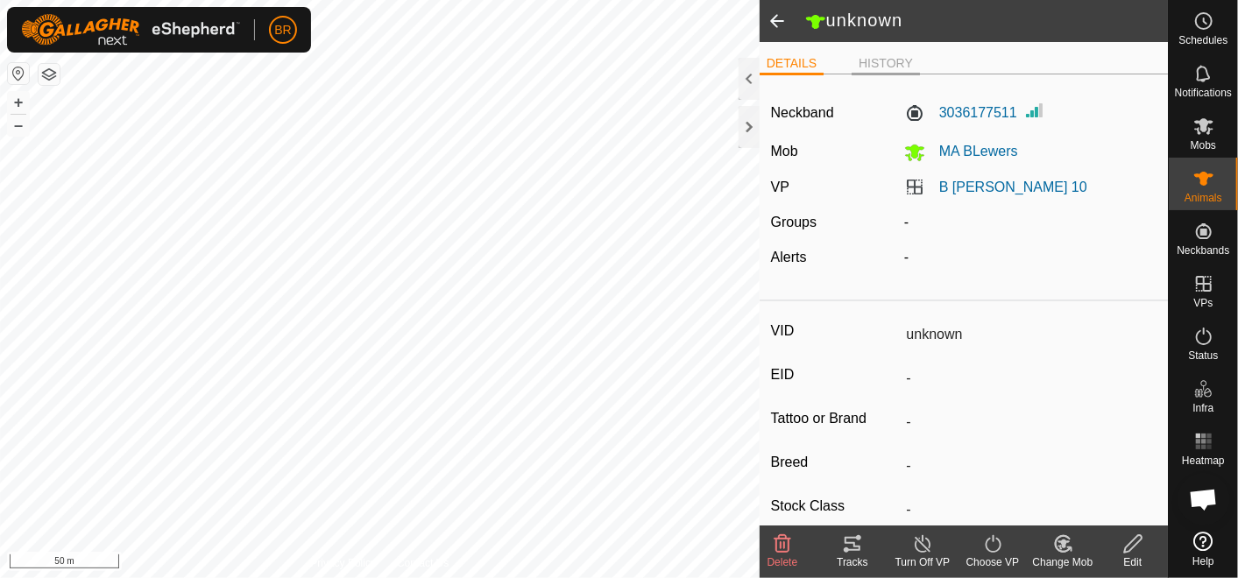
click at [885, 69] on li "HISTORY" at bounding box center [885, 64] width 68 height 21
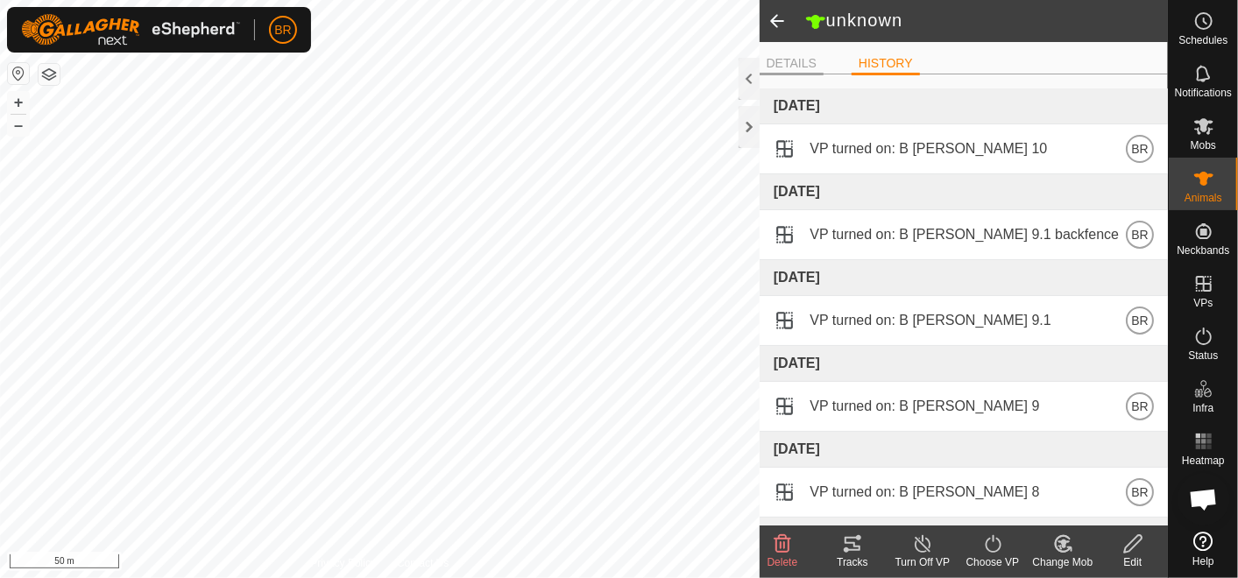
click at [785, 70] on li "DETAILS" at bounding box center [791, 64] width 64 height 21
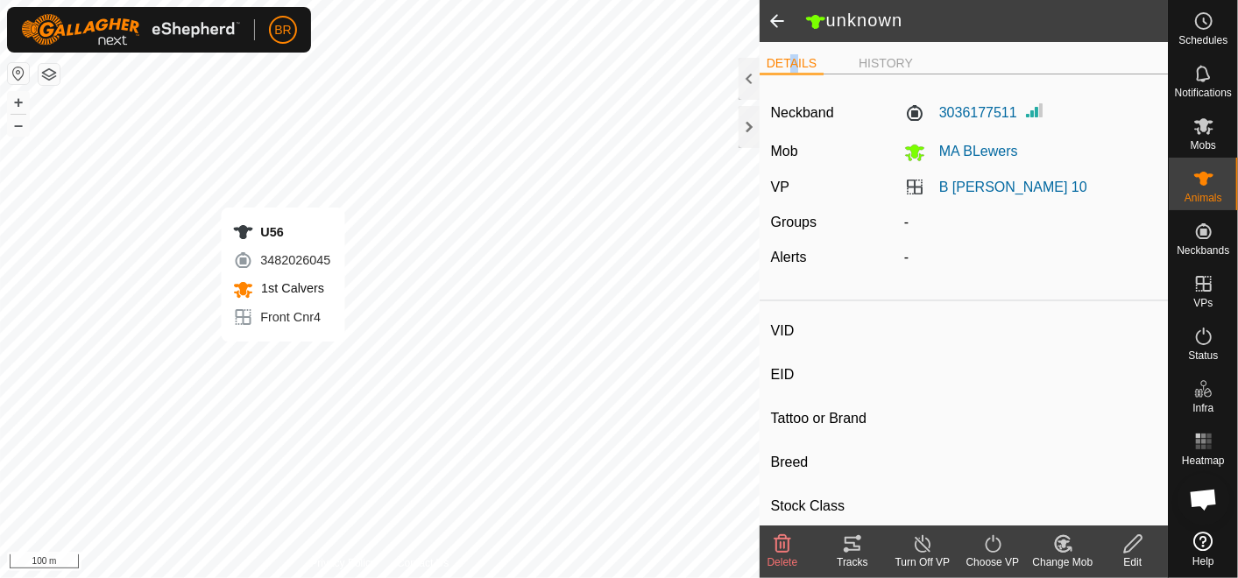
type input "U56"
type input "-"
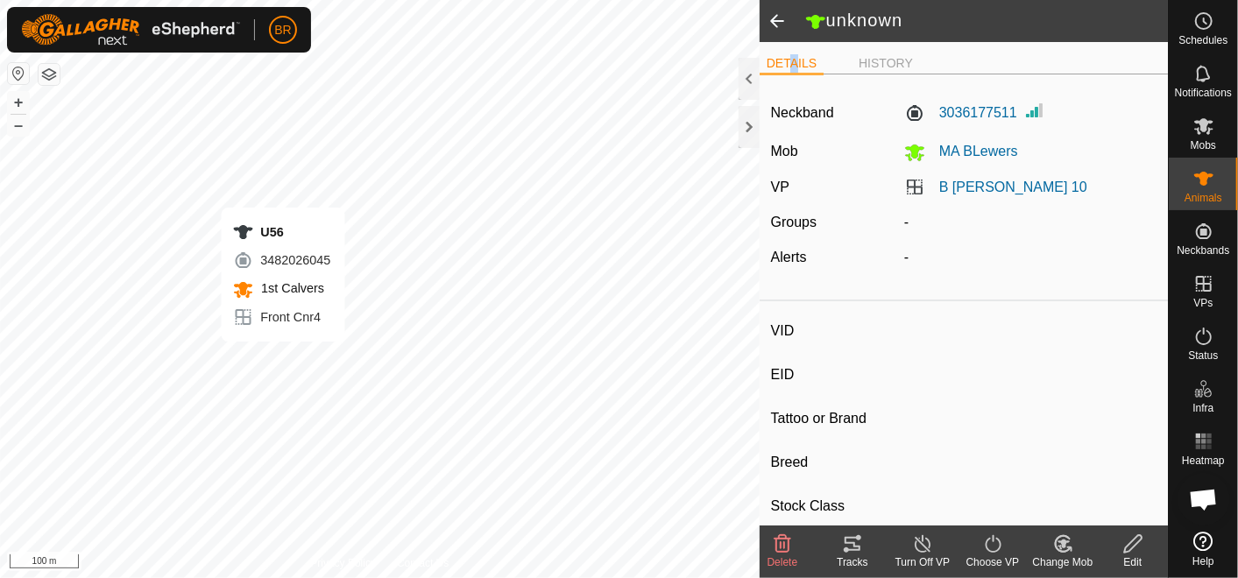
type input "0 kg"
type input "-"
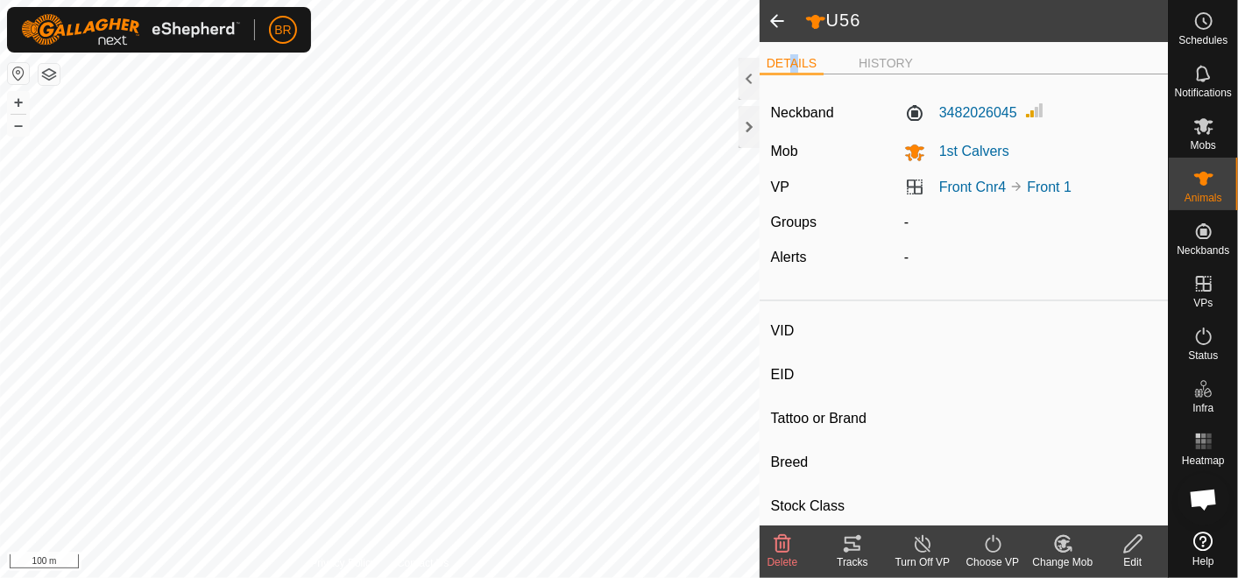
type input "309"
type input "-"
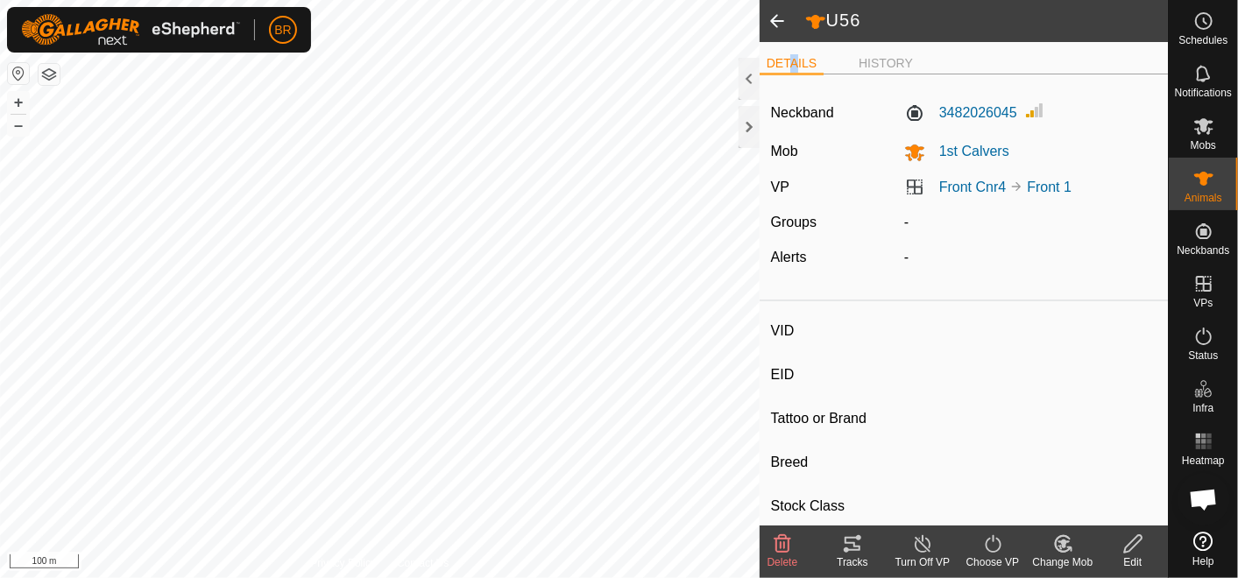
type input "0 kg"
type input "-"
type input "302"
type input "-"
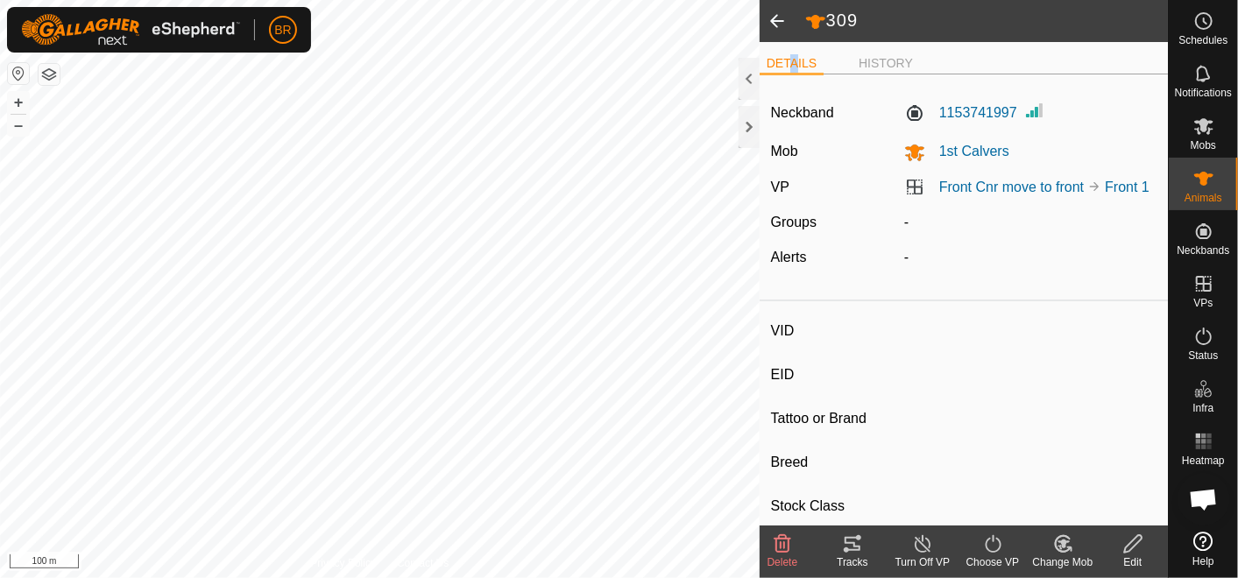
type input "-"
type input "0 kg"
type input "-"
type input "350"
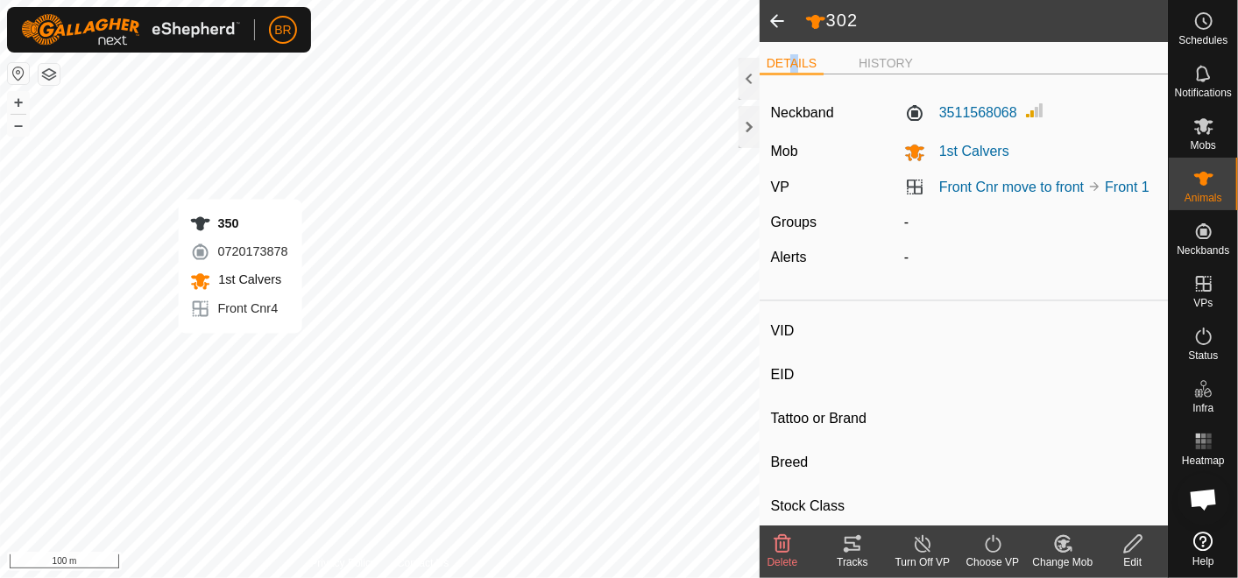
type input "-"
type input "0 kg"
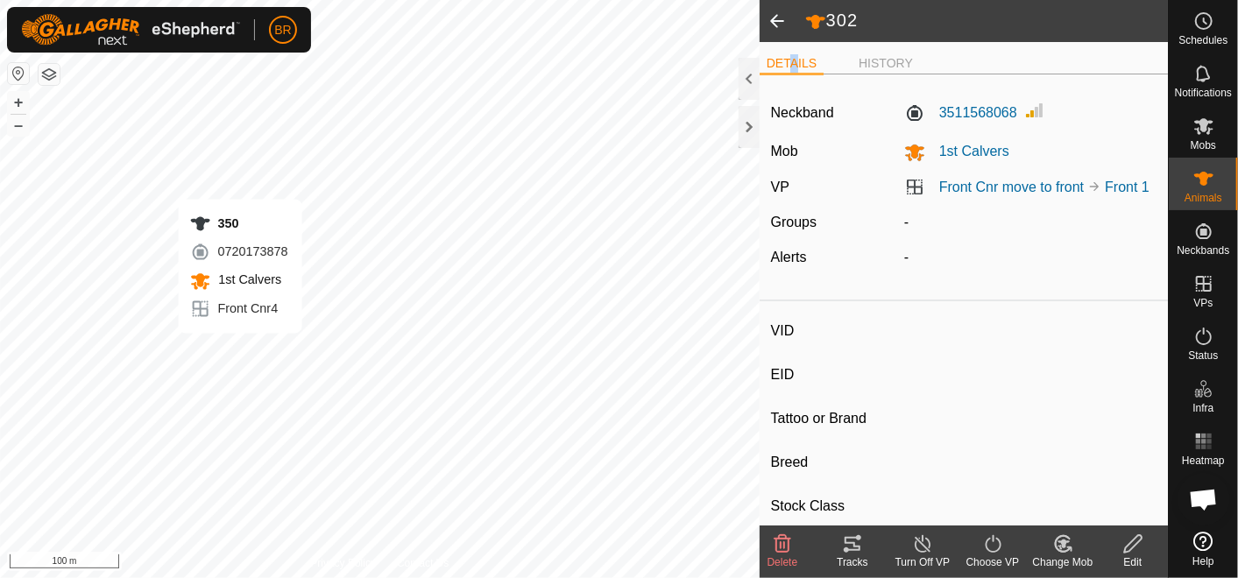
type input "-"
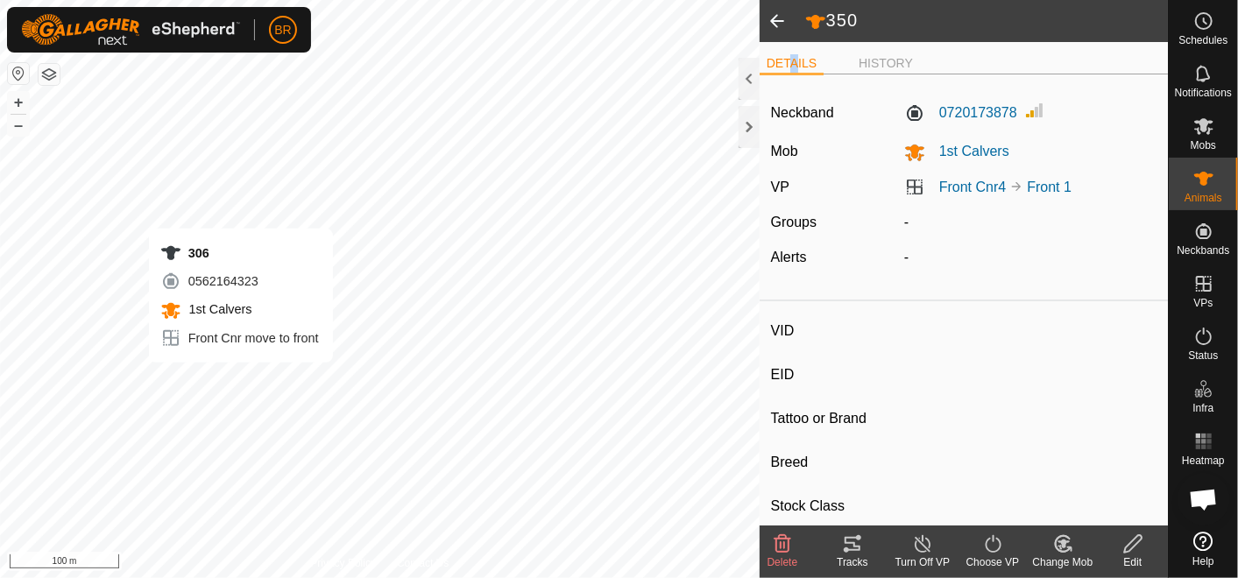
type input "306"
type input "-"
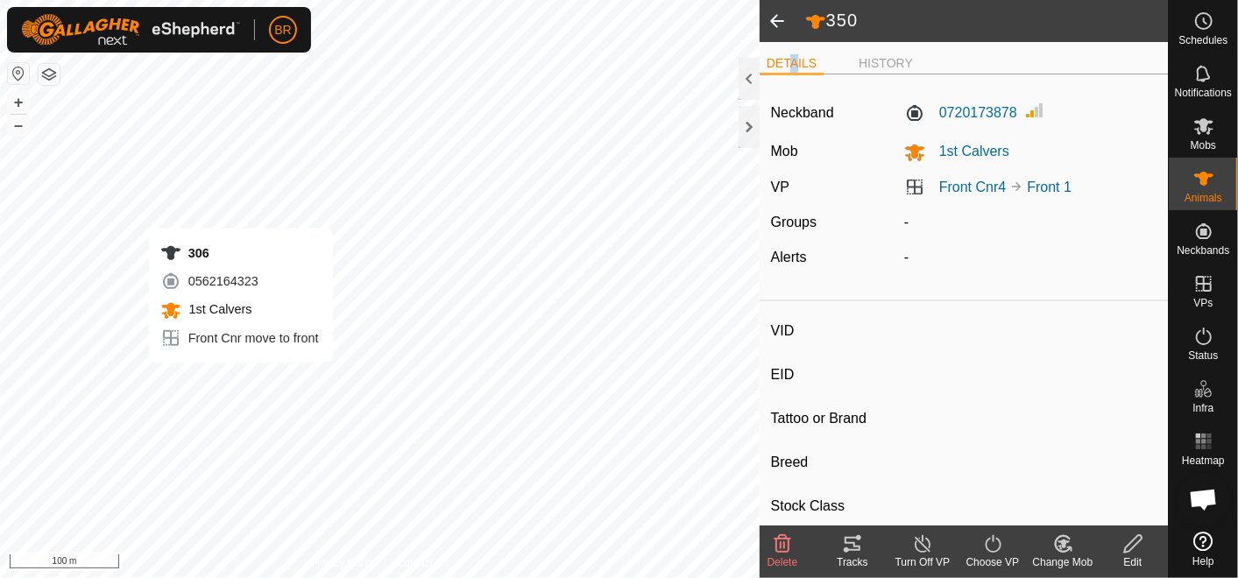
type input "0 kg"
type input "-"
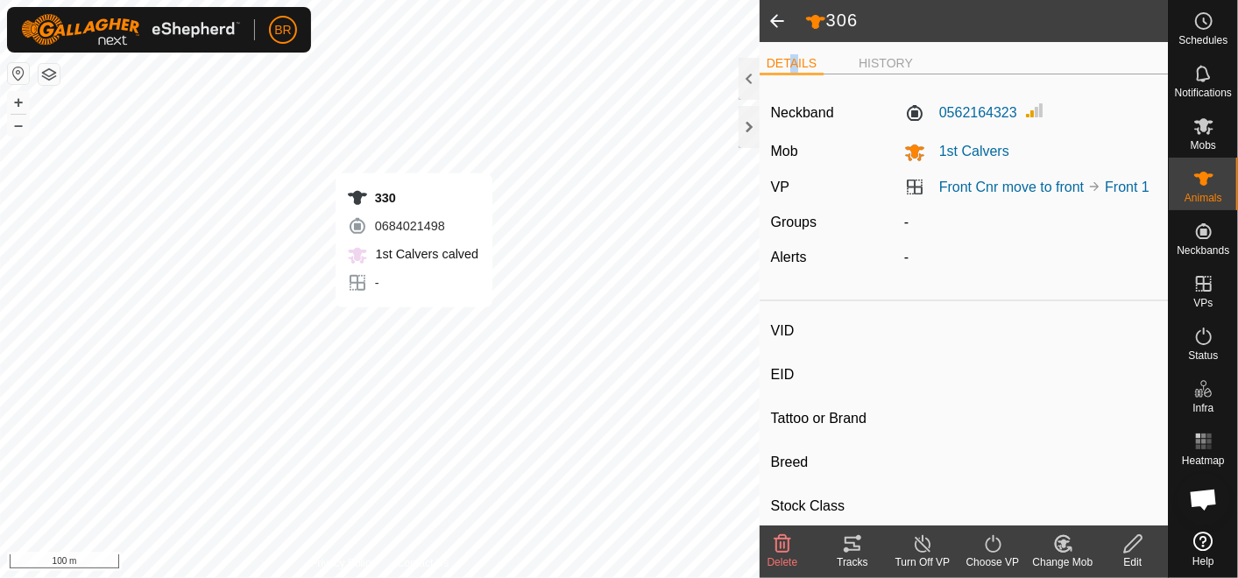
type input "330"
type input "-"
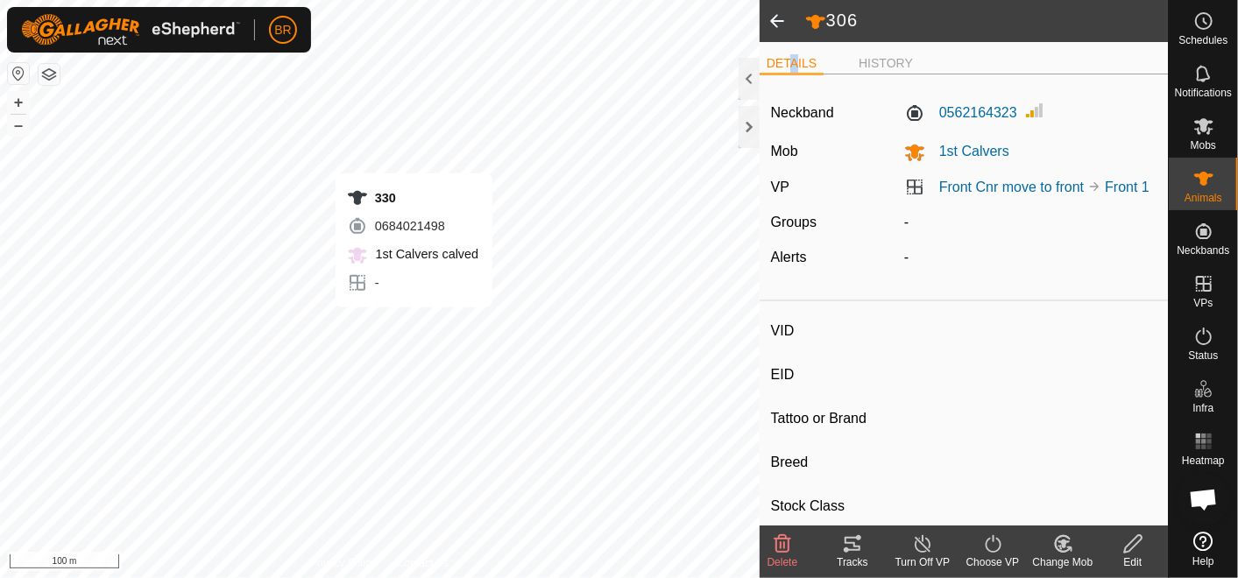
type input "0 kg"
type input "-"
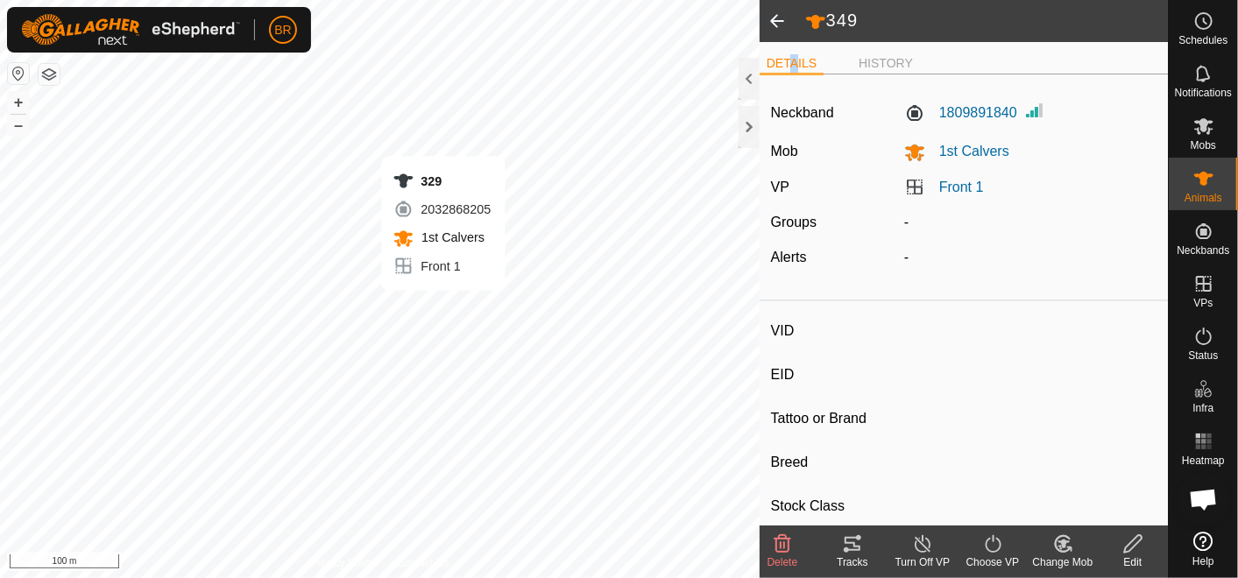
type input "329"
type input "-"
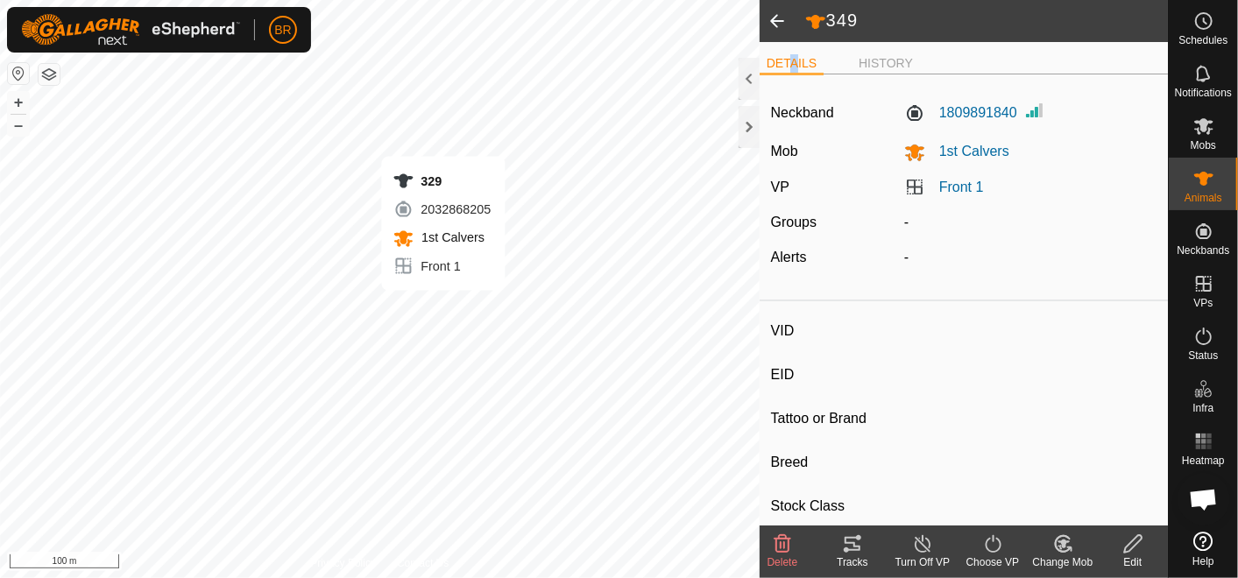
type input "0 kg"
type input "-"
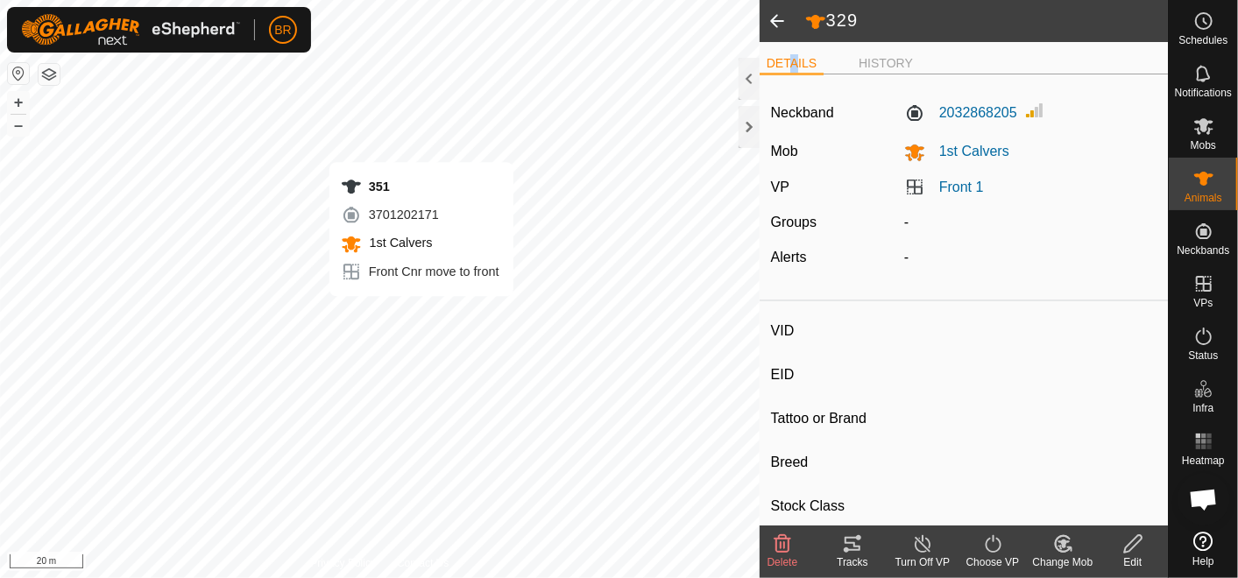
type input "351"
type input "-"
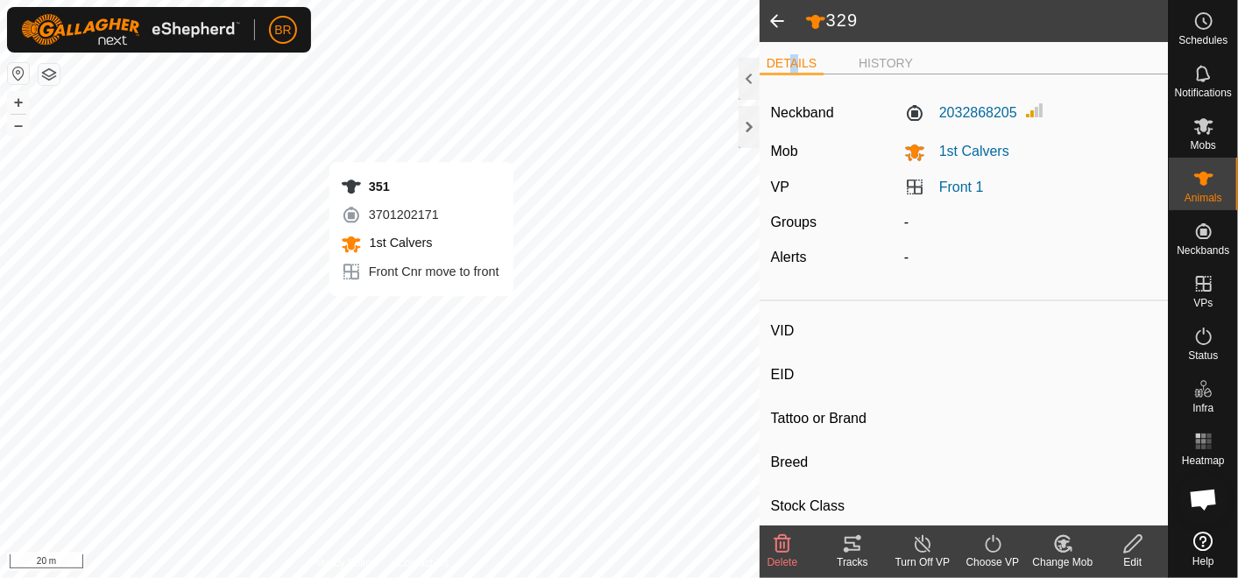
type input "0 kg"
type input "-"
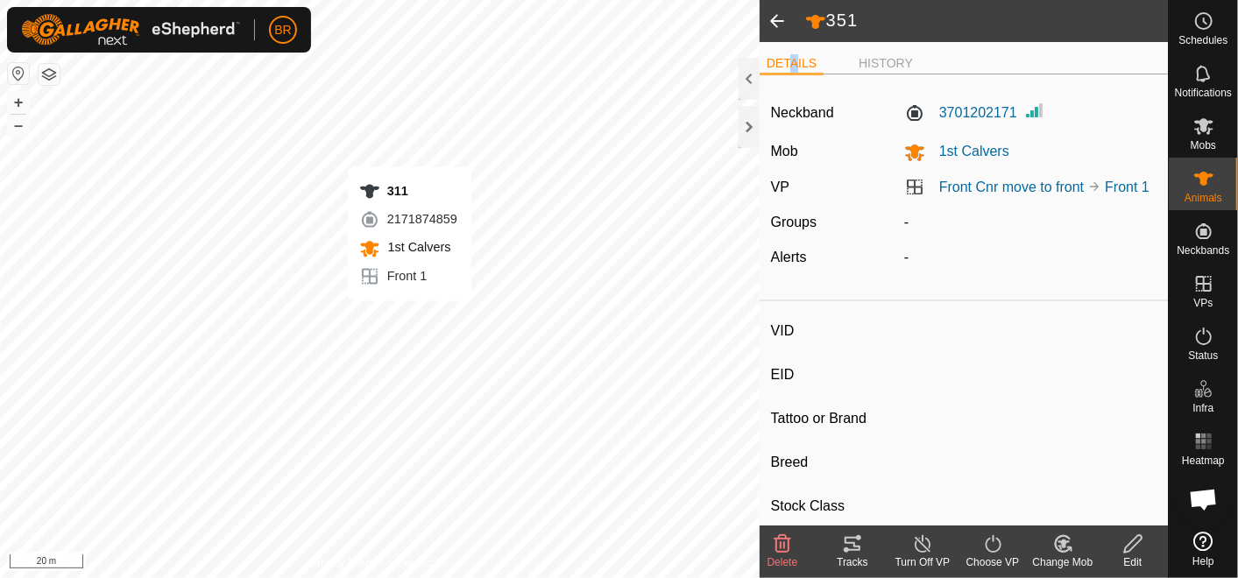
type input "311"
type input "-"
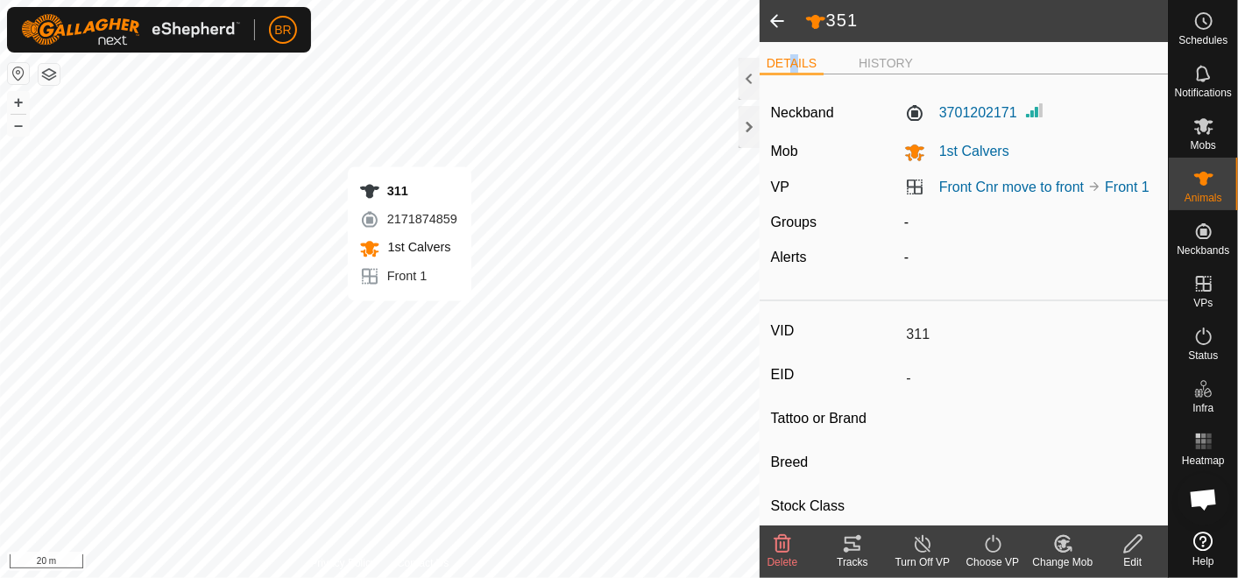
type input "0 kg"
type input "-"
type input "344"
type input "-"
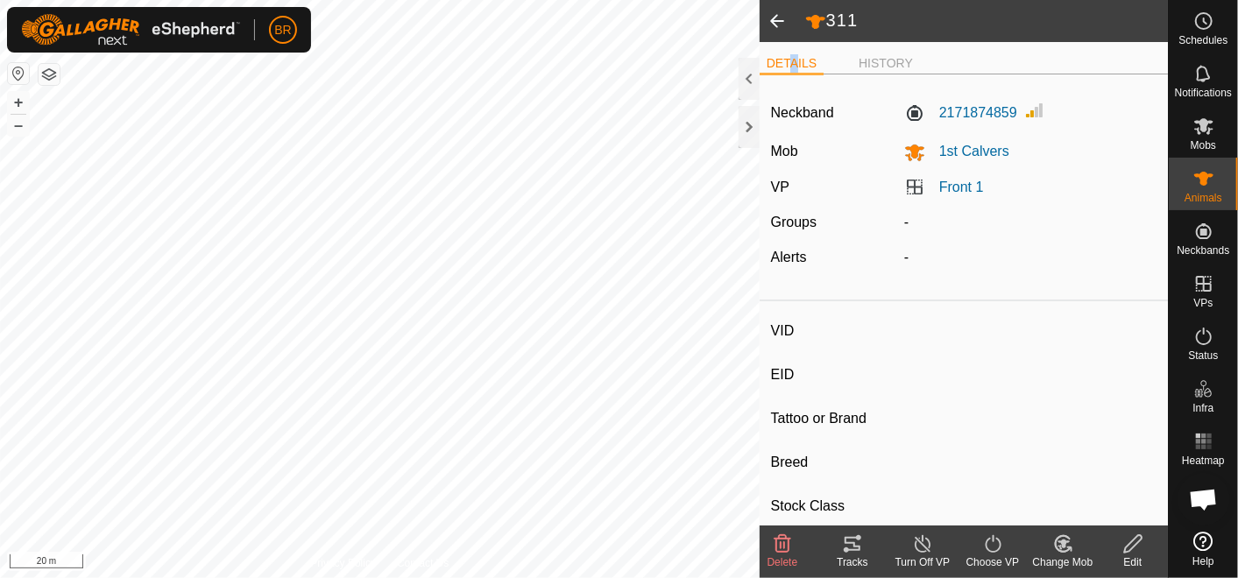
type input "-"
type input "0 kg"
type input "-"
type input "332"
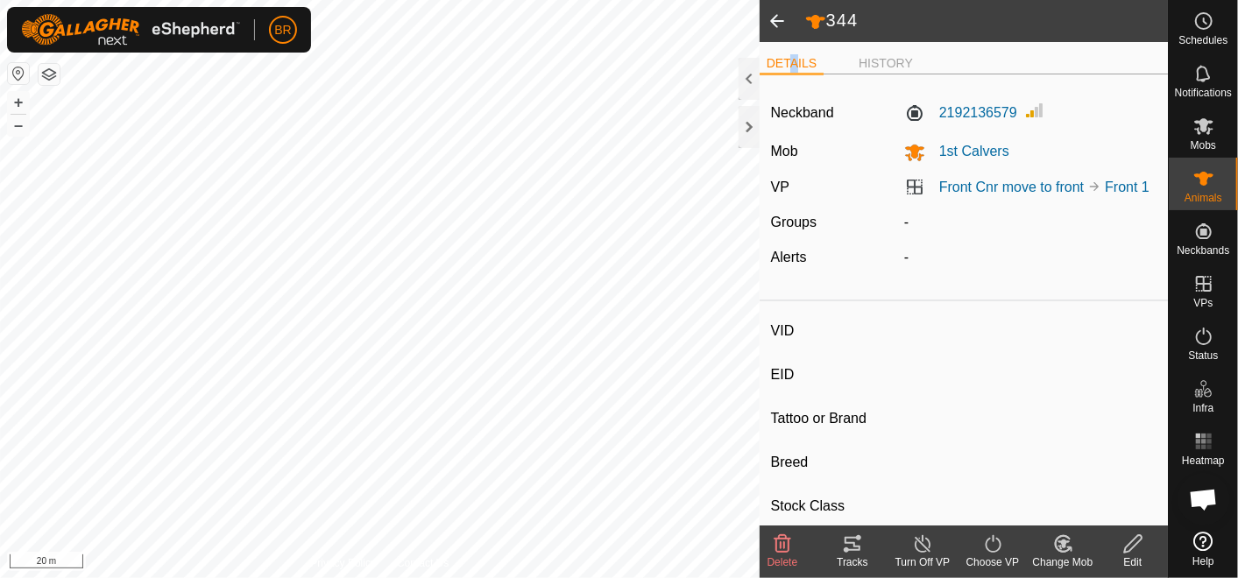
type input "-"
type input "0 kg"
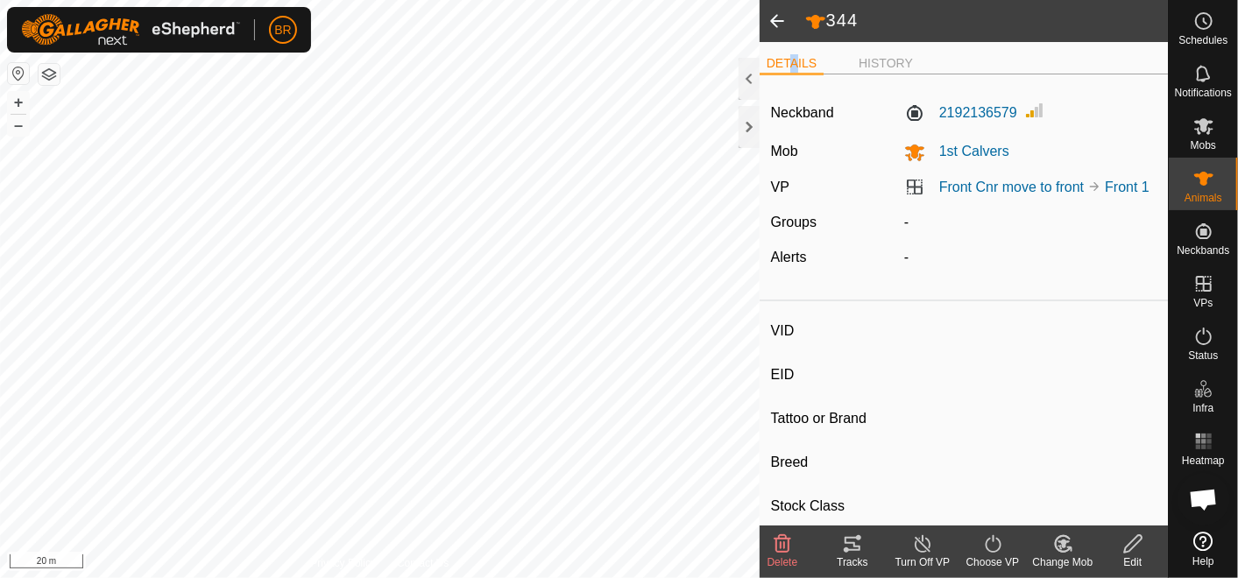
type input "-"
type input "1820"
type input "-"
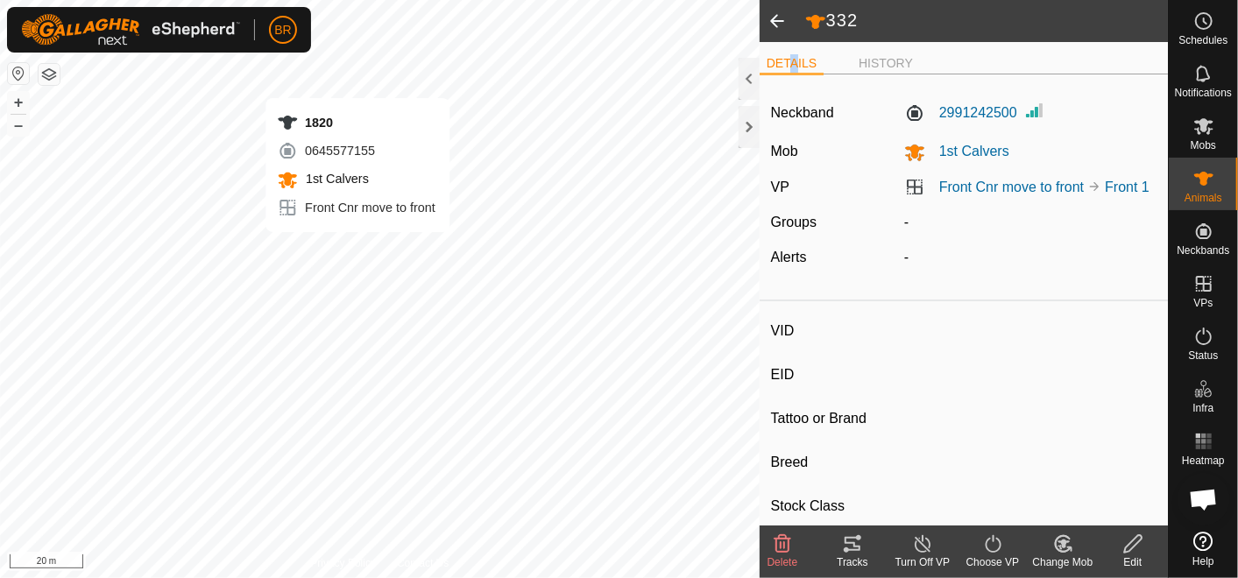
type input "-"
type input "0 kg"
type input "-"
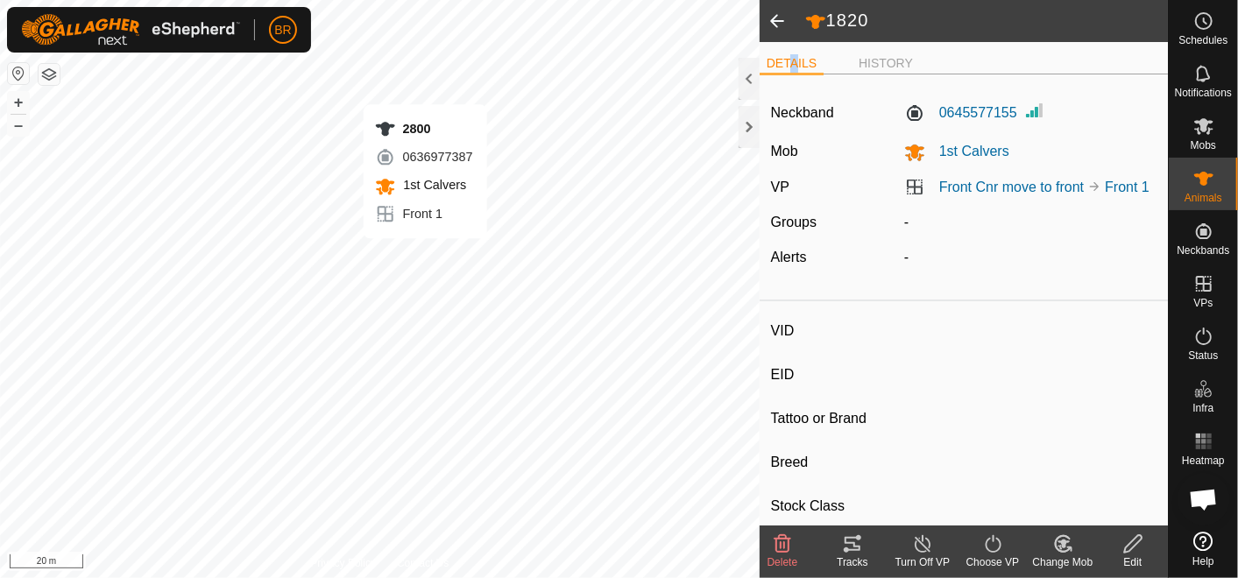
type input "2800"
type input "-"
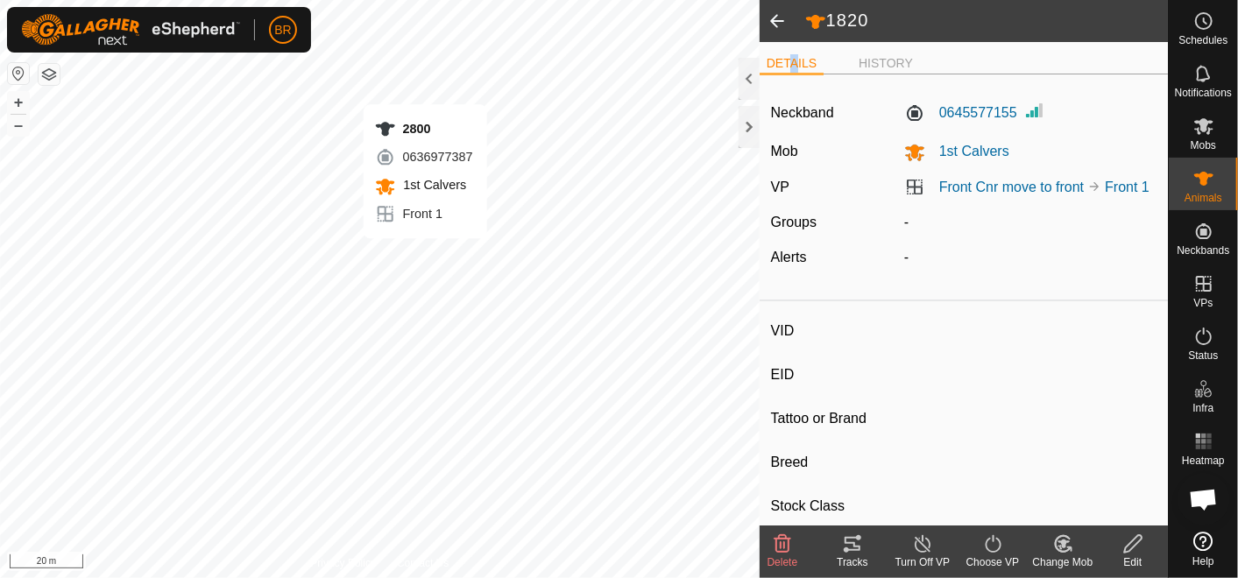
type input "Pregnant"
type input "0 kg"
type input "-"
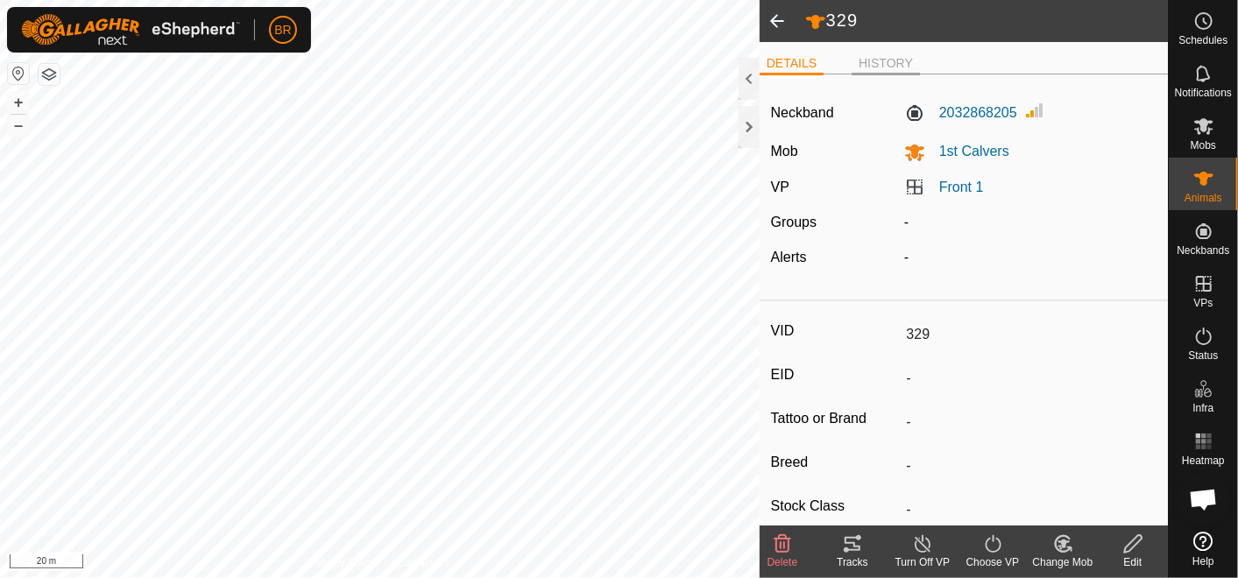
click at [863, 60] on li "HISTORY" at bounding box center [885, 64] width 68 height 21
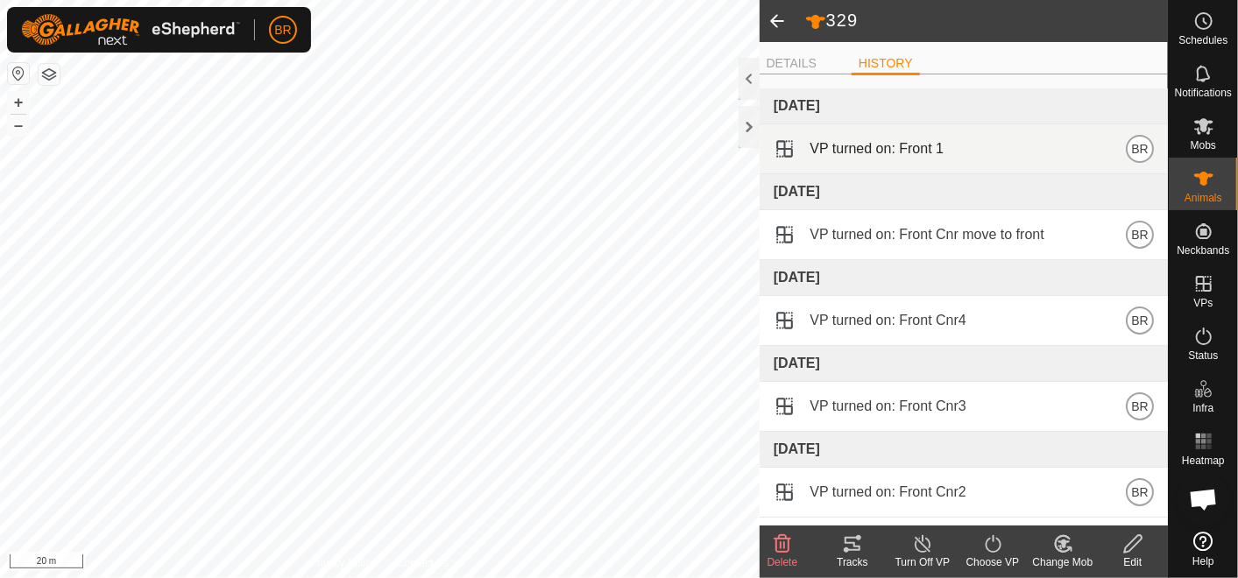
click at [818, 152] on span "VP turned on: Front 1" at bounding box center [876, 148] width 134 height 21
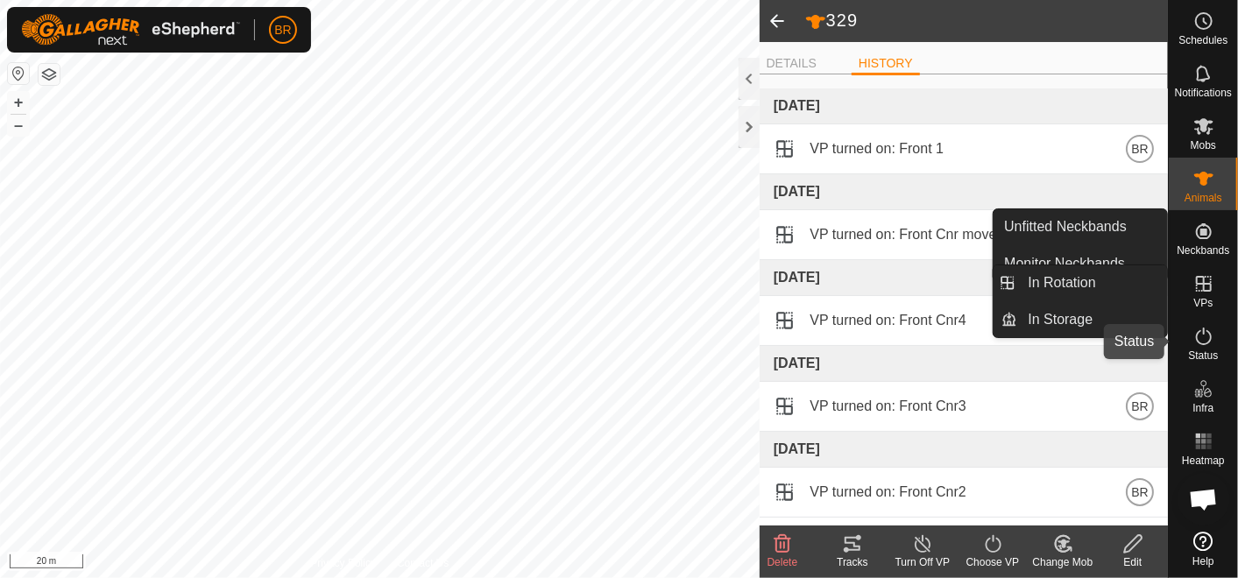
drag, startPoint x: 1209, startPoint y: 350, endPoint x: 1200, endPoint y: 337, distance: 15.8
click at [1209, 350] on span "Status" at bounding box center [1203, 355] width 30 height 11
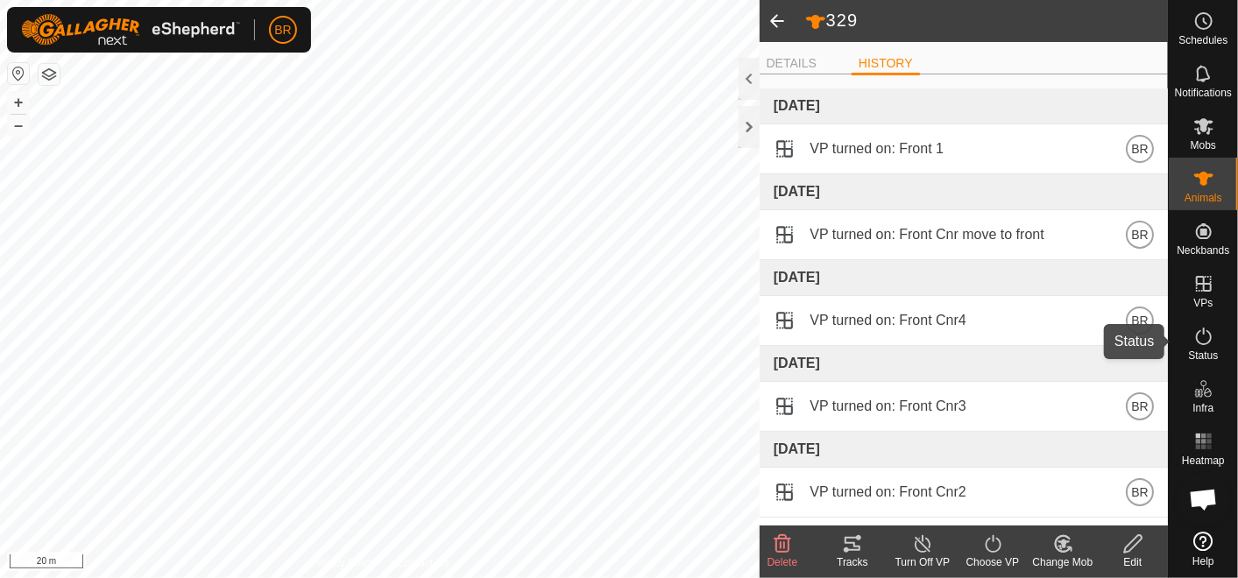
click at [1201, 339] on icon at bounding box center [1203, 336] width 21 height 21
click at [1200, 338] on icon at bounding box center [1203, 336] width 21 height 21
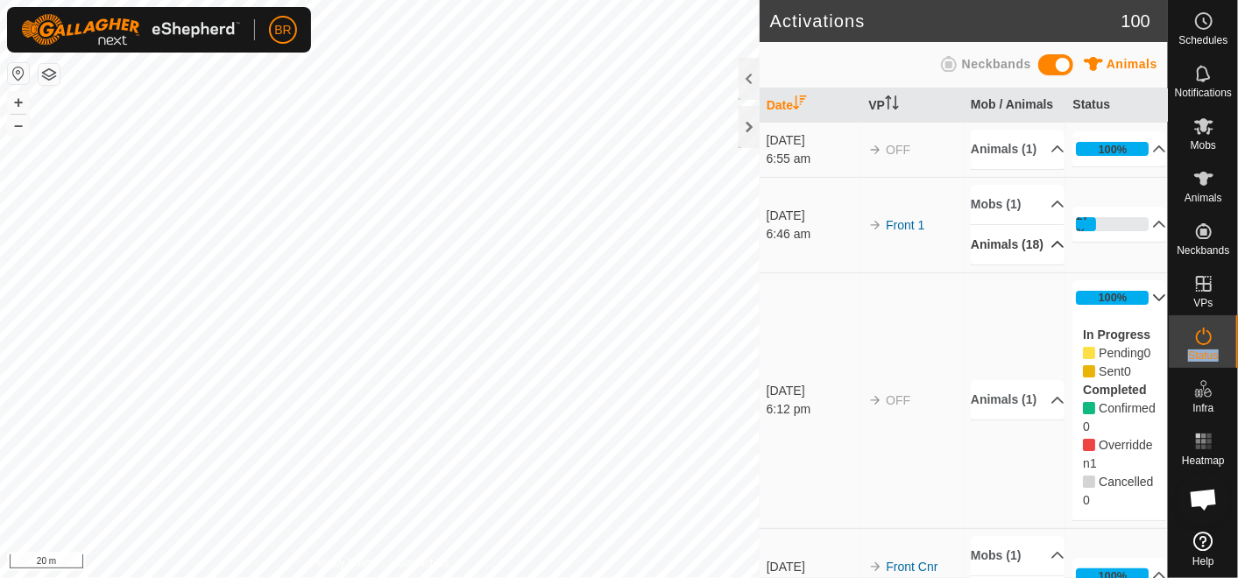
click at [1031, 265] on p-accordion-header "Animals (18)" at bounding box center [1018, 244] width 94 height 39
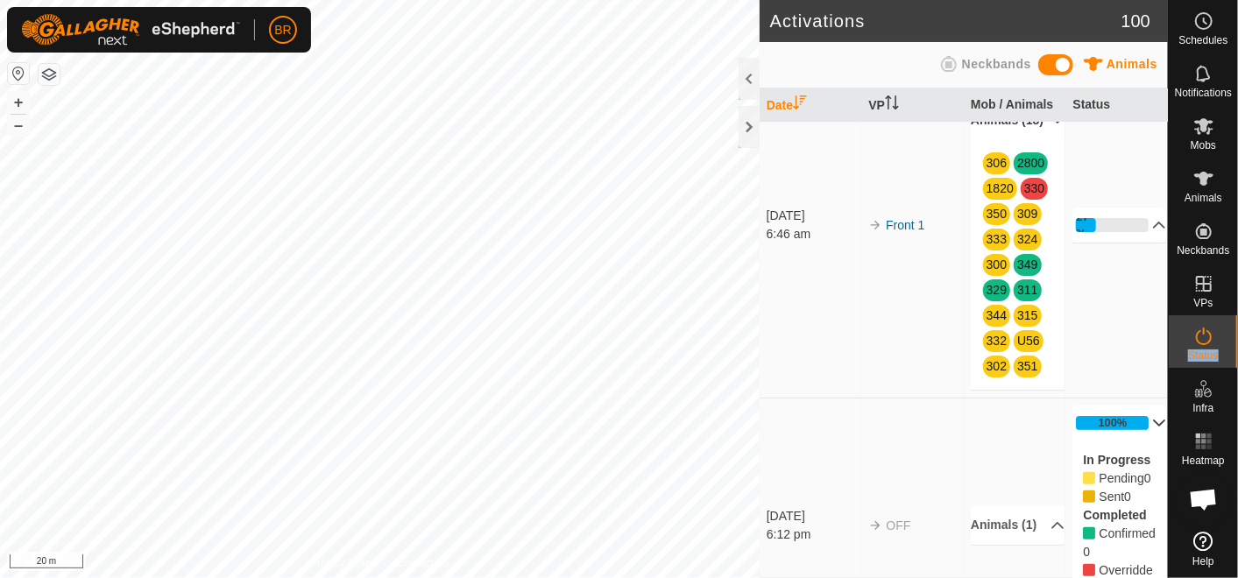
scroll to position [97, 0]
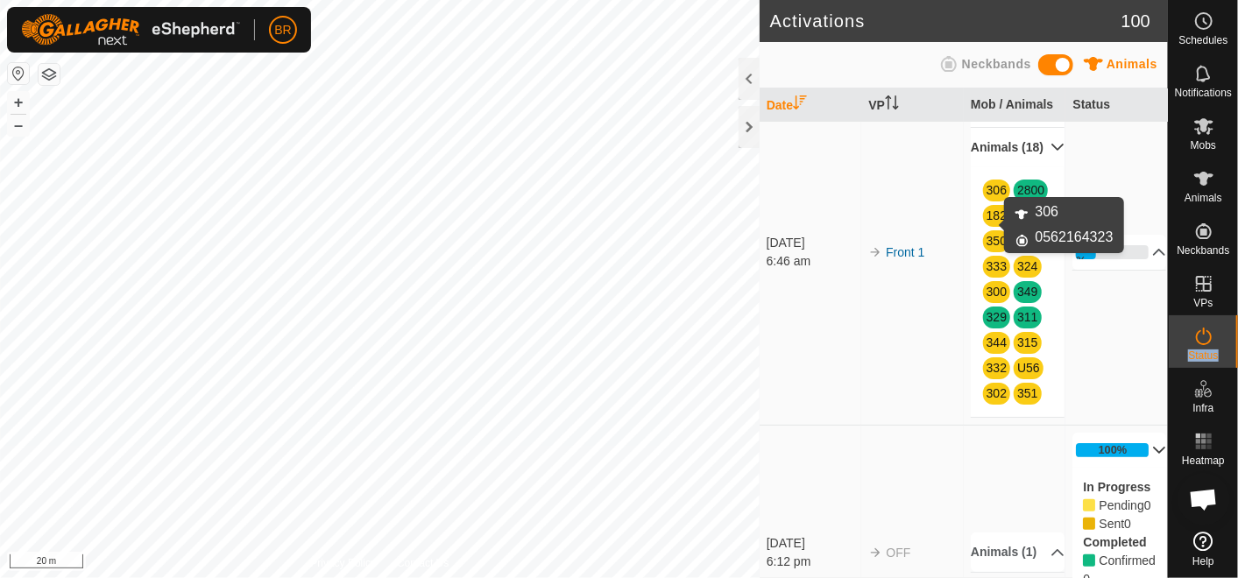
click at [986, 197] on link "306" at bounding box center [996, 190] width 20 height 14
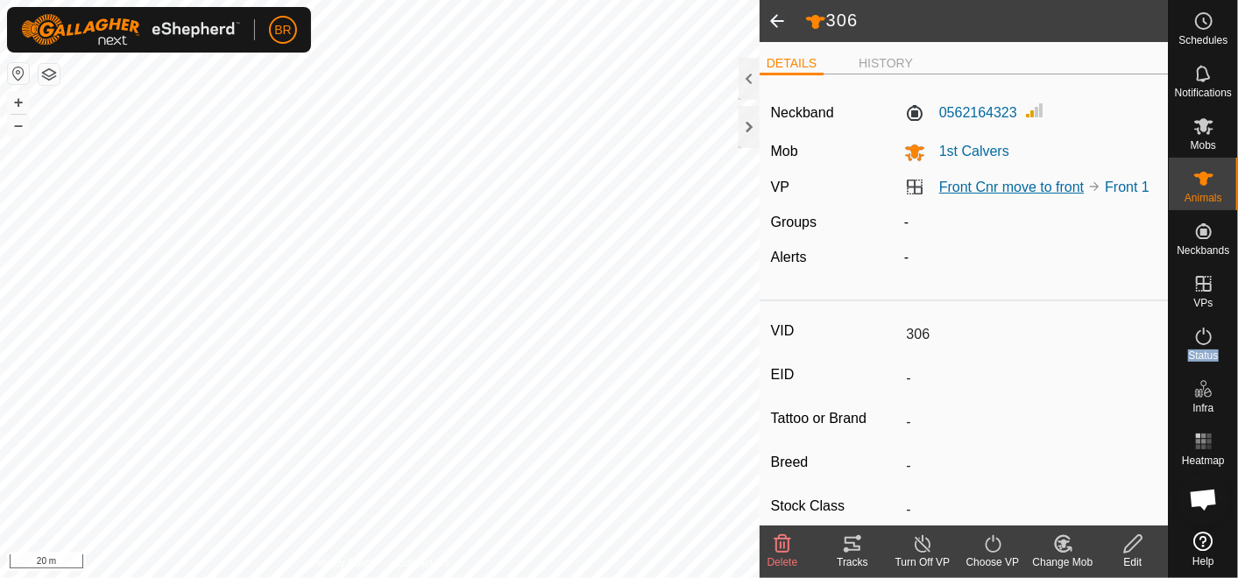
click at [979, 180] on link "Front Cnr move to front" at bounding box center [1011, 187] width 145 height 15
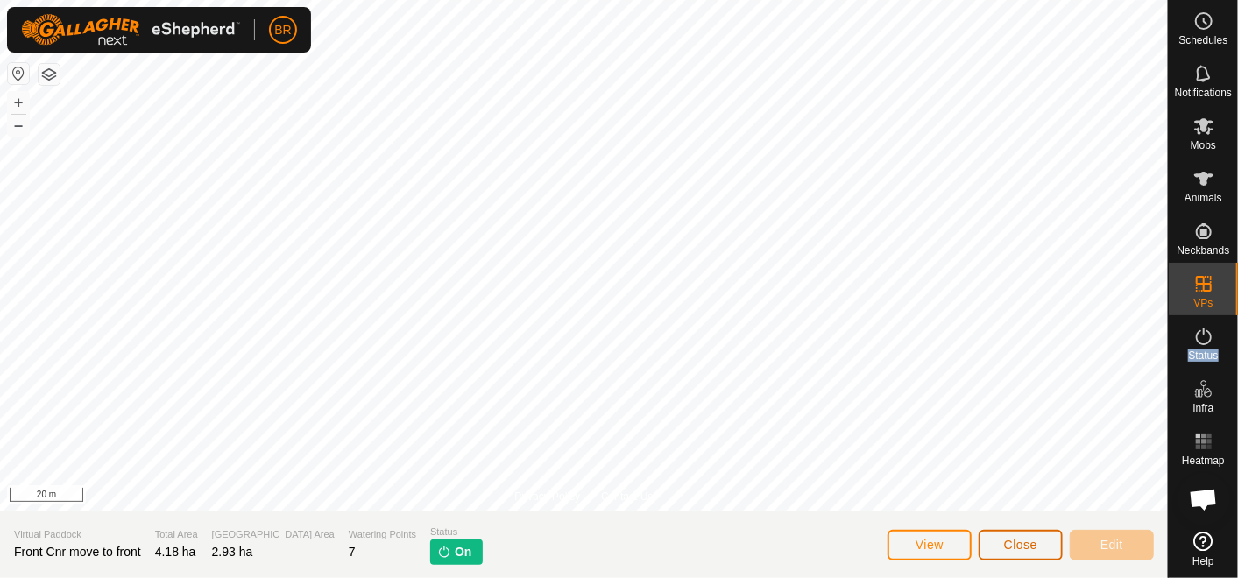
click at [1022, 542] on span "Close" at bounding box center [1020, 545] width 33 height 14
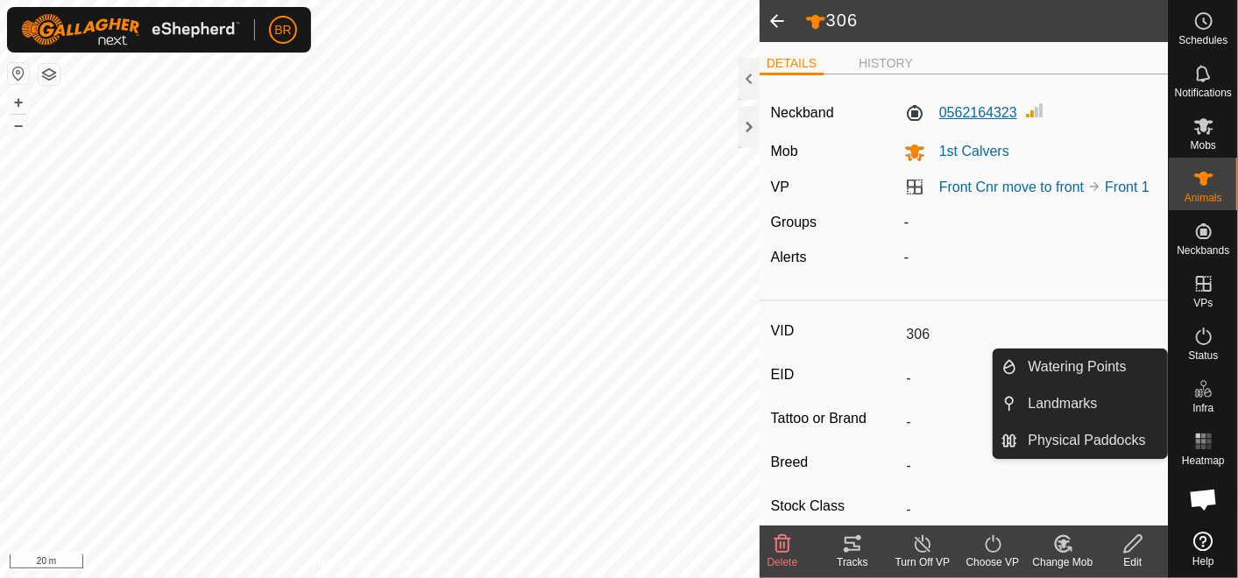
click at [988, 109] on label "0562164323" at bounding box center [960, 112] width 113 height 21
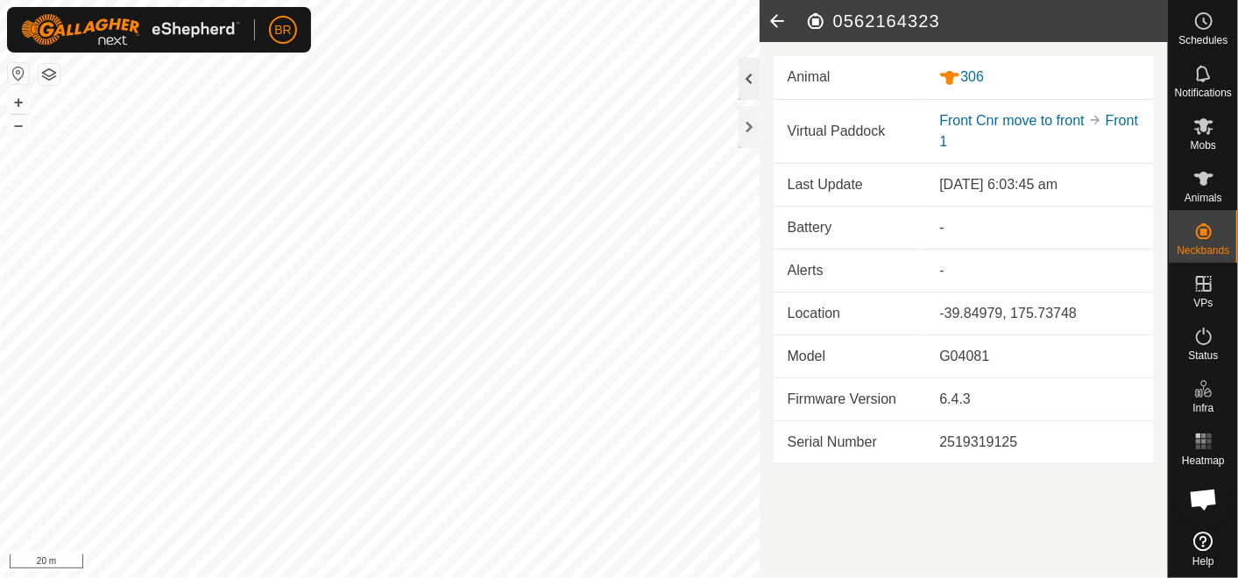
click at [745, 81] on div at bounding box center [748, 79] width 21 height 42
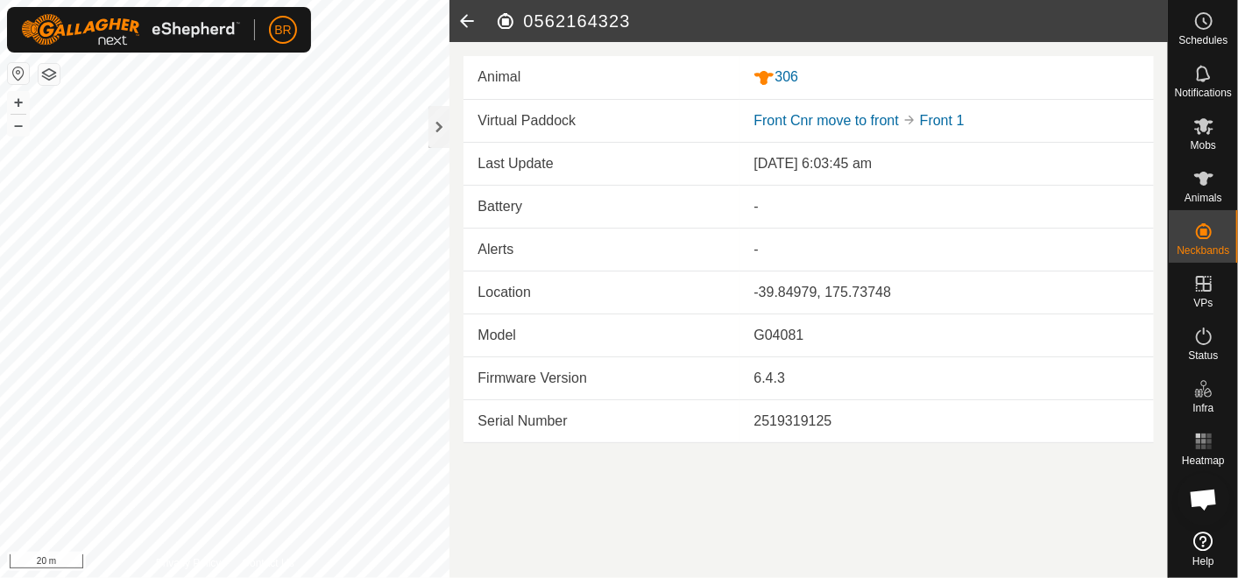
click at [463, 14] on icon at bounding box center [466, 21] width 35 height 42
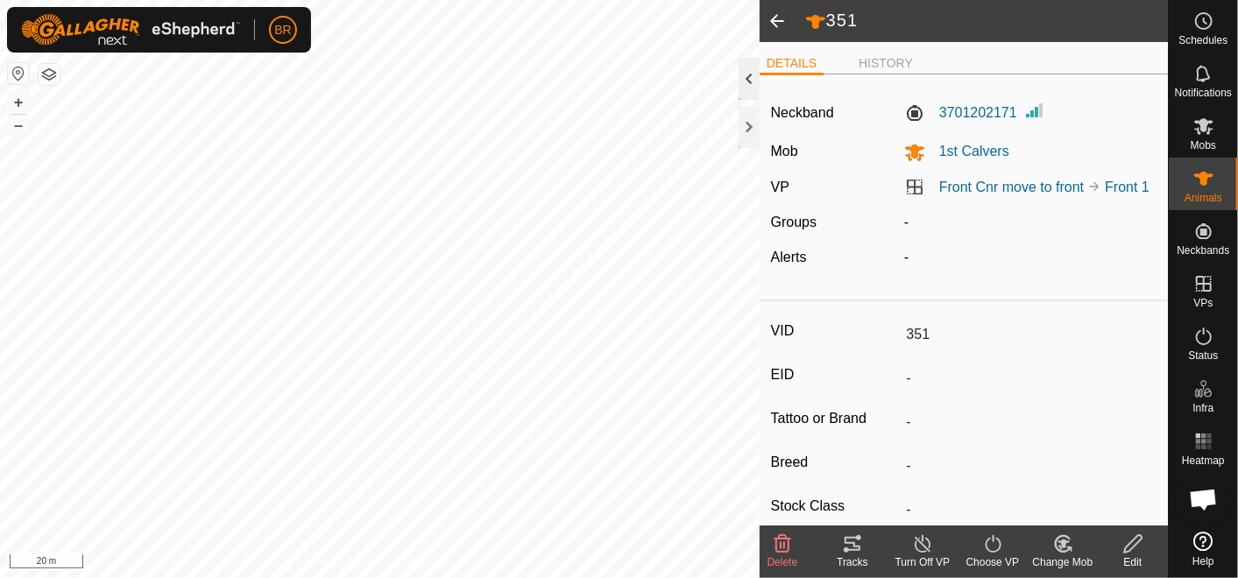
click at [741, 83] on div at bounding box center [748, 79] width 21 height 42
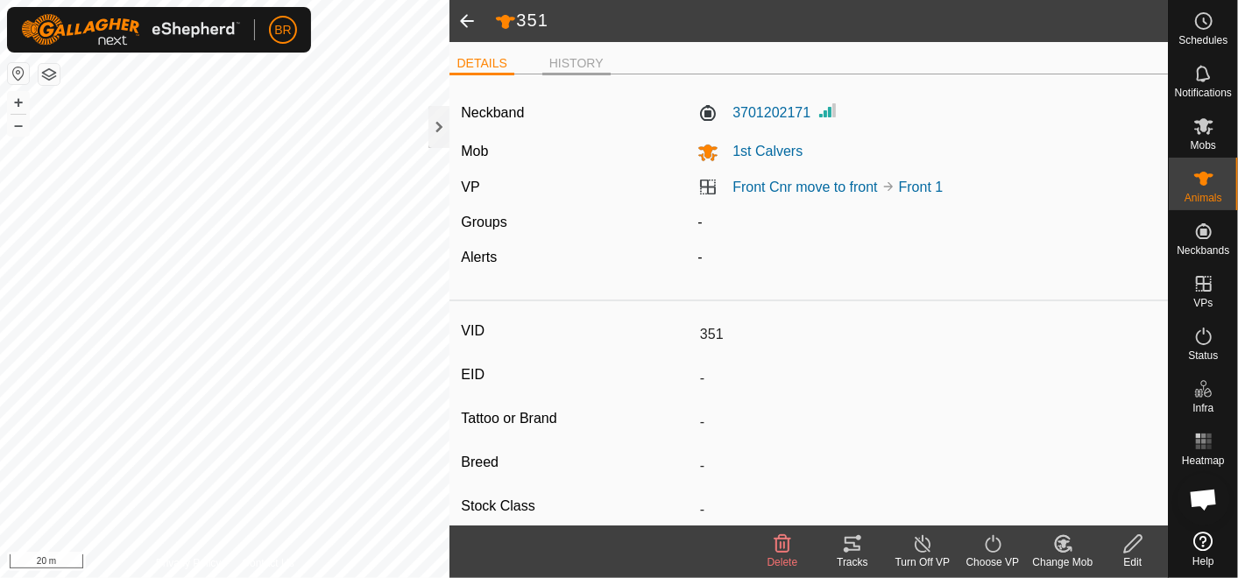
click at [557, 65] on li "HISTORY" at bounding box center [576, 64] width 68 height 21
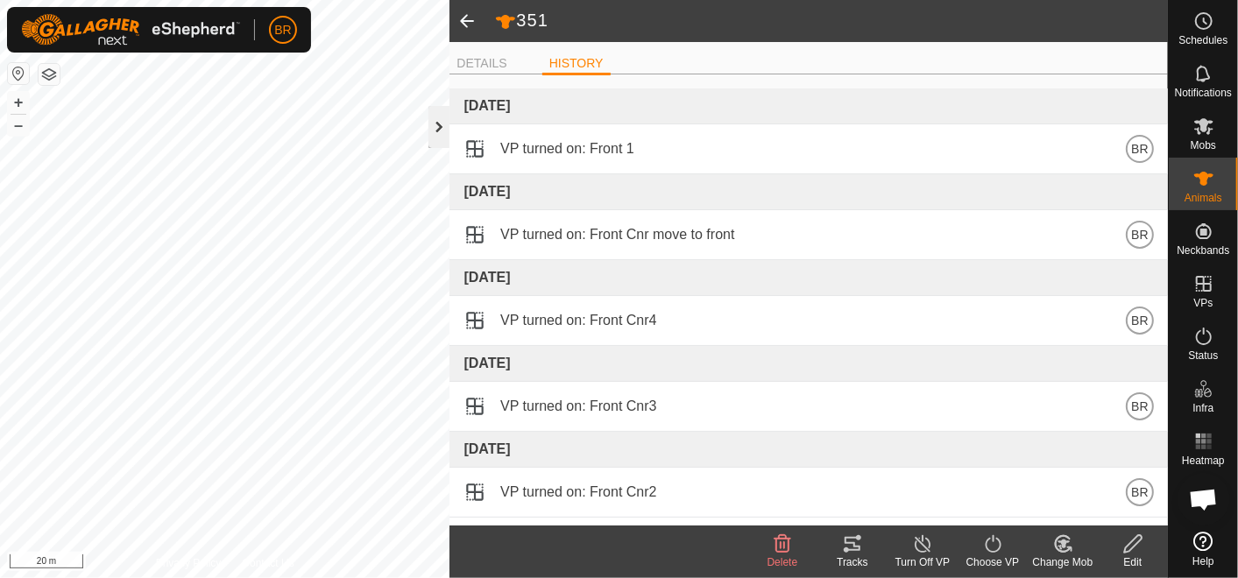
click at [442, 124] on div at bounding box center [438, 127] width 21 height 42
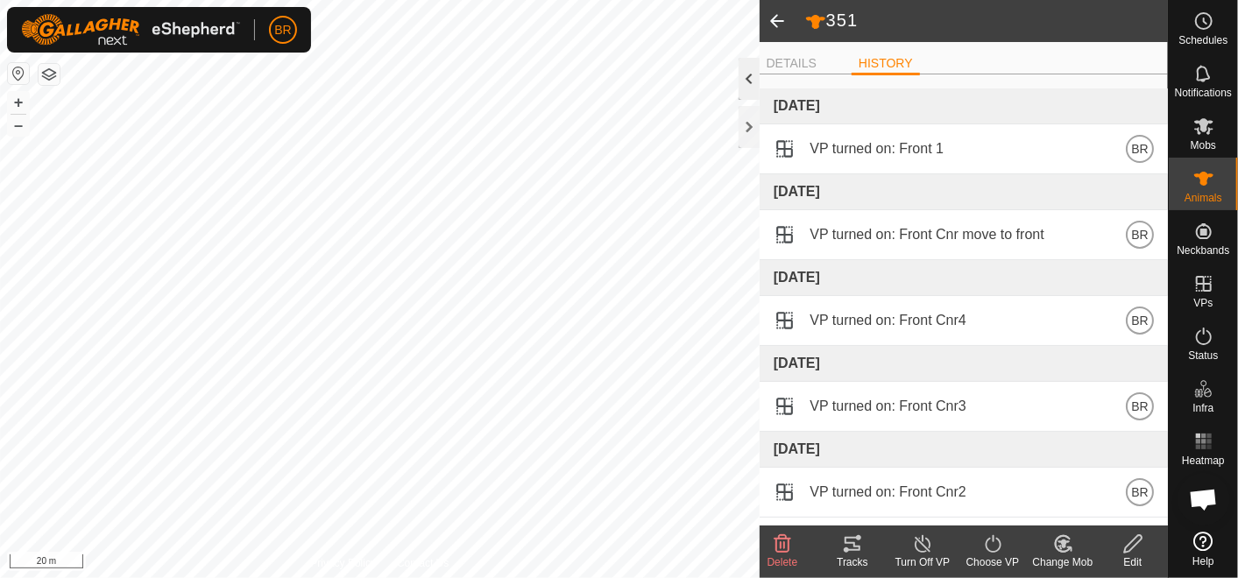
click at [745, 67] on div at bounding box center [748, 79] width 21 height 42
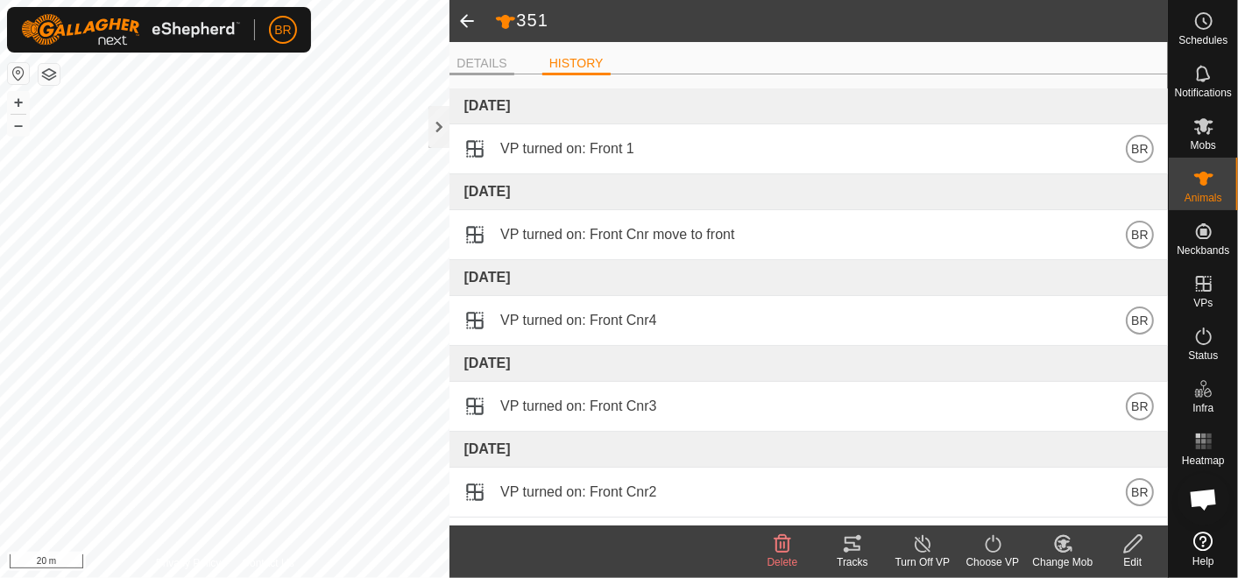
click at [479, 69] on li "DETAILS" at bounding box center [481, 64] width 64 height 21
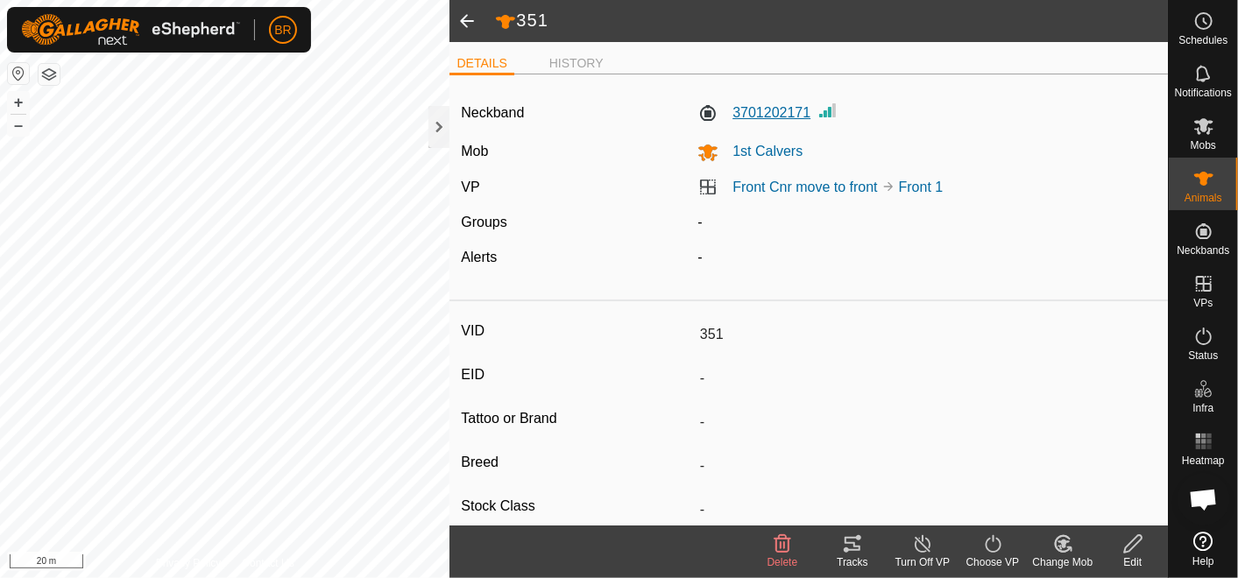
click at [778, 112] on label "3701202171" at bounding box center [753, 112] width 113 height 21
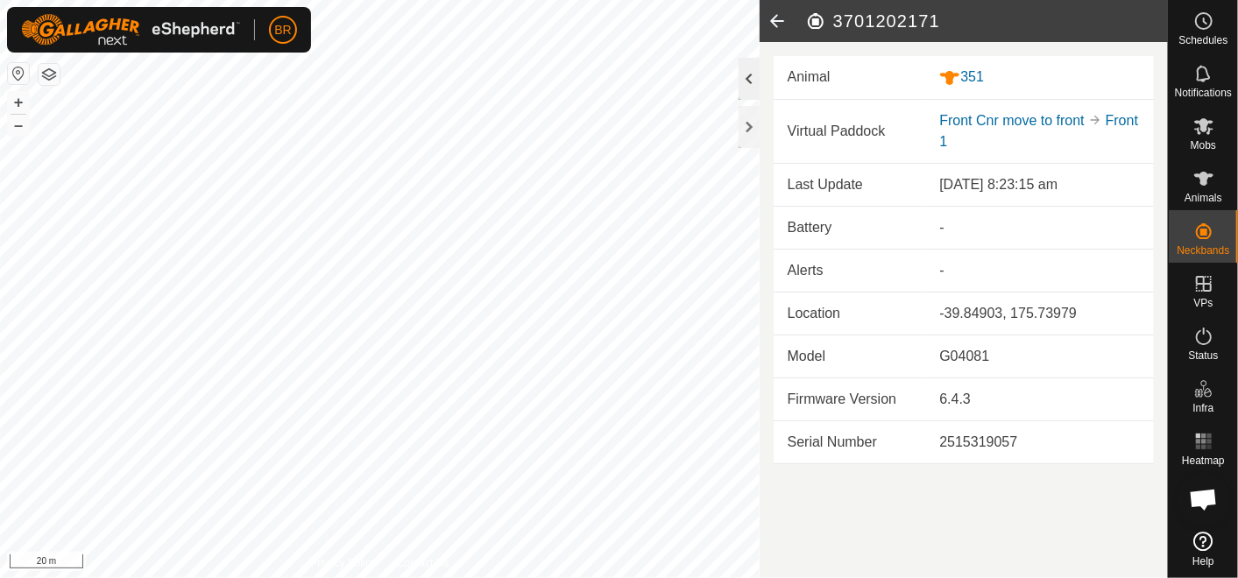
click at [745, 78] on div at bounding box center [748, 79] width 21 height 42
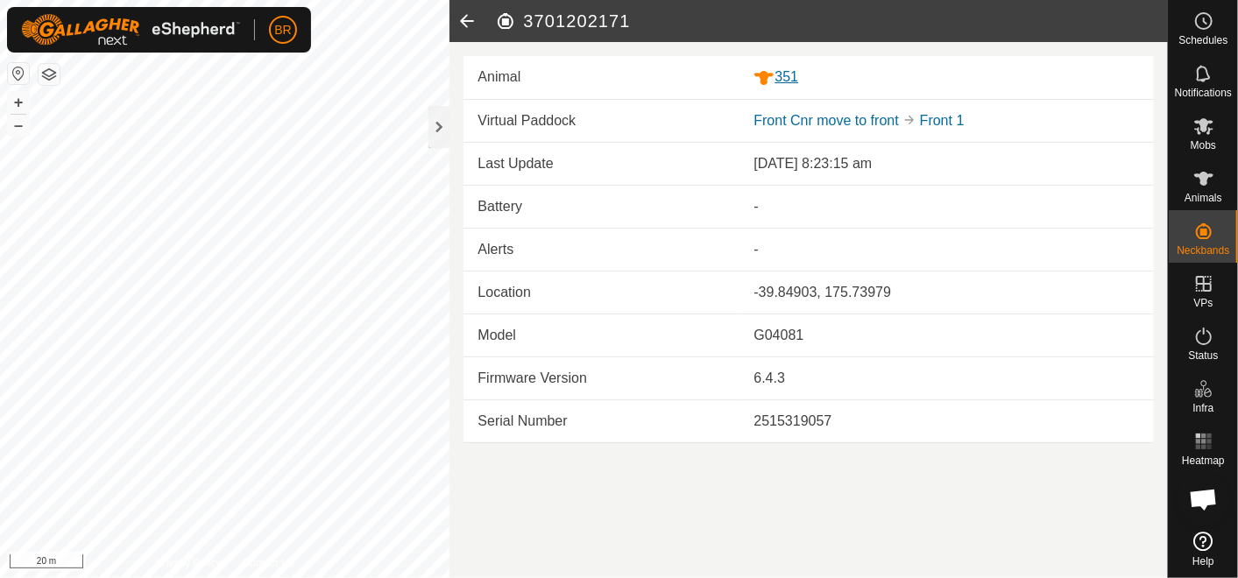
click at [790, 72] on div "351" at bounding box center [946, 78] width 386 height 22
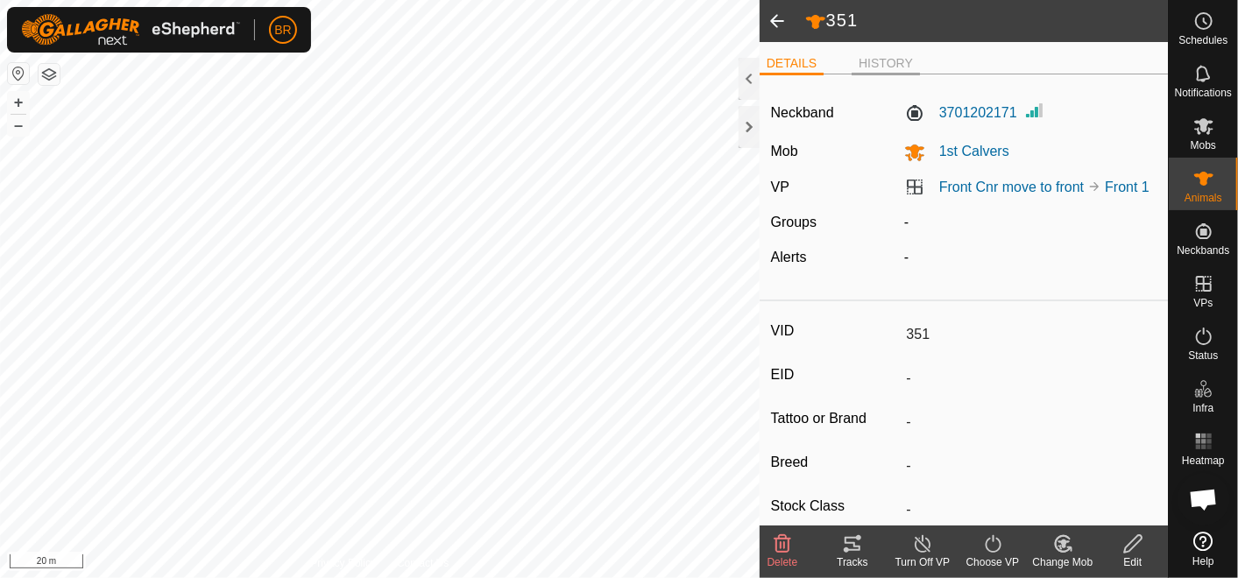
click at [872, 54] on li "HISTORY" at bounding box center [885, 64] width 68 height 21
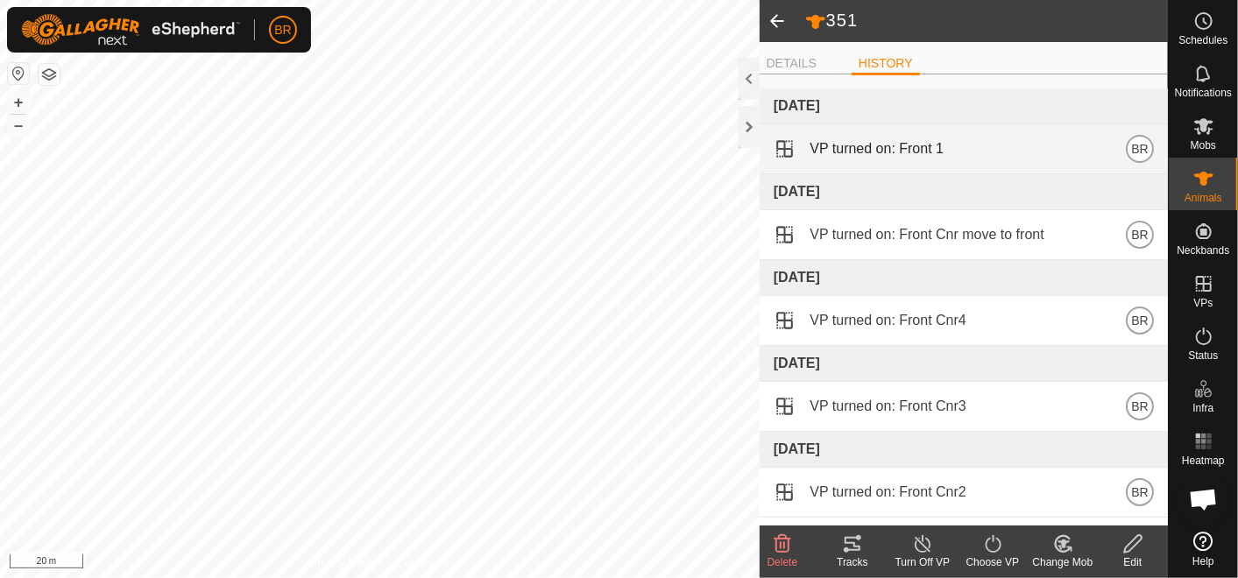
click at [786, 148] on span at bounding box center [785, 149] width 23 height 23
click at [867, 146] on span "VP turned on: Front 1" at bounding box center [876, 148] width 134 height 21
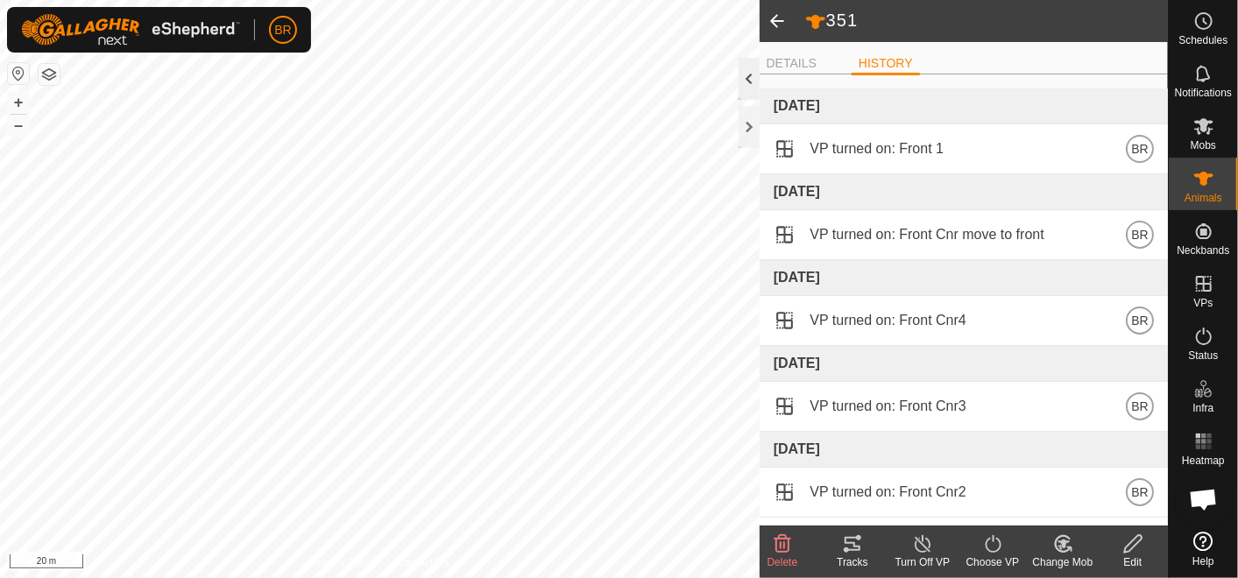
click at [749, 81] on div at bounding box center [748, 79] width 21 height 42
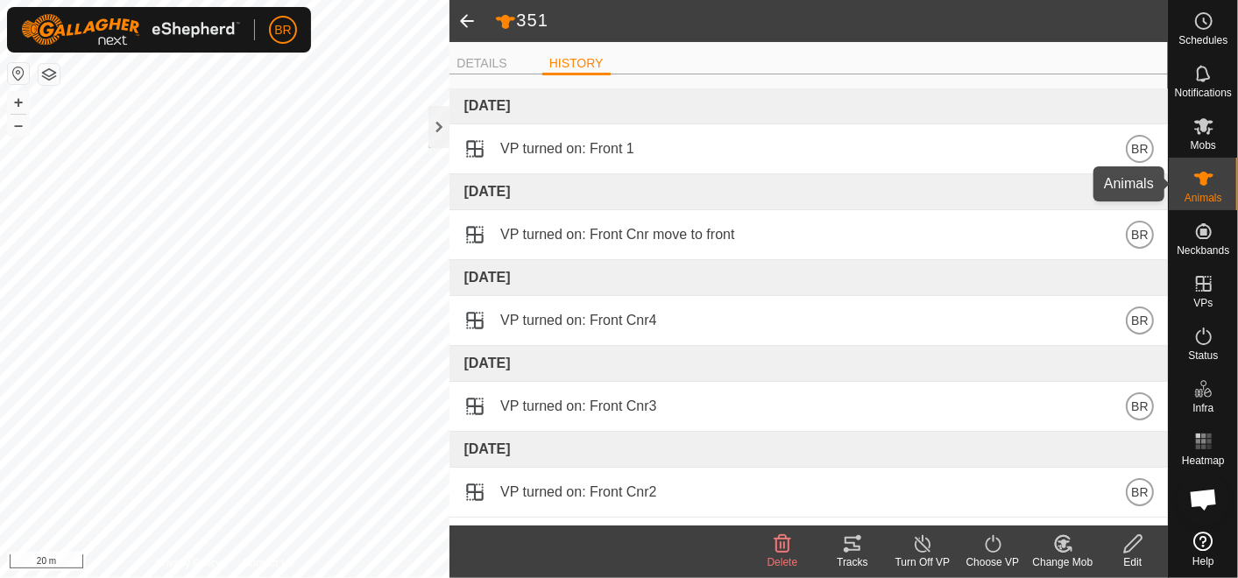
drag, startPoint x: 1191, startPoint y: 180, endPoint x: 1196, endPoint y: 340, distance: 160.4
click at [1191, 180] on es-animals-svg-icon at bounding box center [1204, 179] width 32 height 28
click at [1204, 340] on icon at bounding box center [1203, 336] width 21 height 21
click at [1196, 340] on icon at bounding box center [1204, 337] width 16 height 18
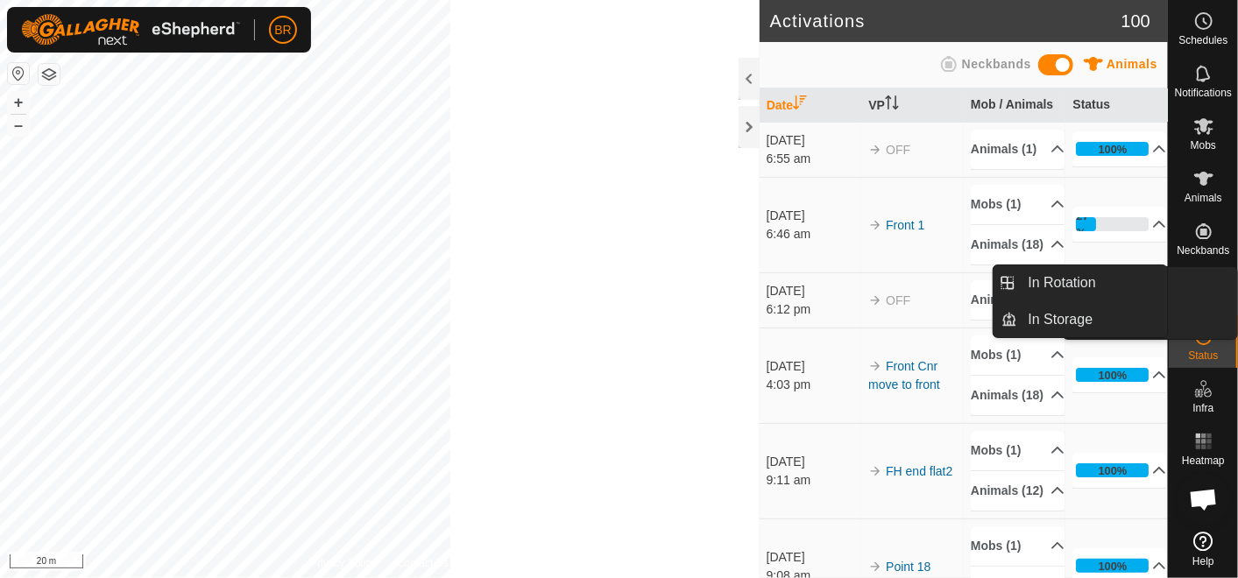
click at [1196, 340] on icon at bounding box center [1204, 337] width 16 height 18
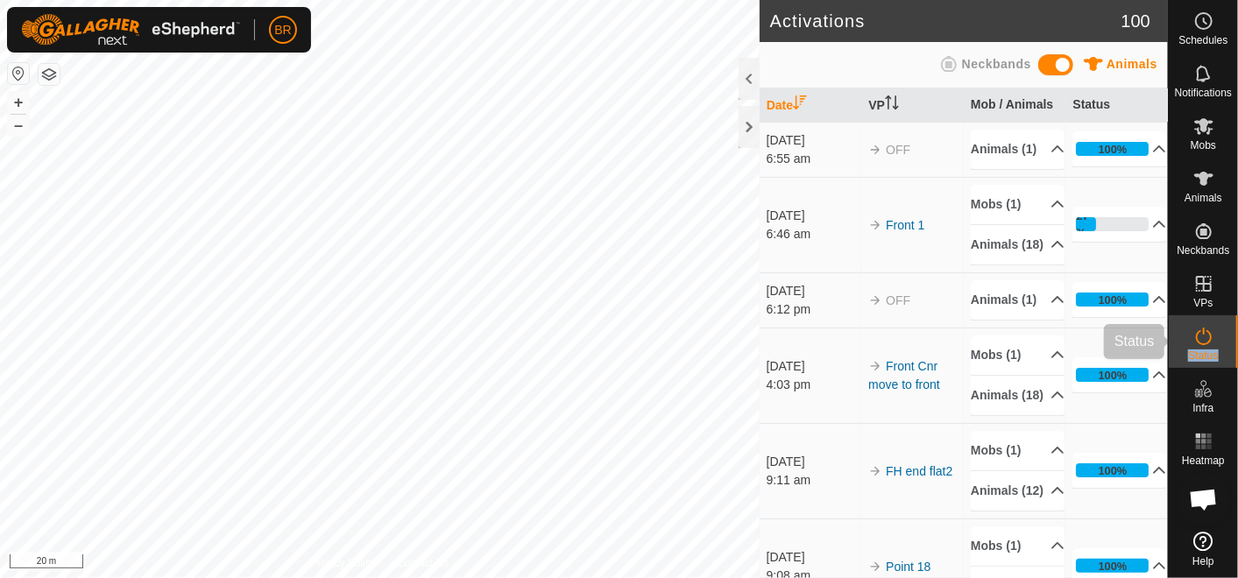
click at [1197, 340] on icon at bounding box center [1203, 336] width 21 height 21
click at [1129, 242] on p-accordion-header "27%" at bounding box center [1119, 224] width 94 height 35
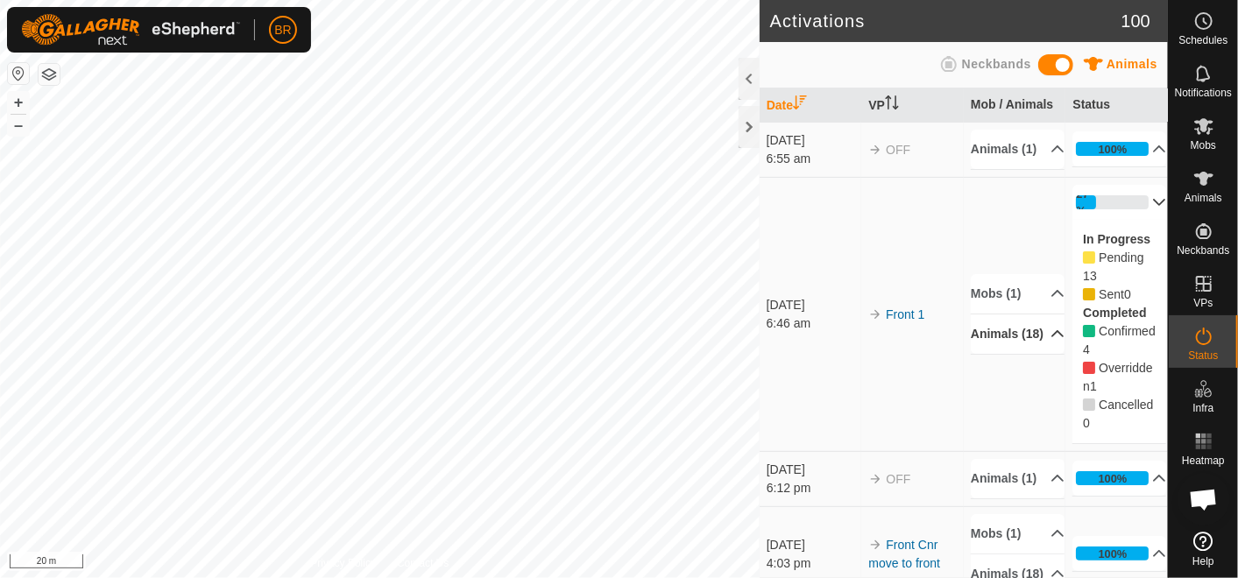
click at [1033, 343] on p-accordion-header "Animals (18)" at bounding box center [1018, 333] width 94 height 39
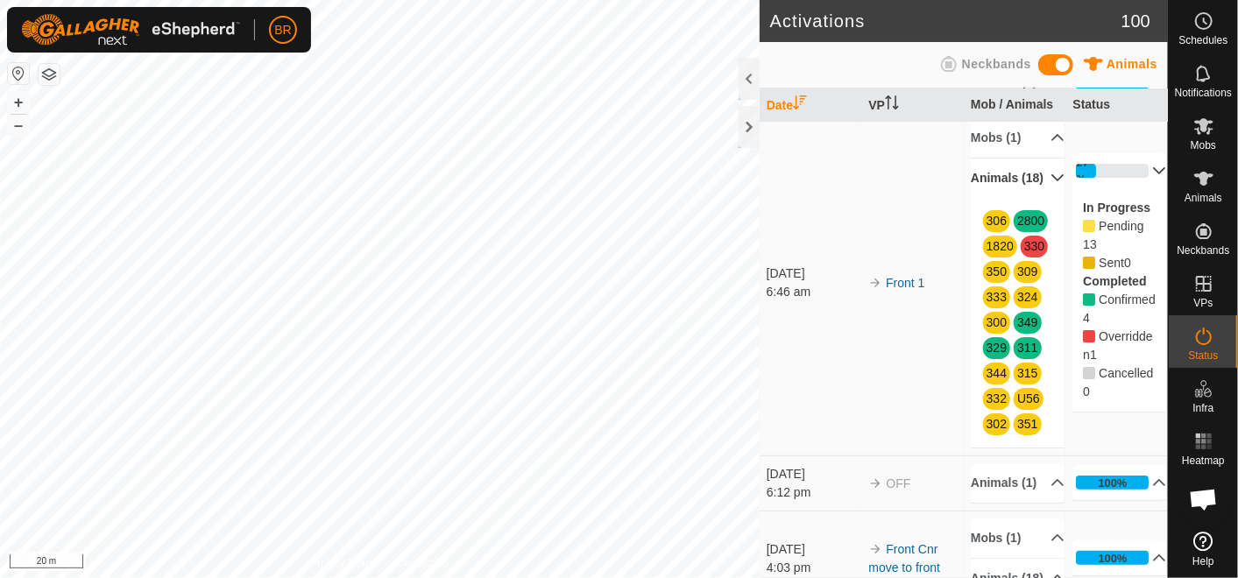
scroll to position [97, 0]
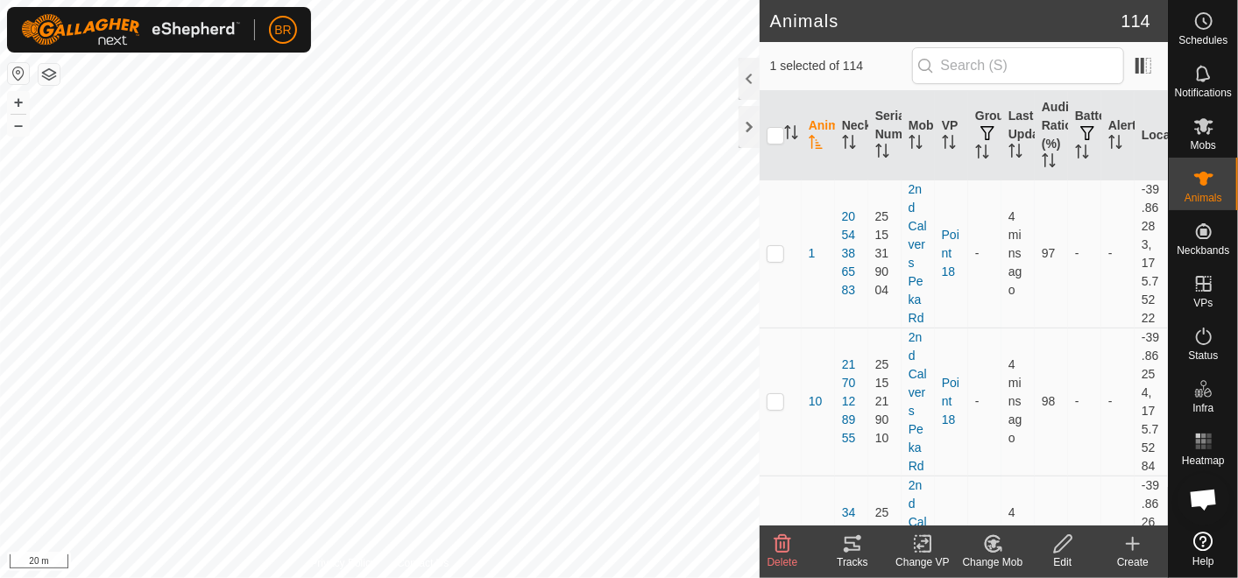
click at [843, 555] on div "Tracks" at bounding box center [852, 563] width 70 height 16
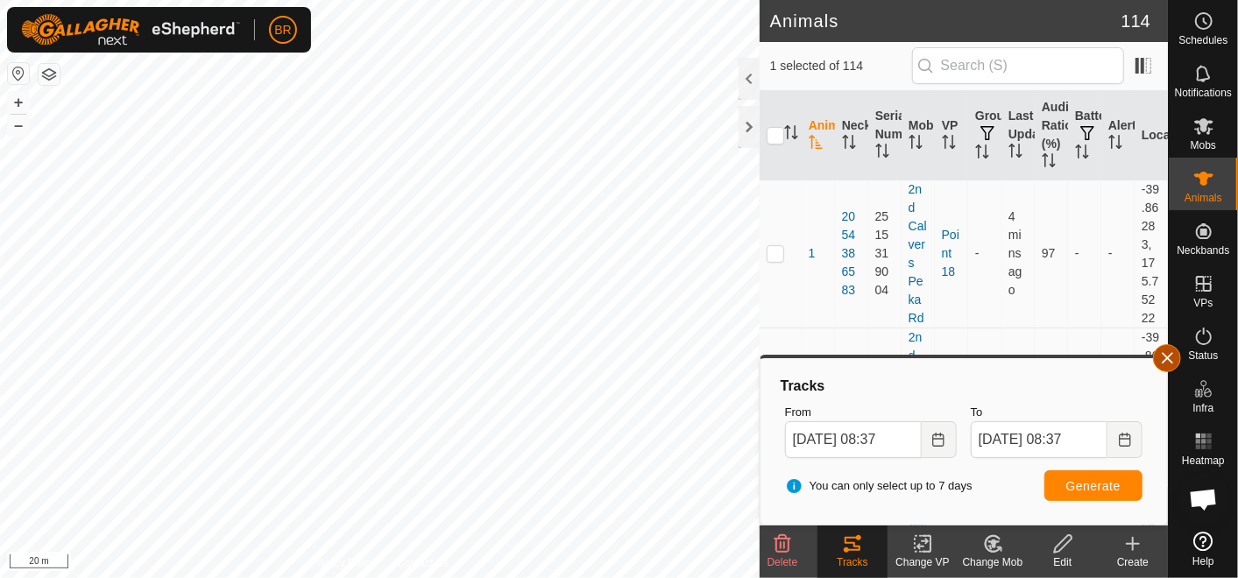
click at [1169, 352] on button "button" at bounding box center [1167, 358] width 28 height 28
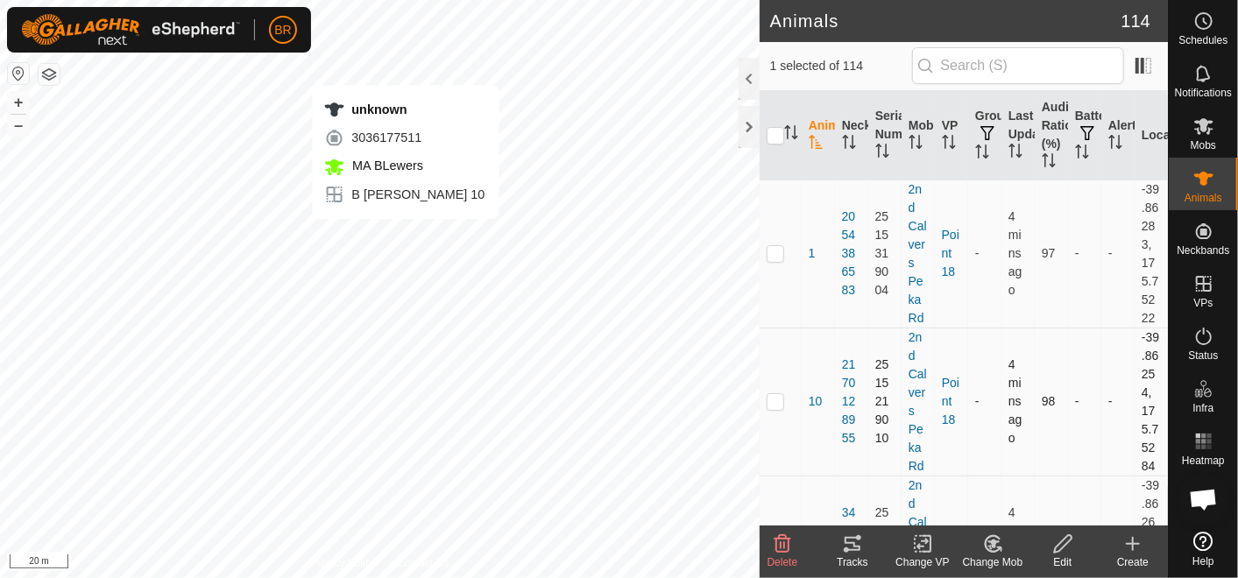
checkbox input "false"
checkbox input "true"
click at [851, 553] on icon at bounding box center [852, 543] width 21 height 21
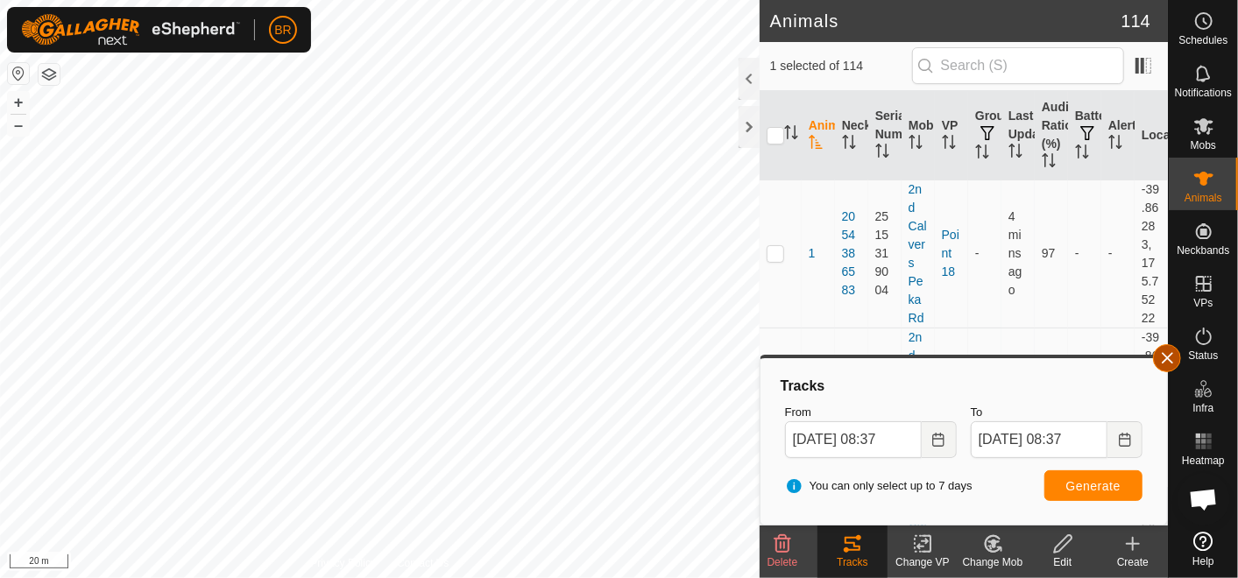
click at [1170, 357] on button "button" at bounding box center [1167, 358] width 28 height 28
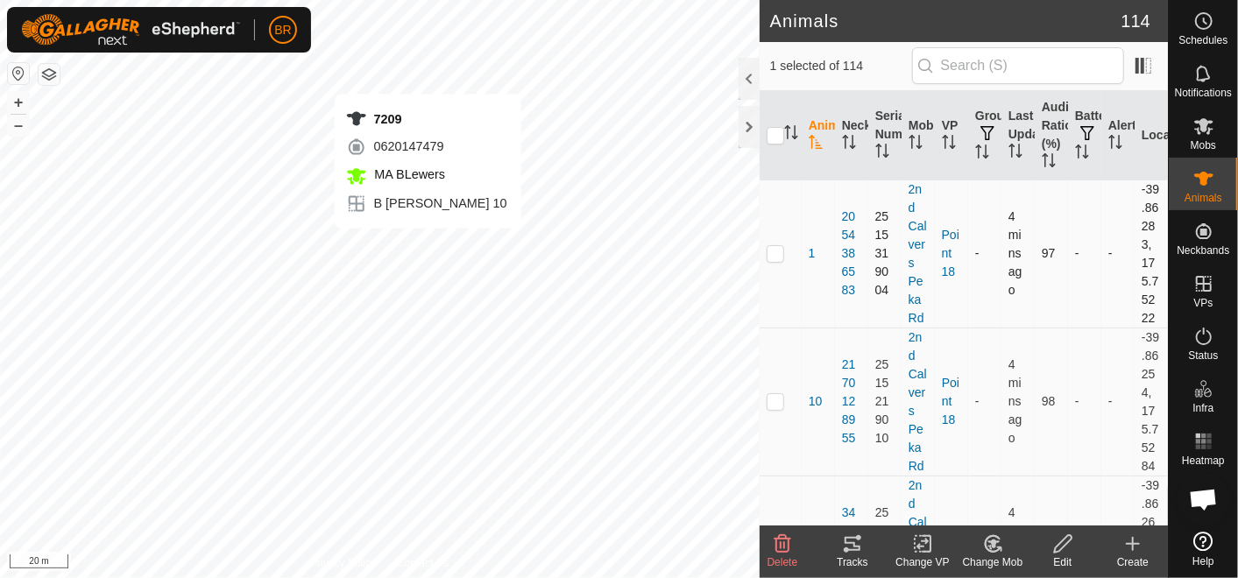
checkbox input "true"
checkbox input "false"
click at [854, 549] on icon at bounding box center [852, 544] width 16 height 14
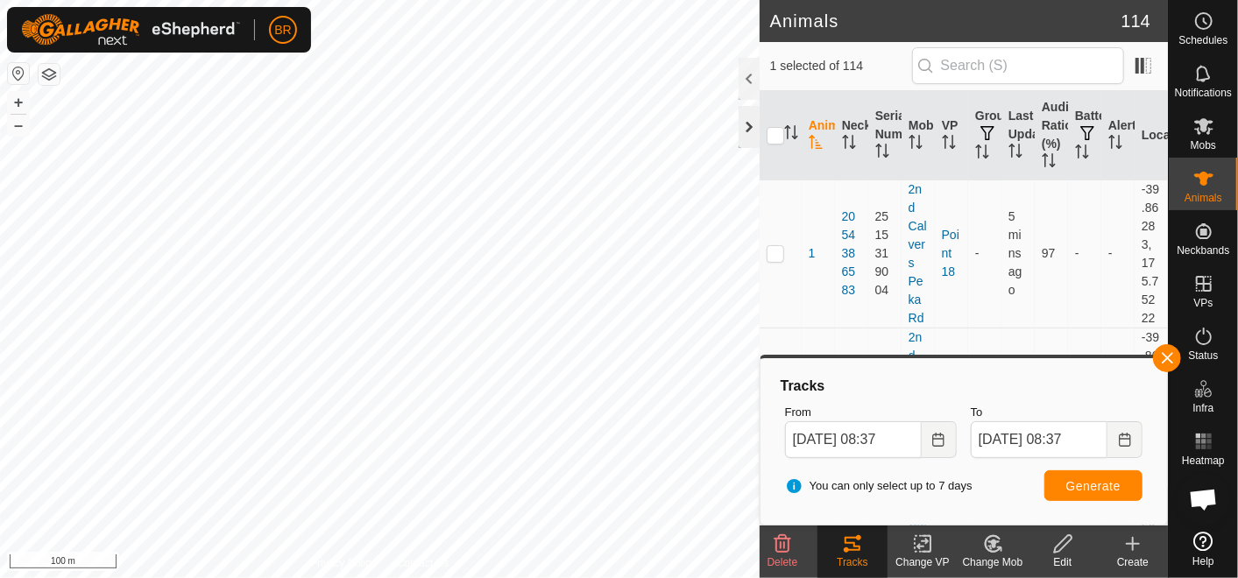
click at [750, 125] on div at bounding box center [748, 127] width 21 height 42
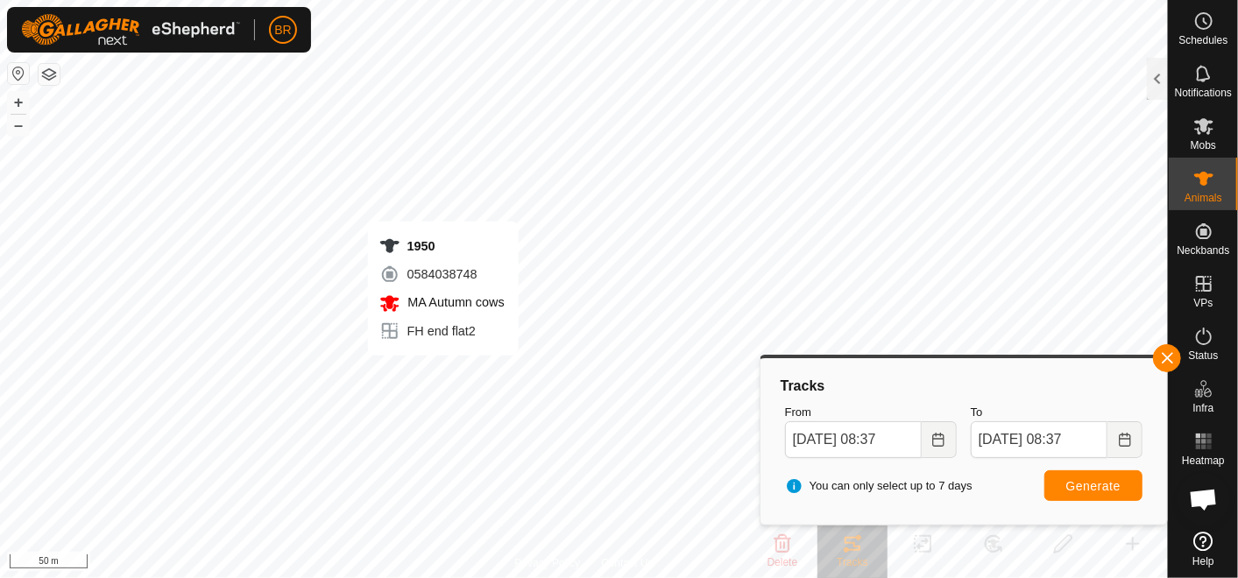
checkbox input "true"
checkbox input "false"
click at [1164, 358] on button "button" at bounding box center [1167, 358] width 28 height 28
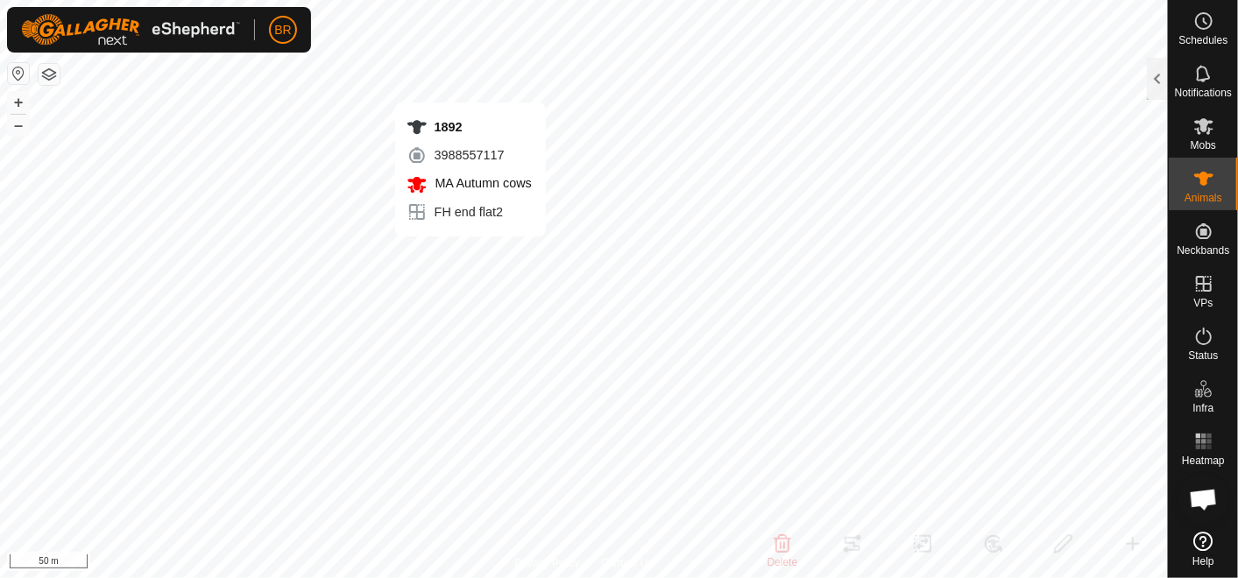
checkbox input "true"
checkbox input "false"
click at [1154, 82] on div at bounding box center [1157, 79] width 21 height 42
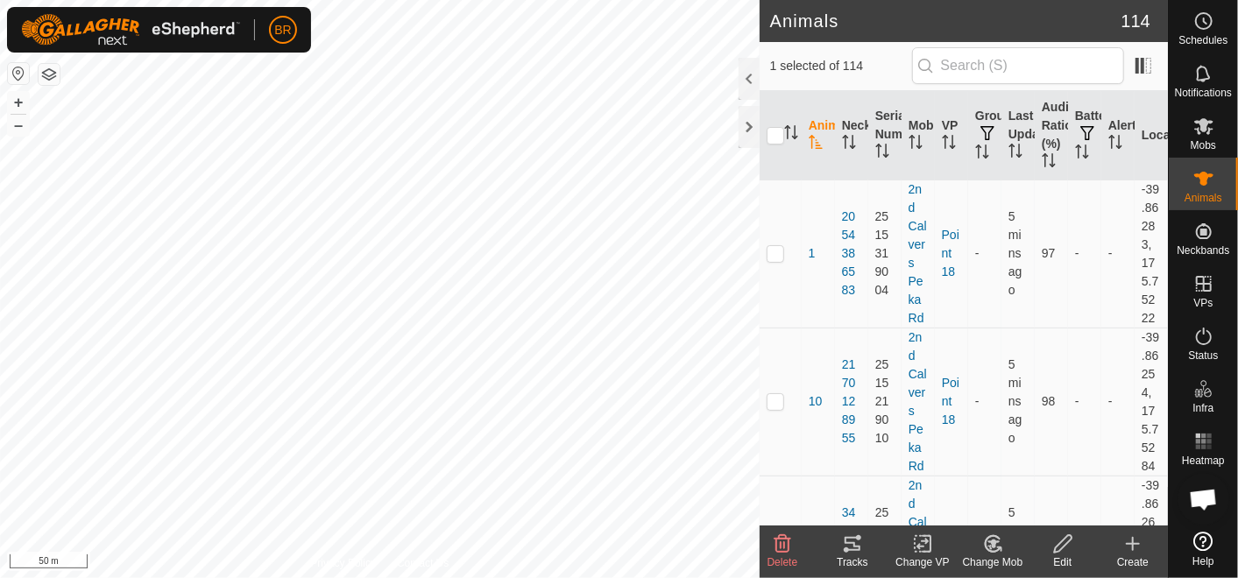
click at [847, 543] on icon at bounding box center [852, 544] width 16 height 14
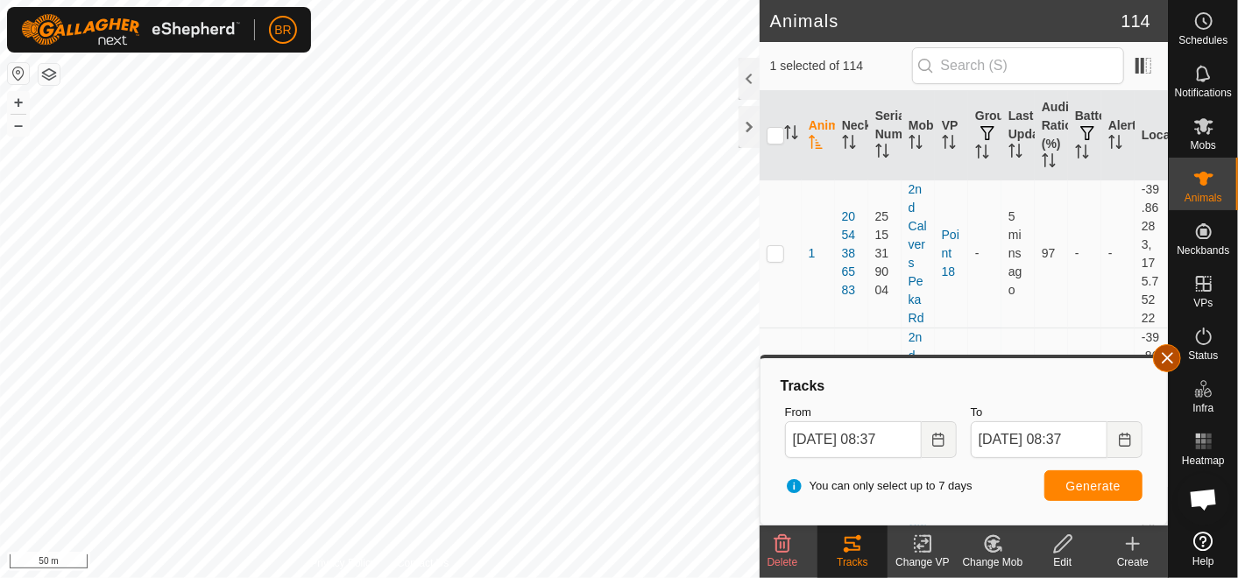
click at [1174, 350] on button "button" at bounding box center [1167, 358] width 28 height 28
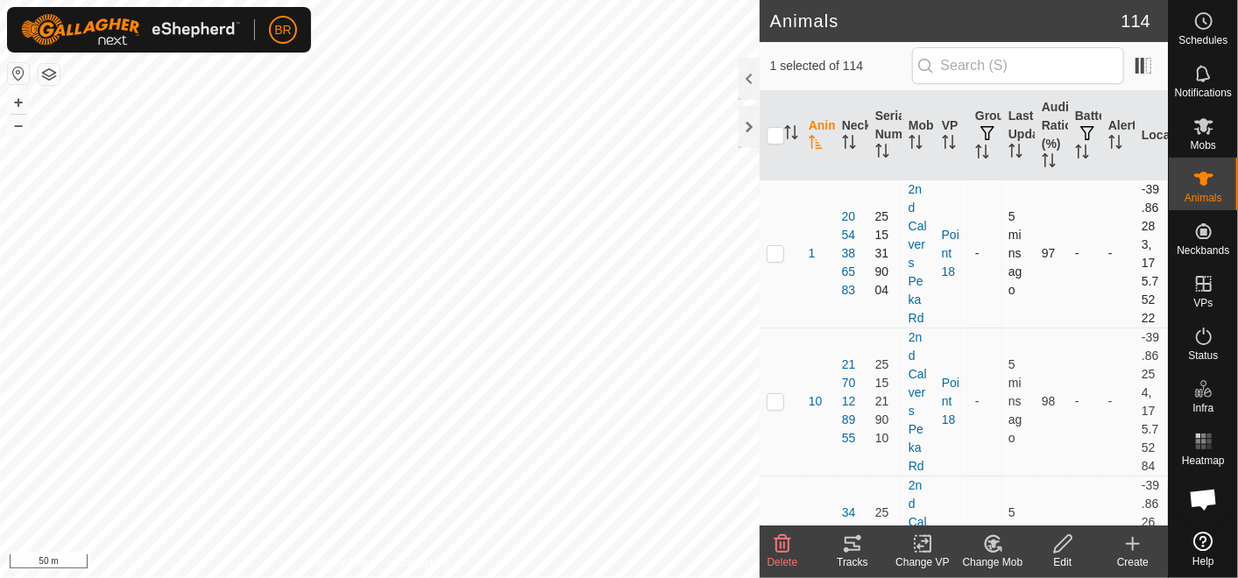
checkbox input "false"
checkbox input "true"
click at [848, 549] on icon at bounding box center [852, 544] width 16 height 14
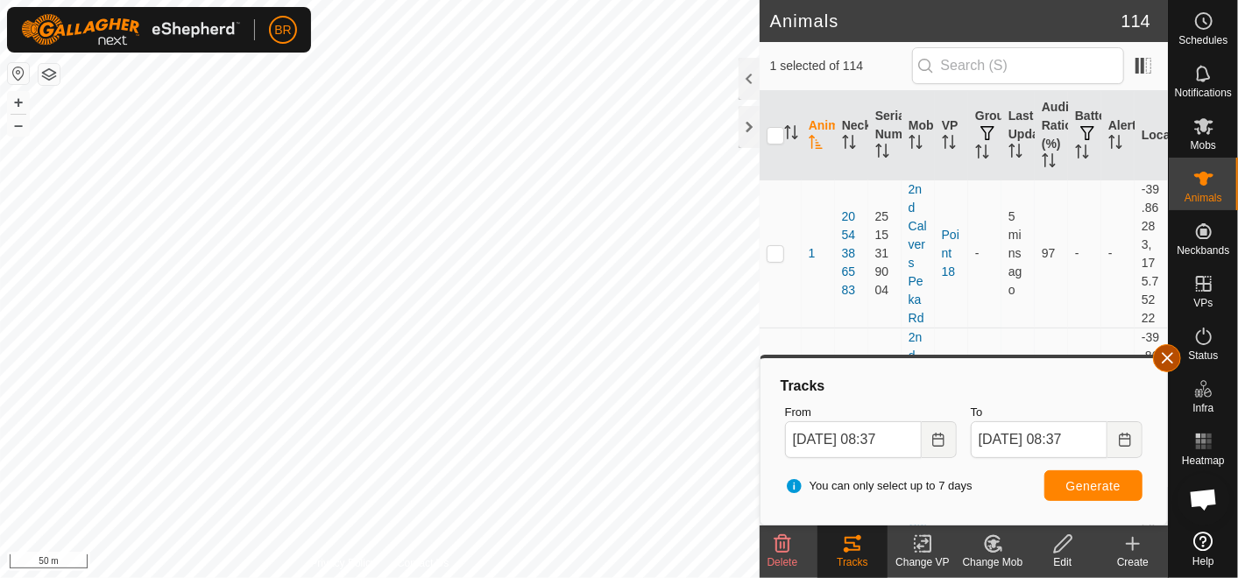
click at [1163, 352] on button "button" at bounding box center [1167, 358] width 28 height 28
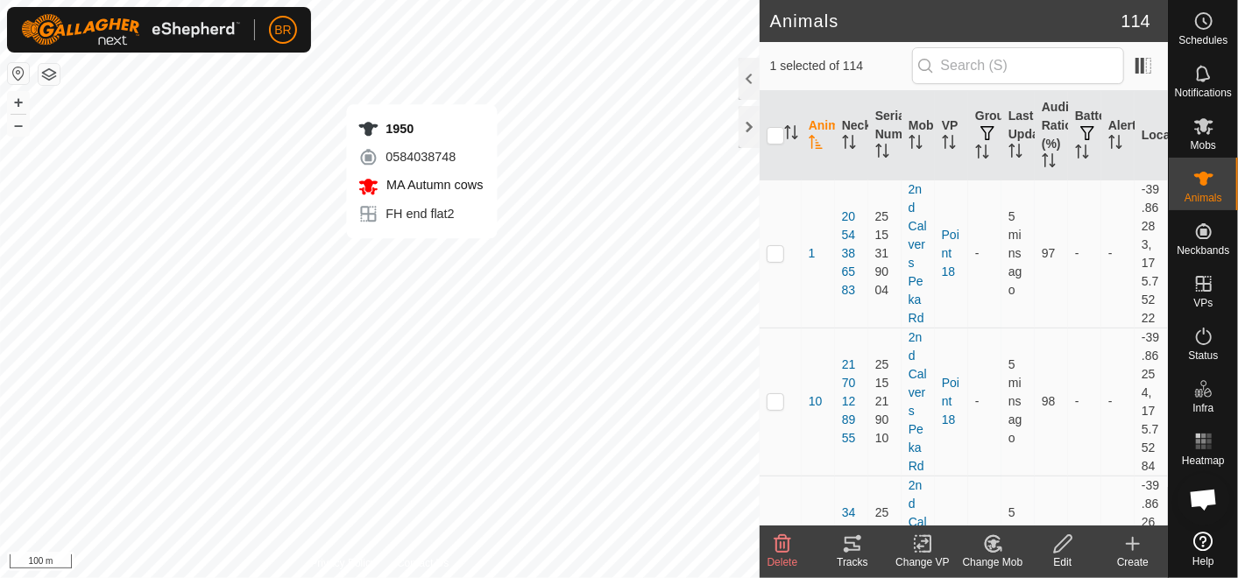
checkbox input "true"
checkbox input "false"
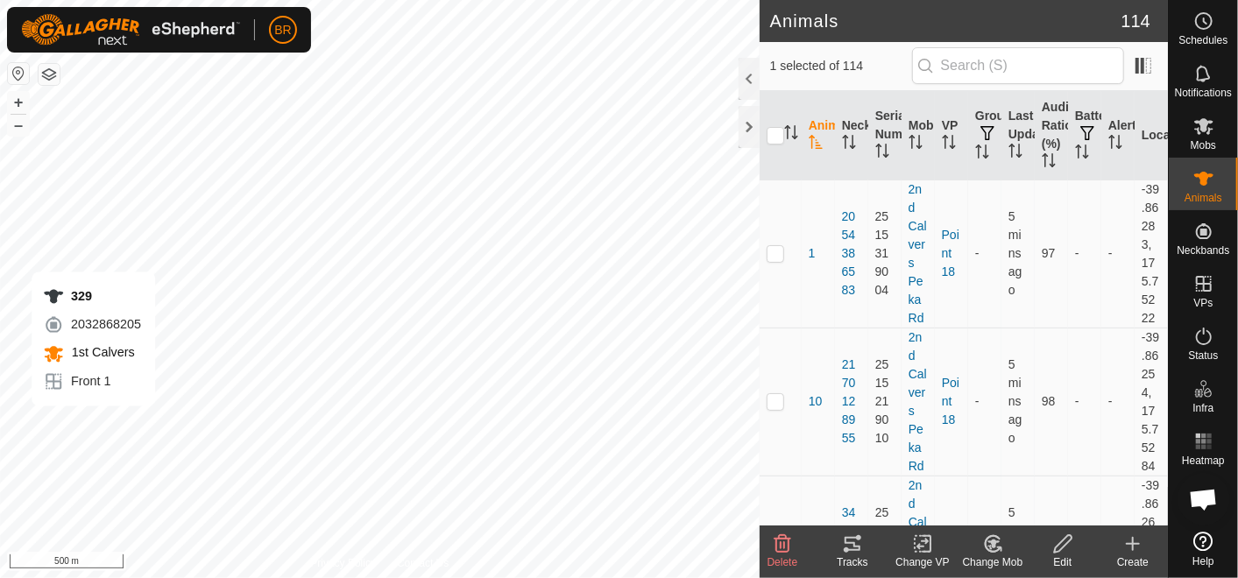
checkbox input "false"
checkbox input "true"
click at [848, 547] on icon at bounding box center [846, 549] width 5 height 5
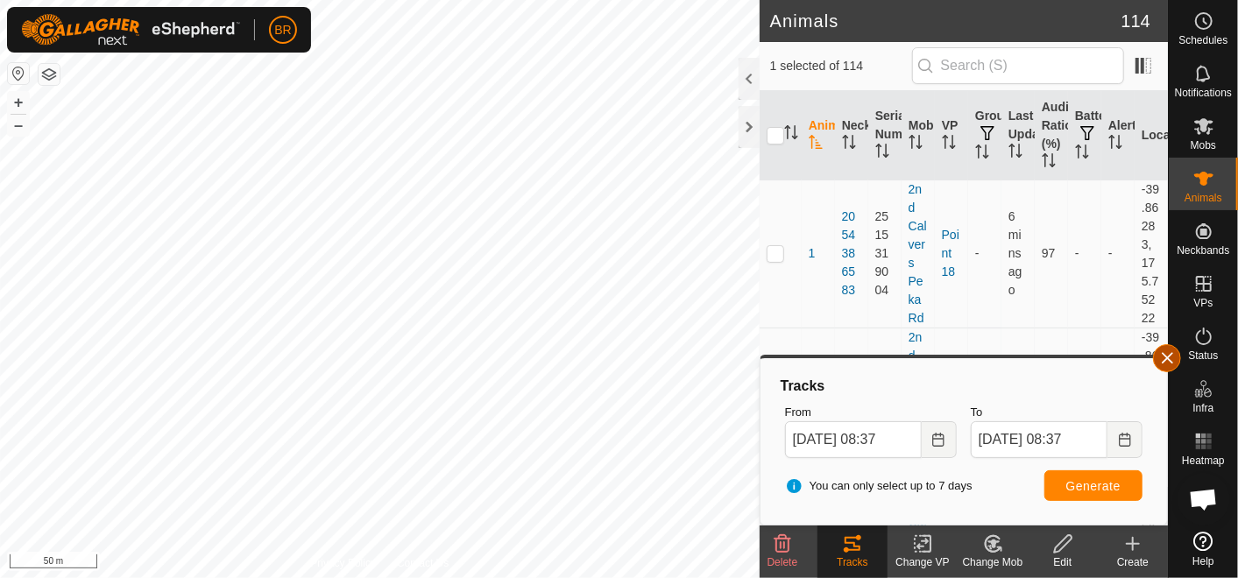
click at [1169, 352] on button "button" at bounding box center [1167, 358] width 28 height 28
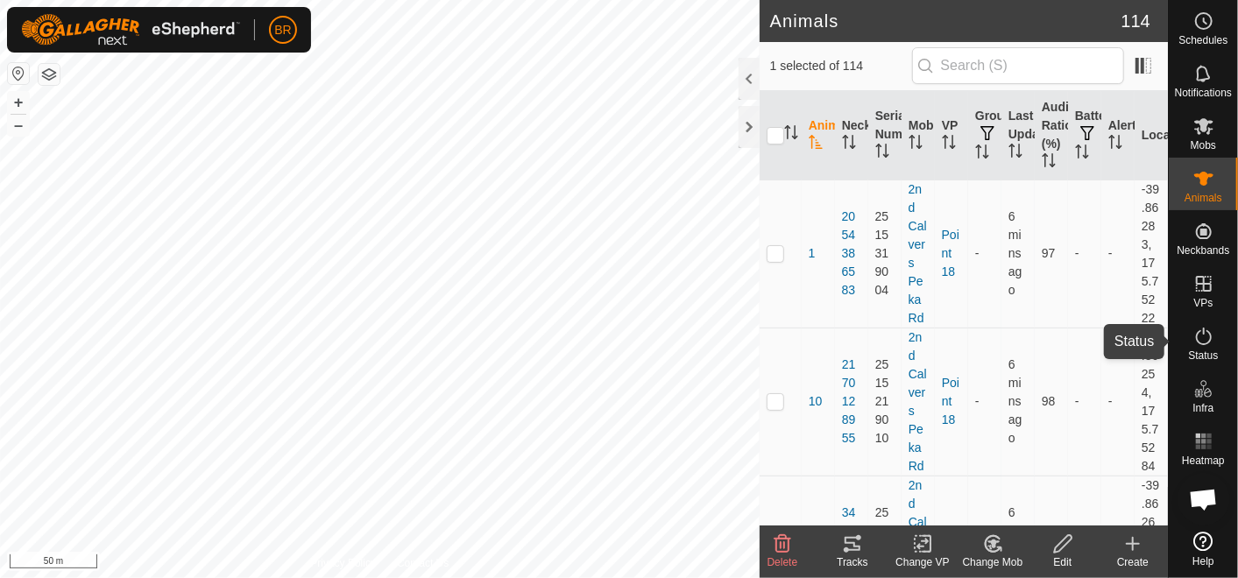
drag, startPoint x: 1197, startPoint y: 348, endPoint x: 1186, endPoint y: 330, distance: 20.4
click at [1197, 348] on es-activation-svg-icon at bounding box center [1204, 336] width 32 height 28
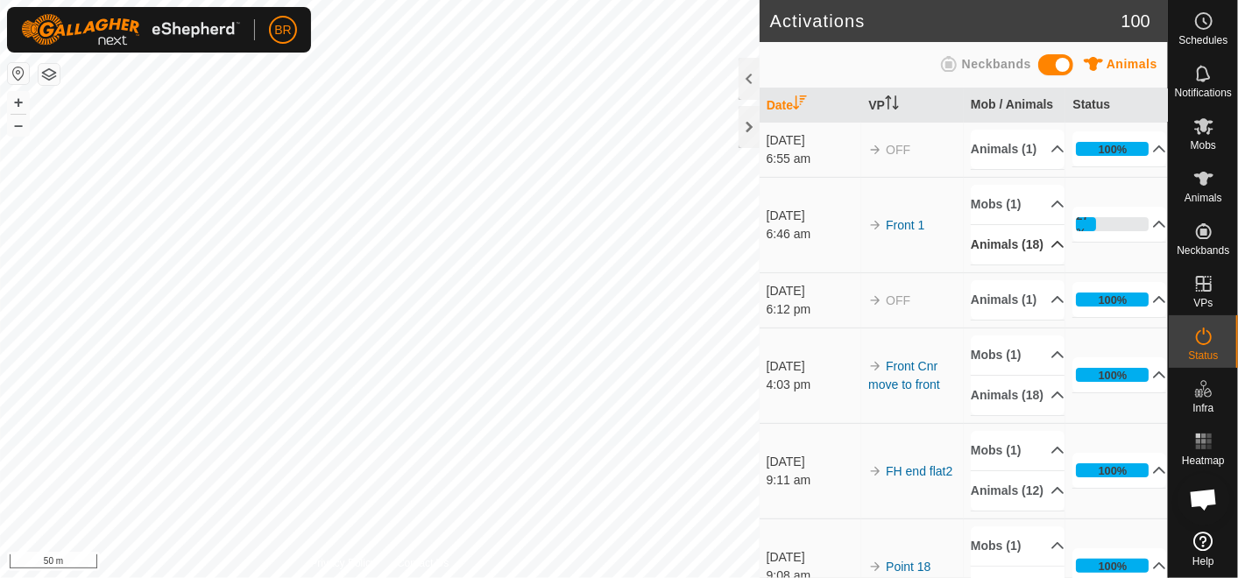
click at [1037, 265] on p-accordion-header "Animals (18)" at bounding box center [1018, 244] width 94 height 39
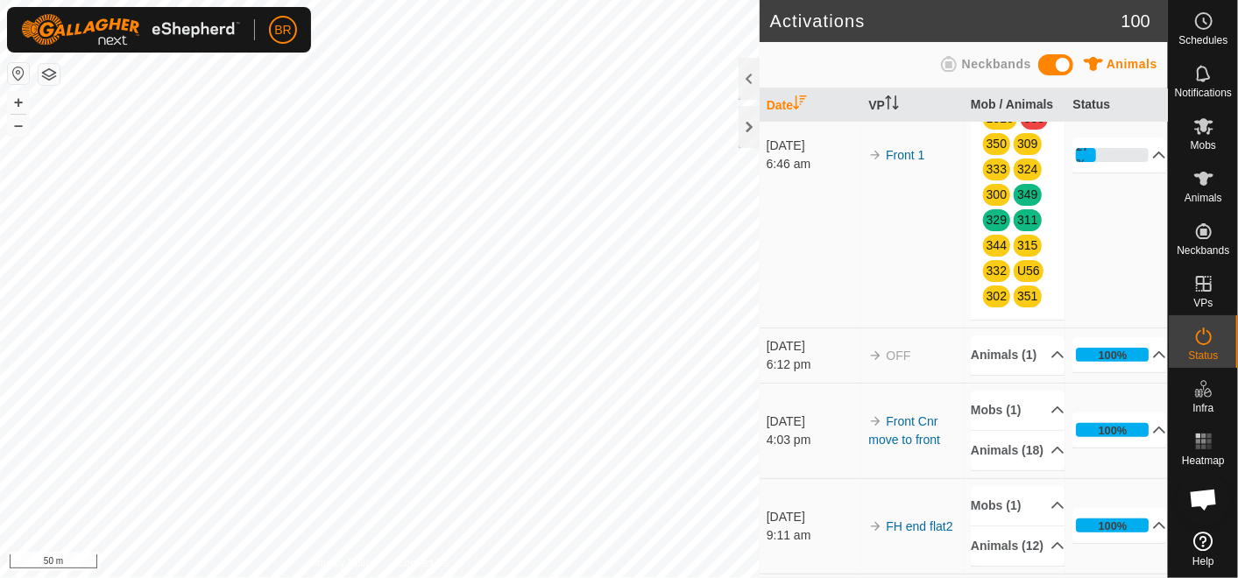
scroll to position [97, 0]
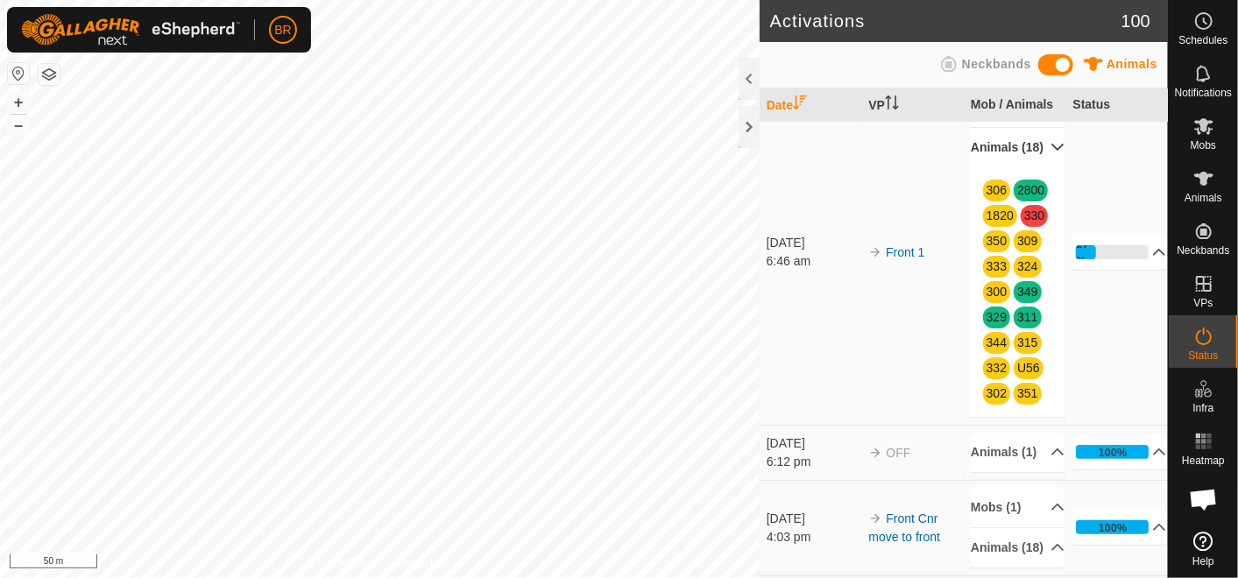
click at [1066, 57] on span at bounding box center [1055, 64] width 35 height 21
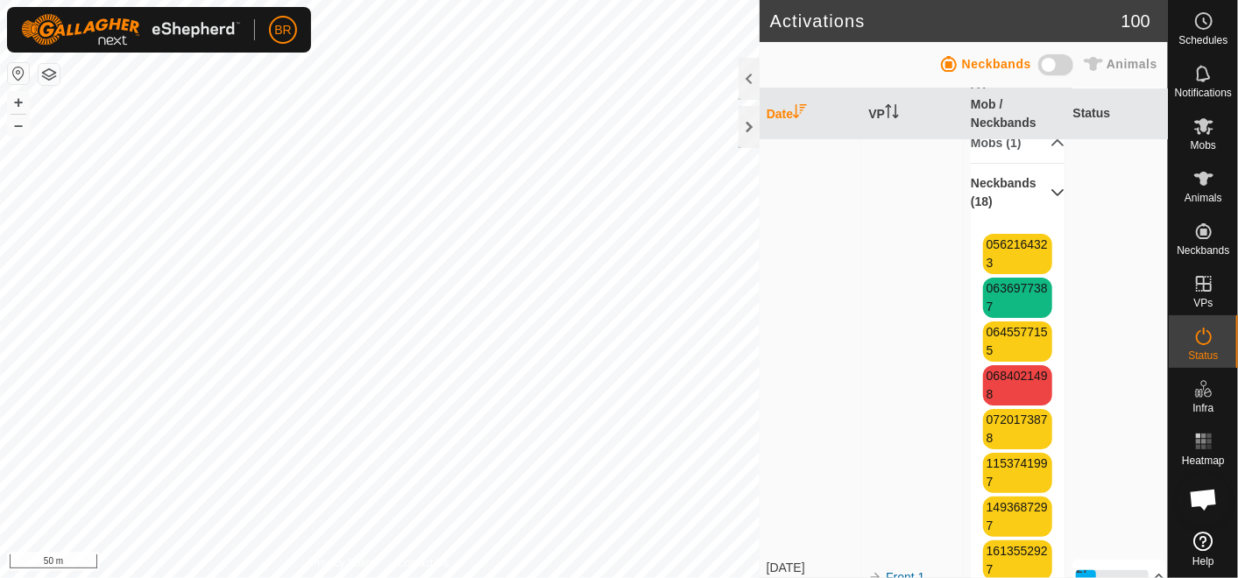
scroll to position [115, 0]
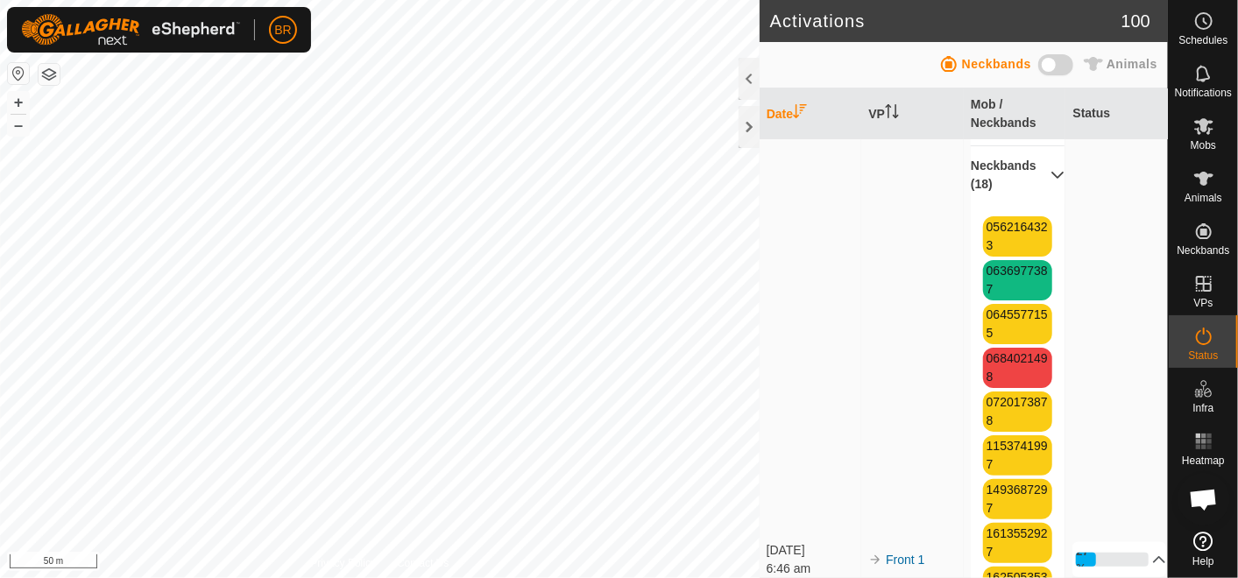
click at [1052, 60] on span at bounding box center [1055, 64] width 35 height 21
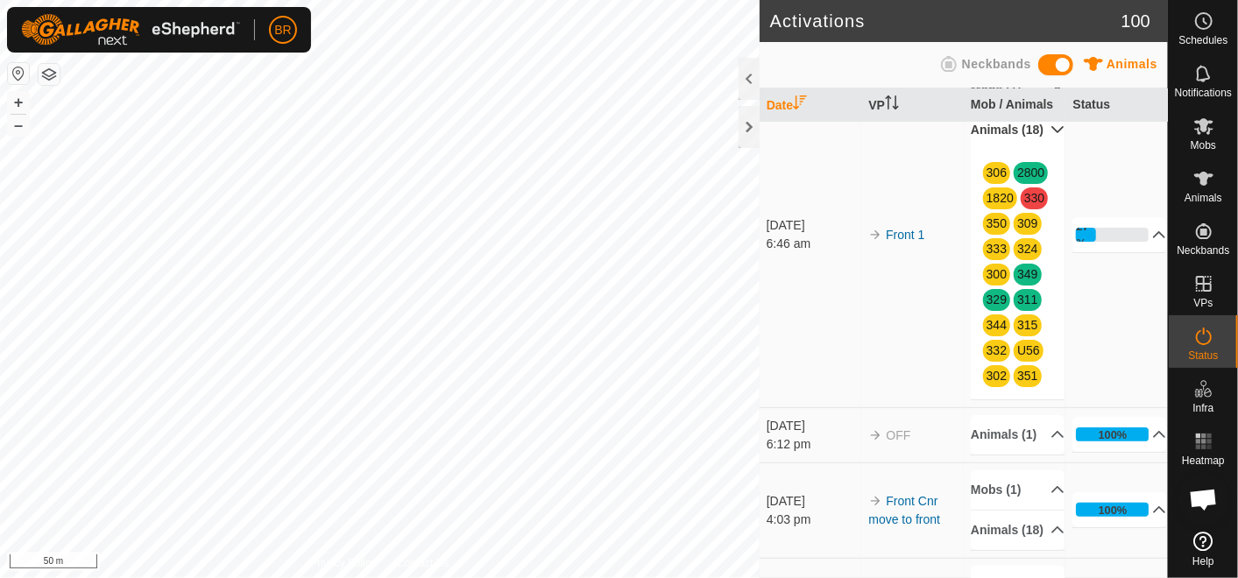
scroll to position [97, 0]
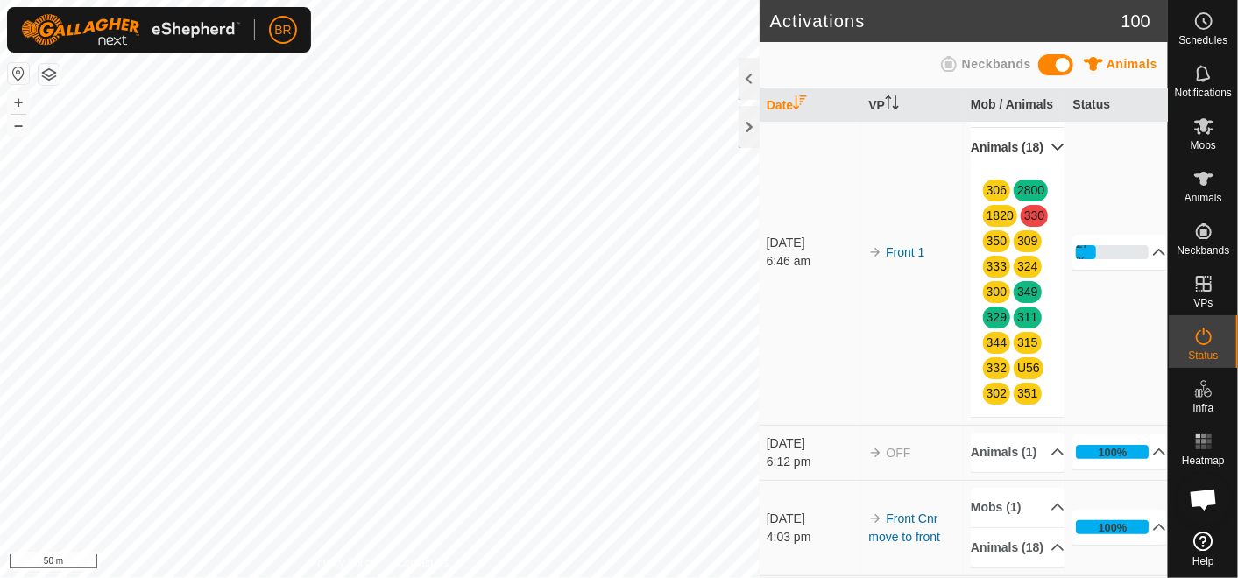
click at [1127, 16] on span "100" at bounding box center [1135, 21] width 29 height 26
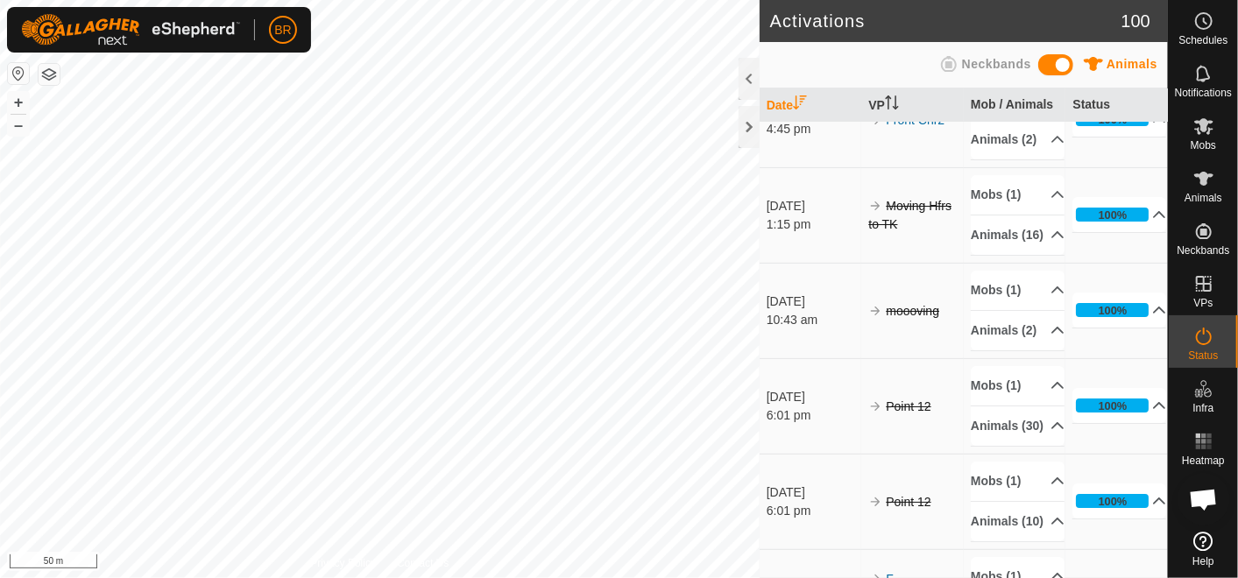
scroll to position [3601, 0]
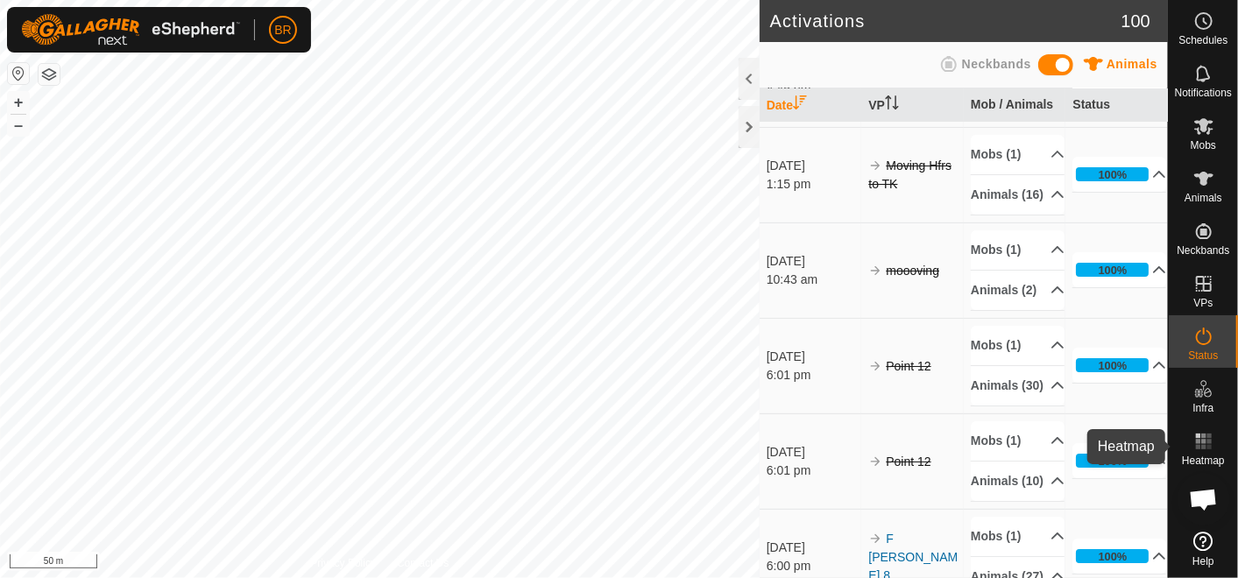
click at [1190, 445] on es-heatmap-svg-icon at bounding box center [1204, 441] width 32 height 28
